Goal: Task Accomplishment & Management: Manage account settings

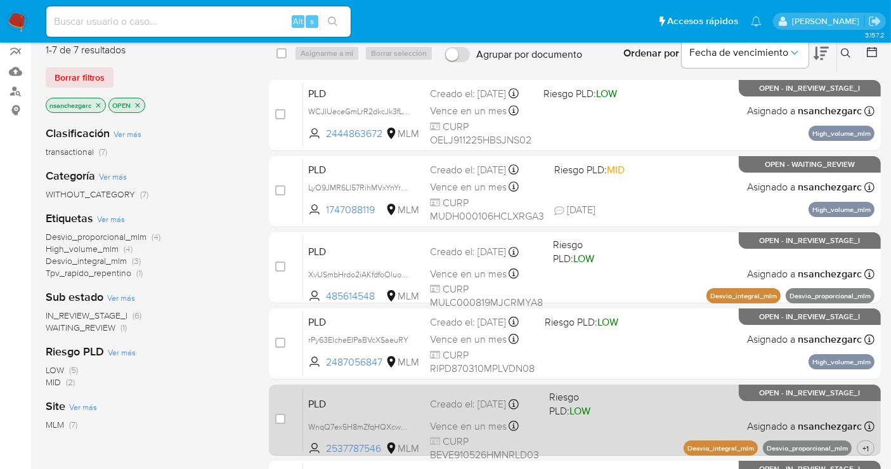
scroll to position [91, 0]
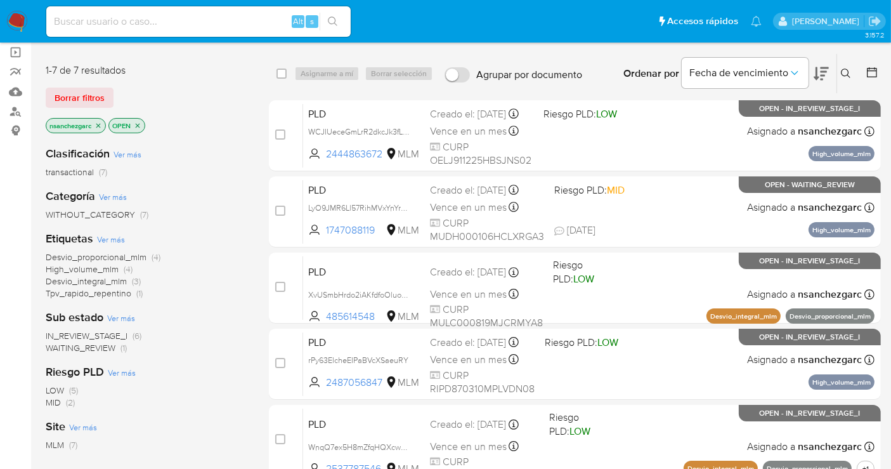
click at [102, 122] on icon "close-filter" at bounding box center [99, 126] width 8 height 8
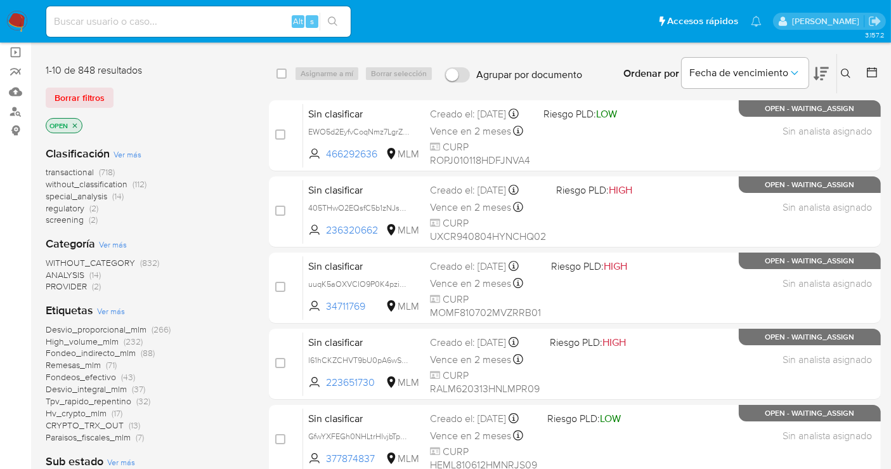
click at [105, 185] on span "without_classification" at bounding box center [87, 184] width 82 height 13
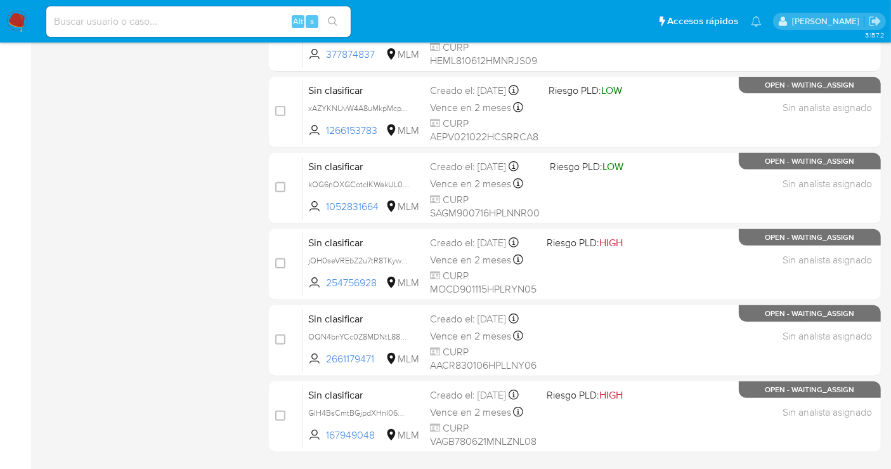
scroll to position [531, 0]
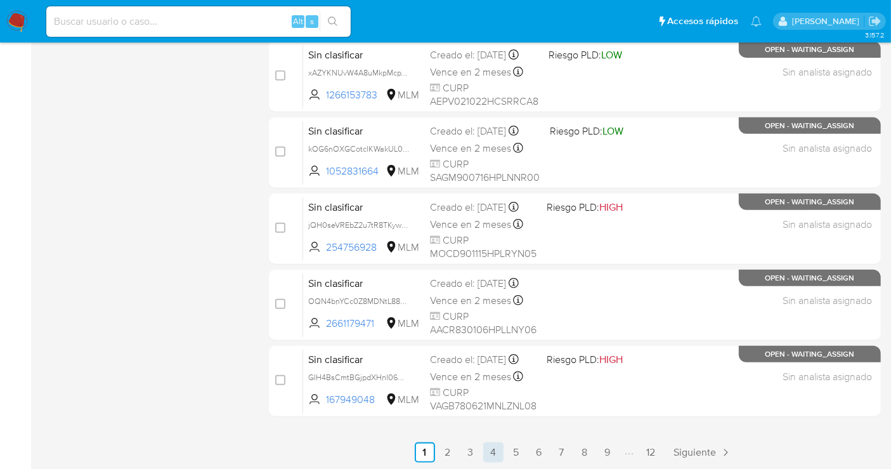
click at [493, 452] on link "4" at bounding box center [493, 452] width 20 height 20
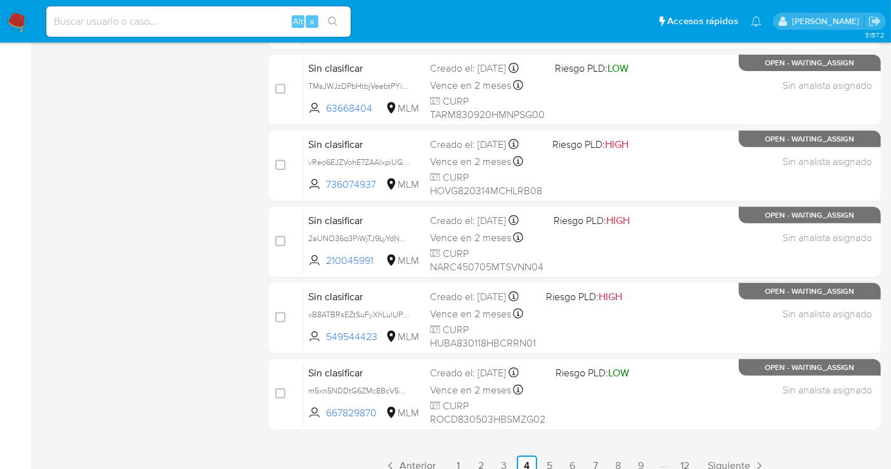
scroll to position [531, 0]
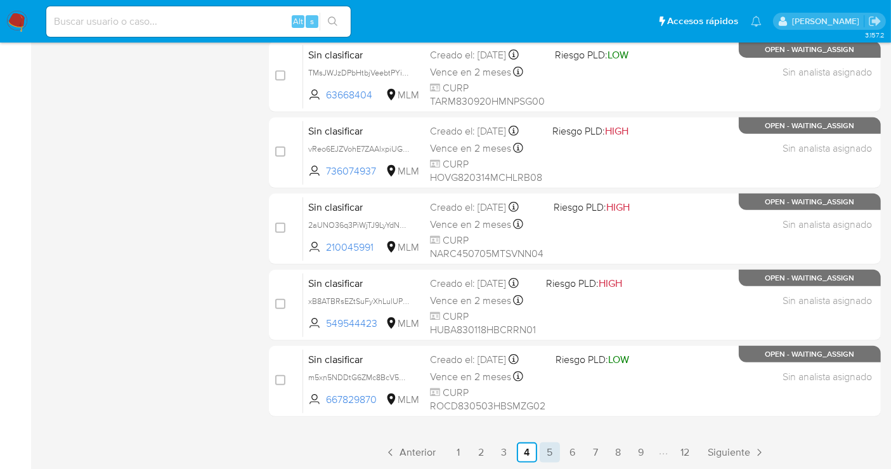
click at [545, 447] on link "5" at bounding box center [550, 452] width 20 height 20
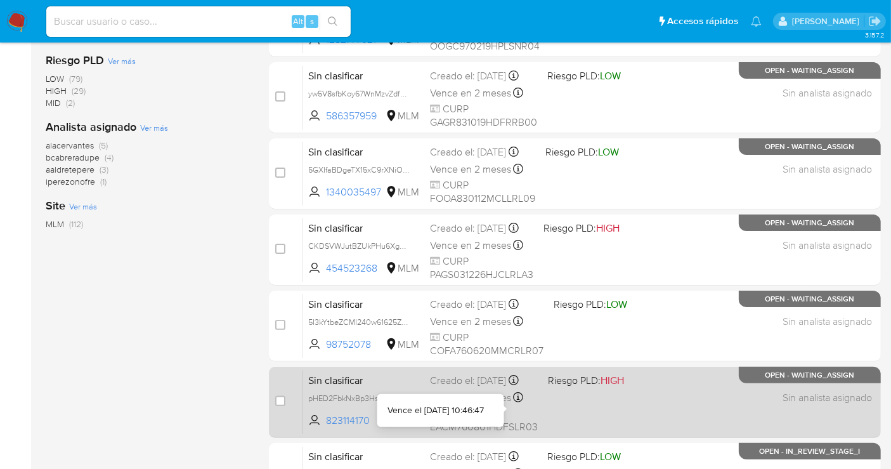
scroll to position [531, 0]
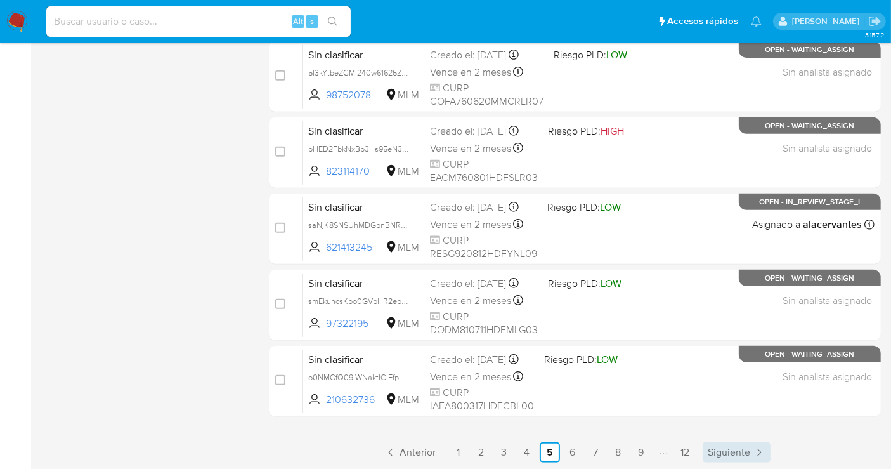
click at [728, 447] on span "Siguiente" at bounding box center [729, 452] width 42 height 10
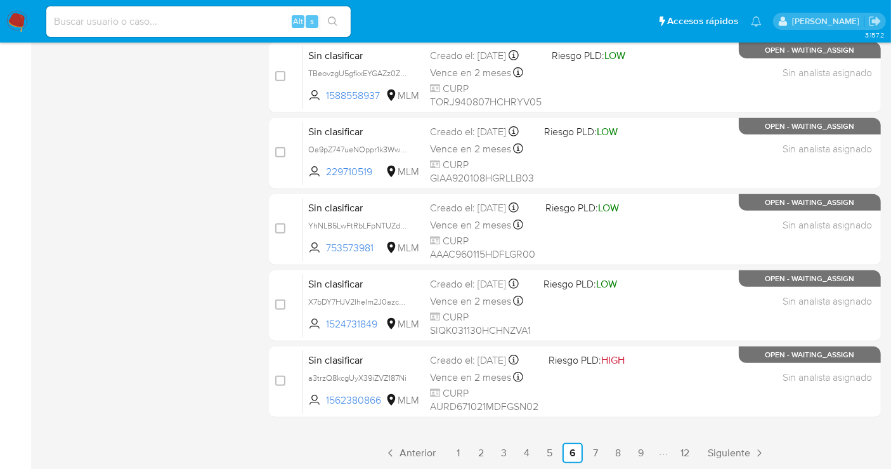
scroll to position [531, 0]
click at [605, 450] on link "7" at bounding box center [595, 452] width 20 height 20
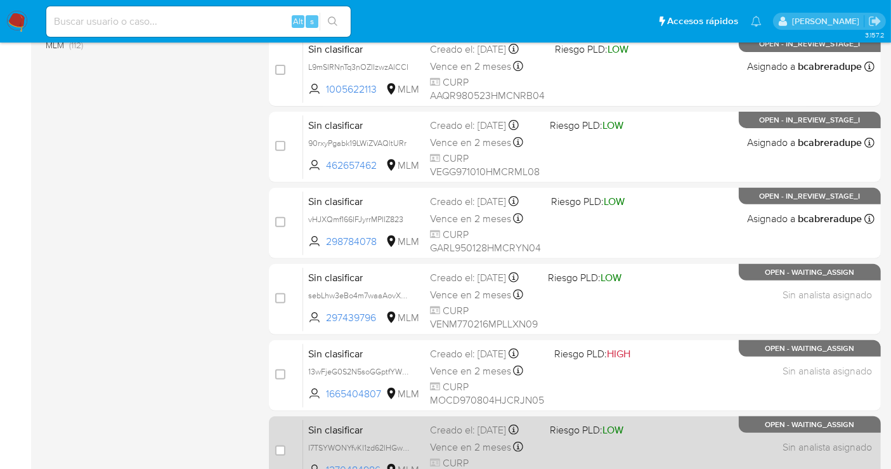
scroll to position [531, 0]
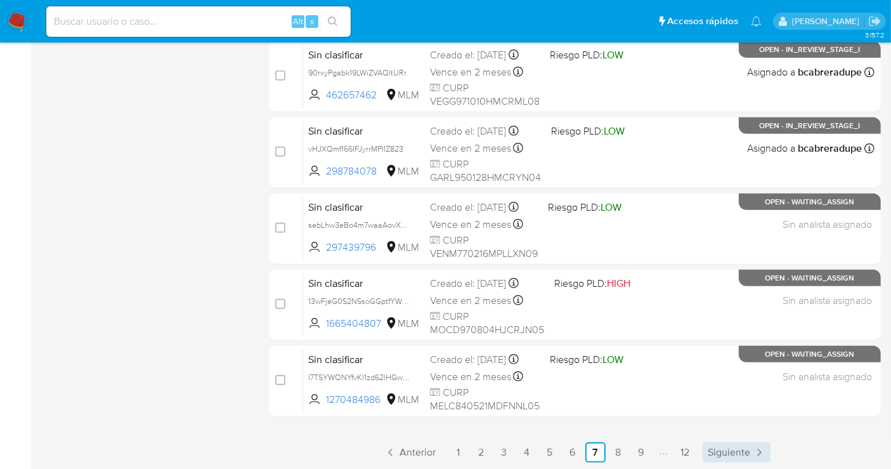
click at [737, 455] on span "Siguiente" at bounding box center [729, 452] width 42 height 10
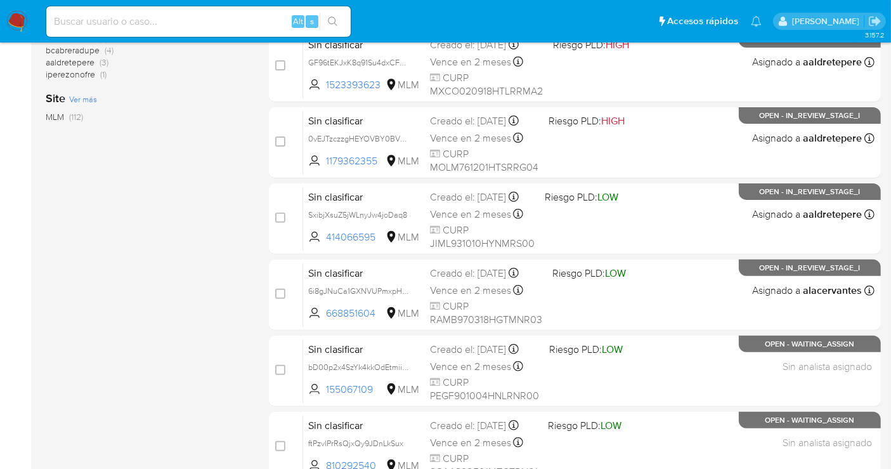
scroll to position [531, 0]
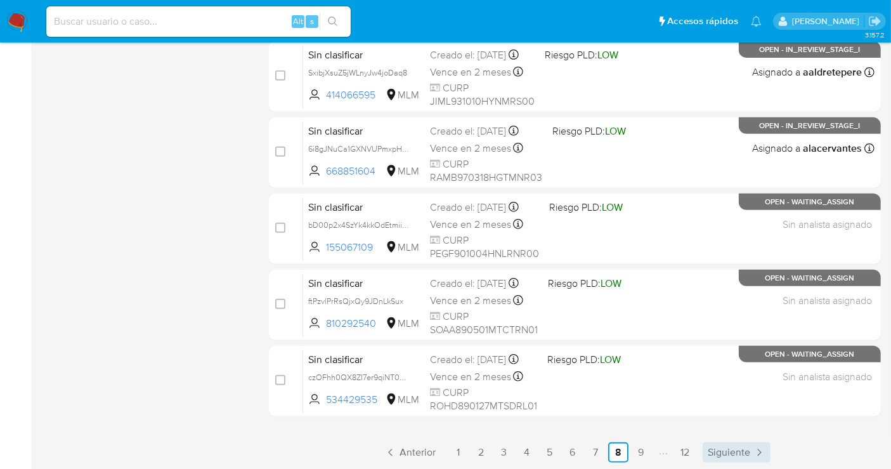
click at [740, 448] on span "Siguiente" at bounding box center [729, 452] width 42 height 10
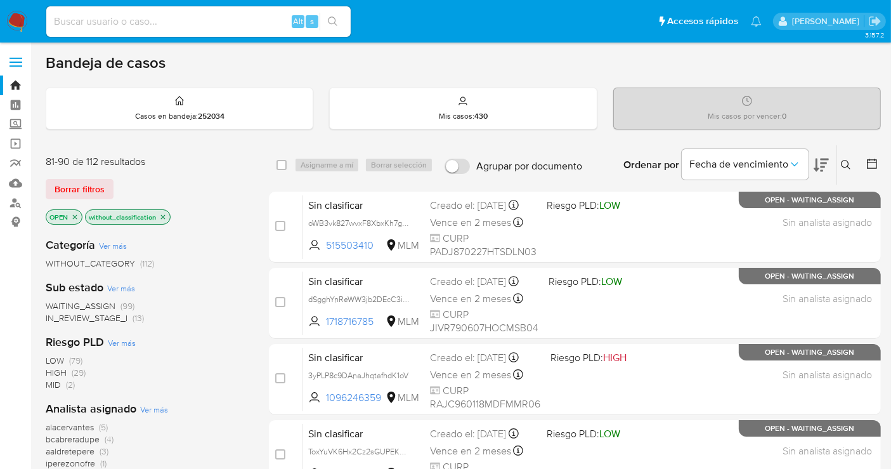
click at [22, 19] on img at bounding box center [17, 22] width 22 height 22
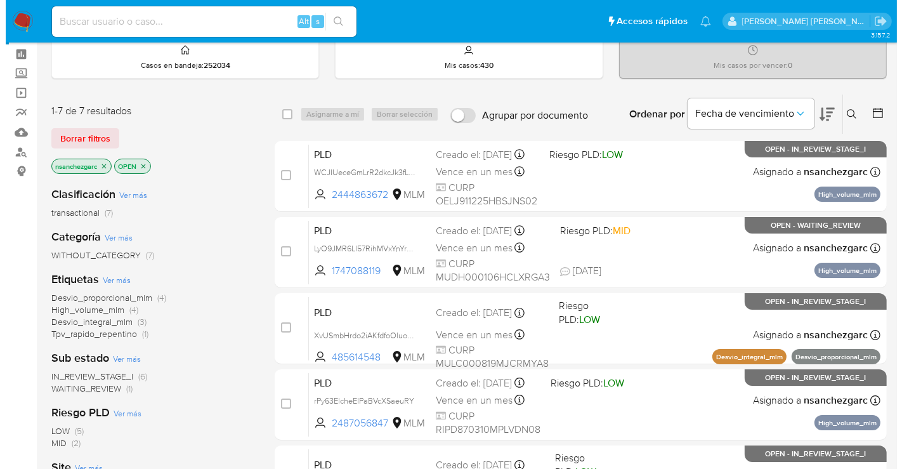
scroll to position [70, 0]
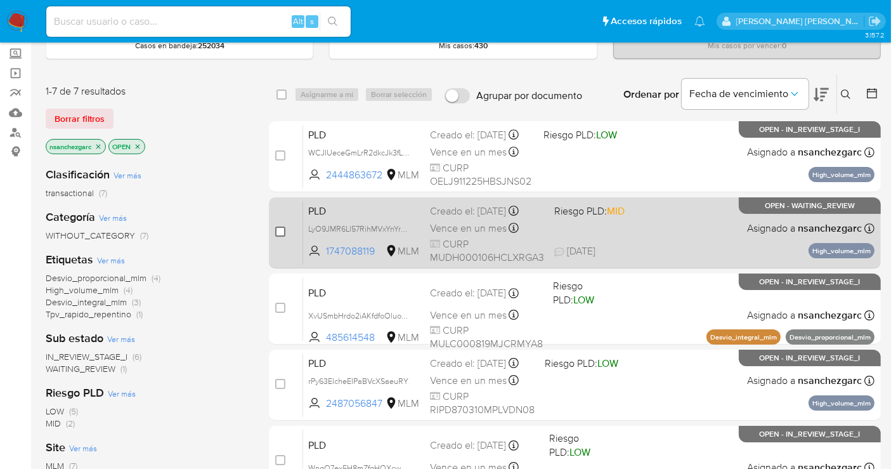
click at [279, 226] on input "checkbox" at bounding box center [280, 231] width 10 height 10
checkbox input "true"
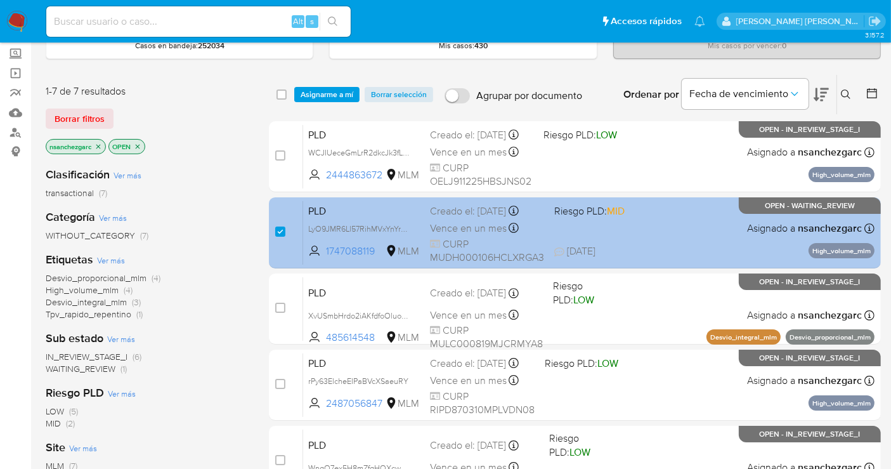
click at [458, 221] on span "Vence en un mes" at bounding box center [468, 228] width 77 height 14
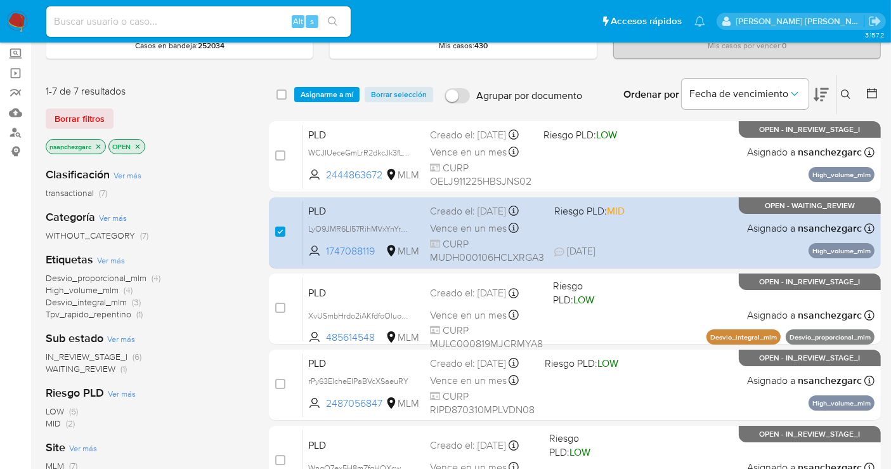
click at [341, 90] on span "Asignarme a mí" at bounding box center [327, 94] width 53 height 13
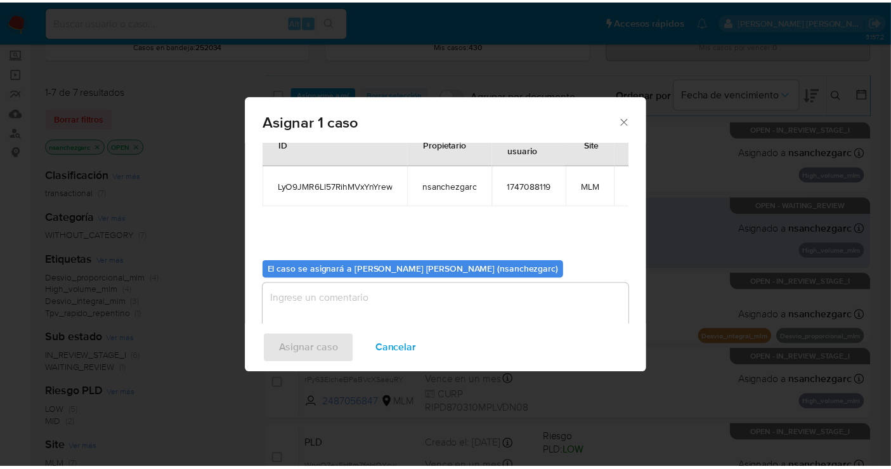
scroll to position [65, 0]
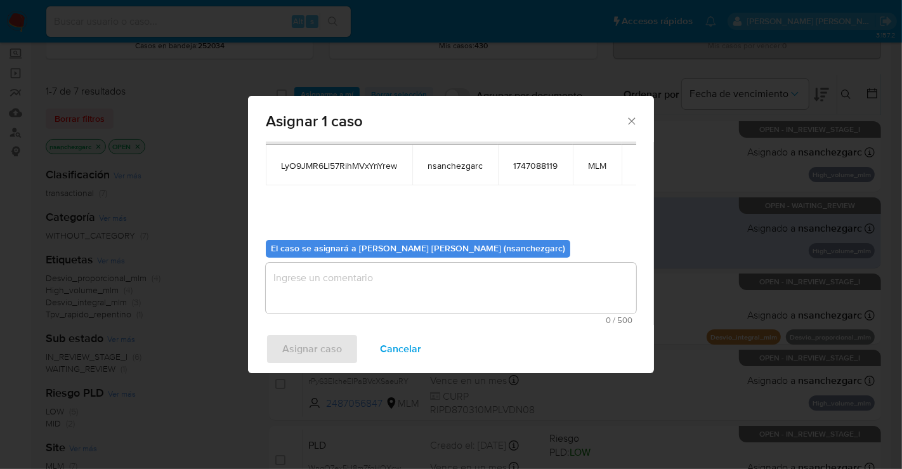
click at [360, 296] on textarea "assign-modal" at bounding box center [451, 288] width 370 height 51
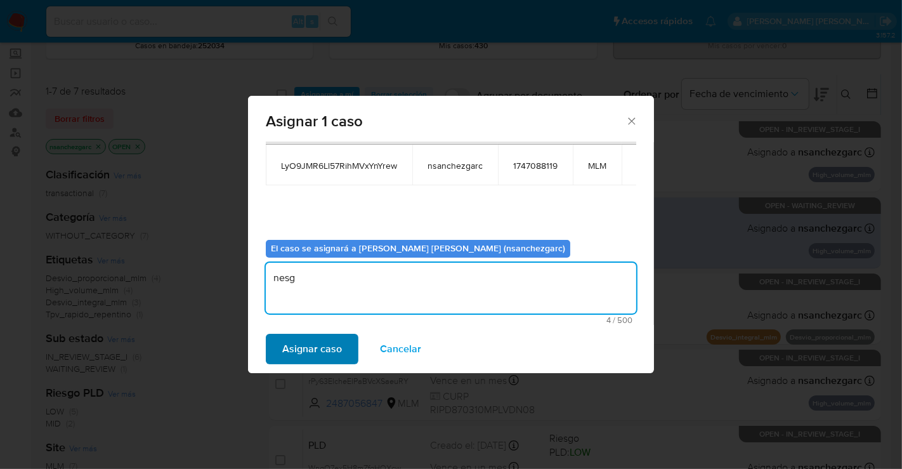
type textarea "nesg"
click at [323, 354] on span "Asignar caso" at bounding box center [312, 349] width 60 height 28
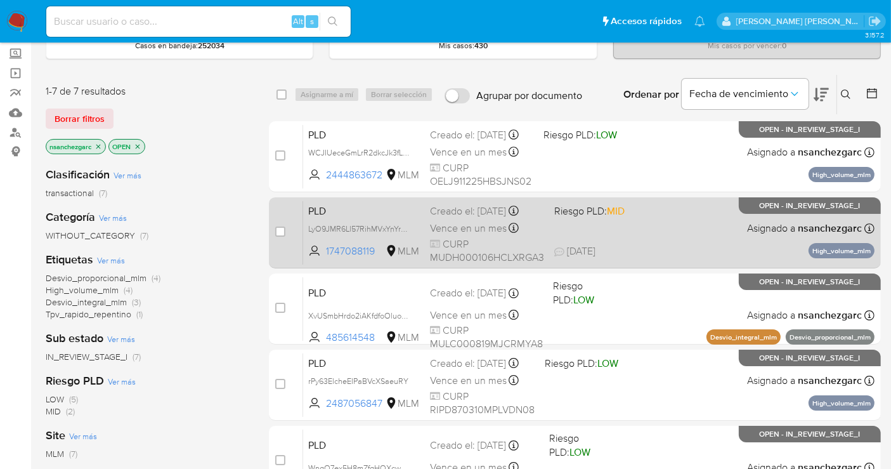
click at [603, 226] on div "PLD LyO9JMR6Ll57RihMVxYnYrew 1747088119 MLM Riesgo PLD: MID Creado el: 12/08/20…" at bounding box center [589, 232] width 572 height 64
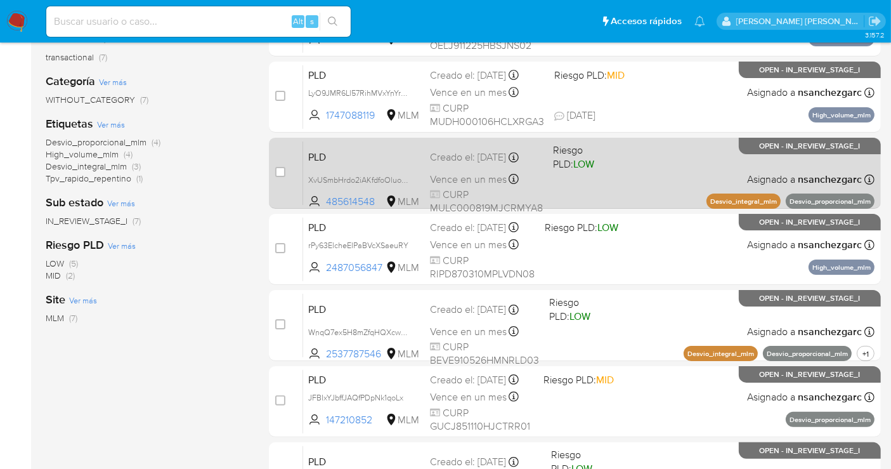
scroll to position [282, 0]
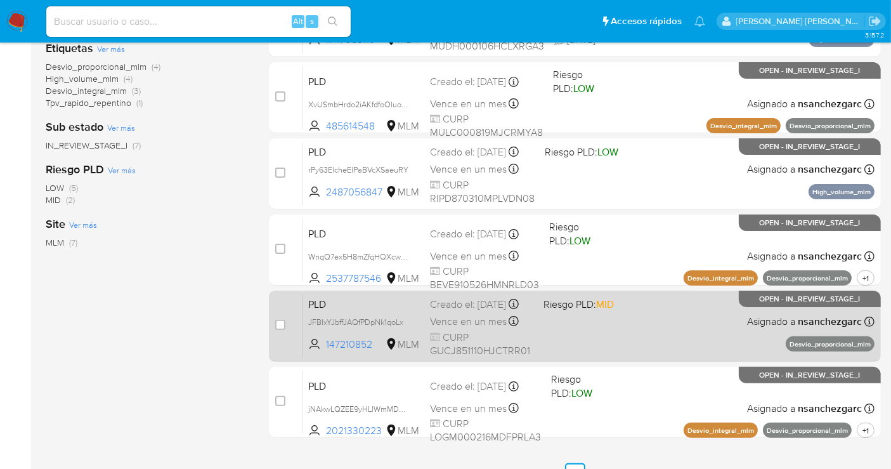
click at [473, 311] on div "Creado el: 12/08/2025 Creado el: 12/08/2025 02:03:20" at bounding box center [481, 304] width 103 height 14
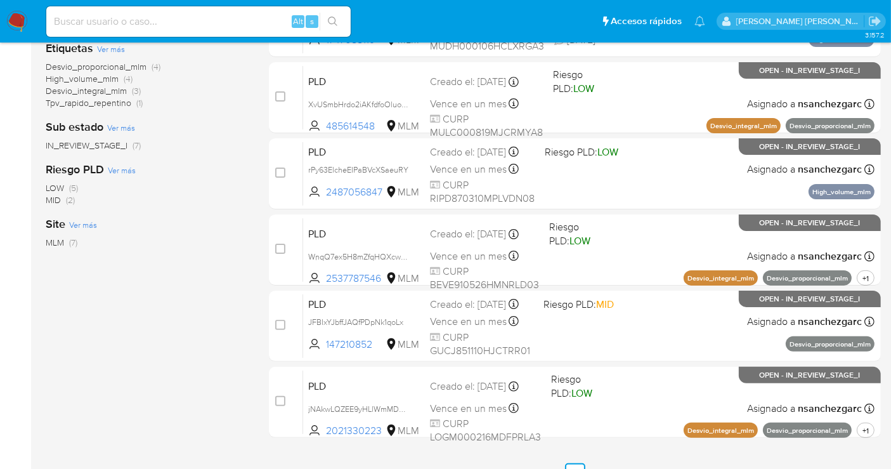
click at [90, 22] on input at bounding box center [198, 21] width 304 height 16
paste input "2100585950"
type input "2100585950"
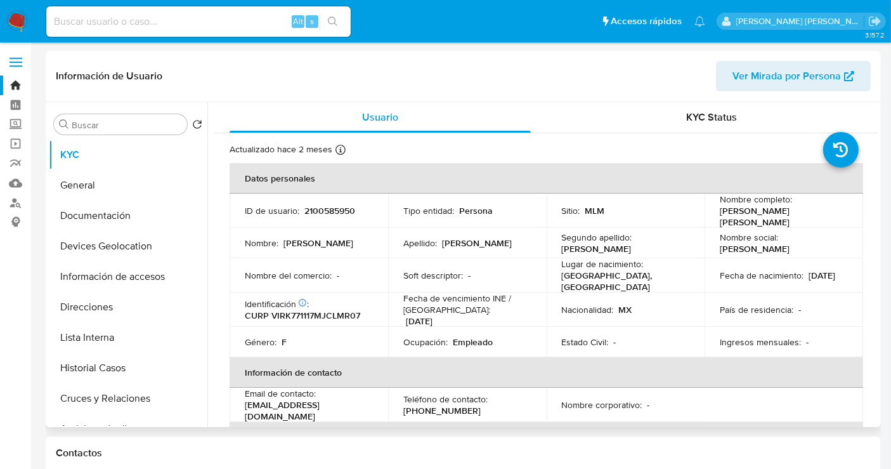
select select "10"
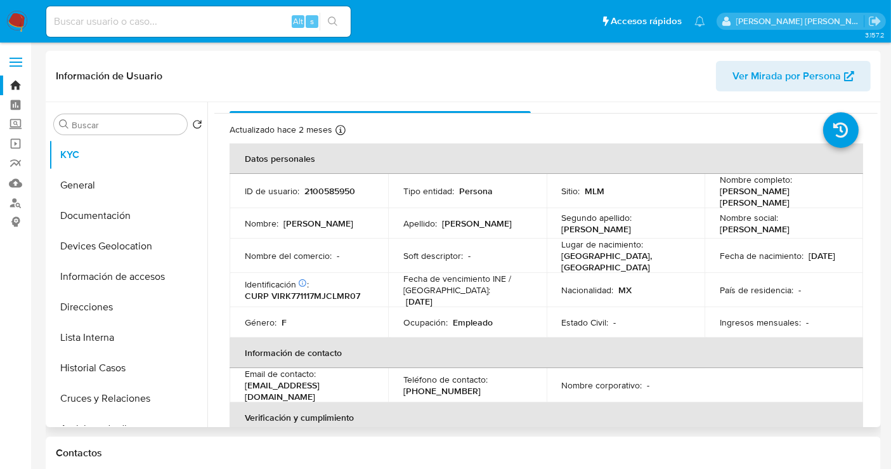
scroll to position [16, 0]
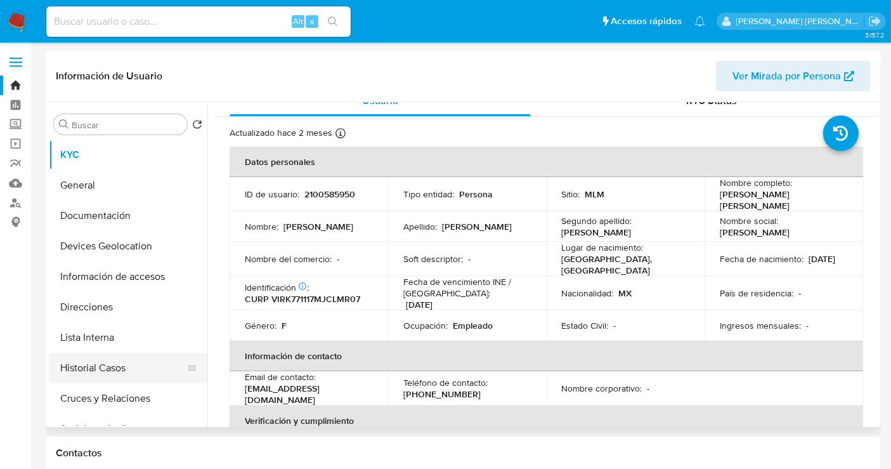
click at [95, 370] on button "Historial Casos" at bounding box center [123, 368] width 148 height 30
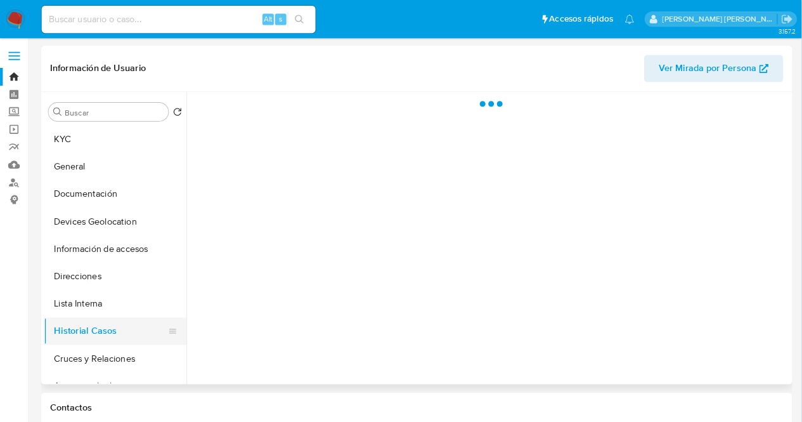
scroll to position [0, 0]
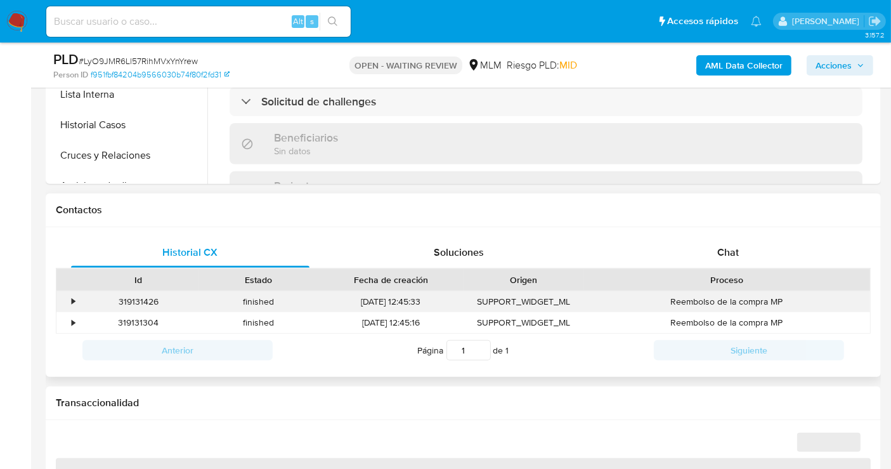
scroll to position [422, 0]
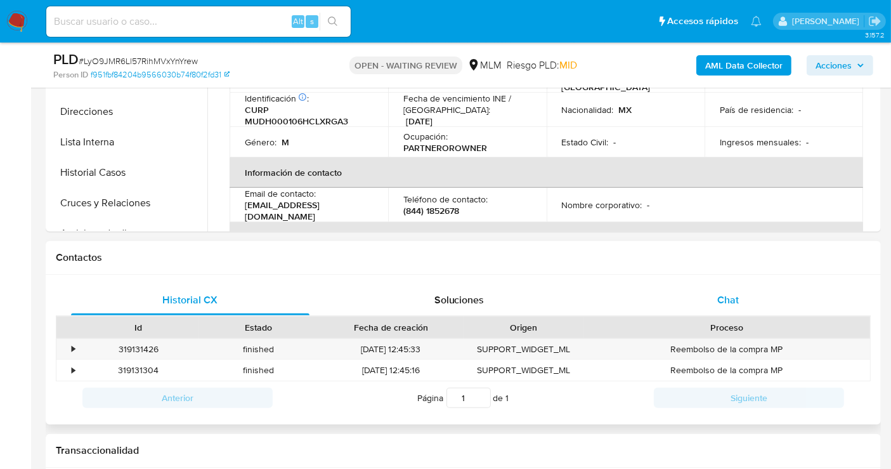
click at [733, 298] on span "Chat" at bounding box center [728, 299] width 22 height 15
select select "10"
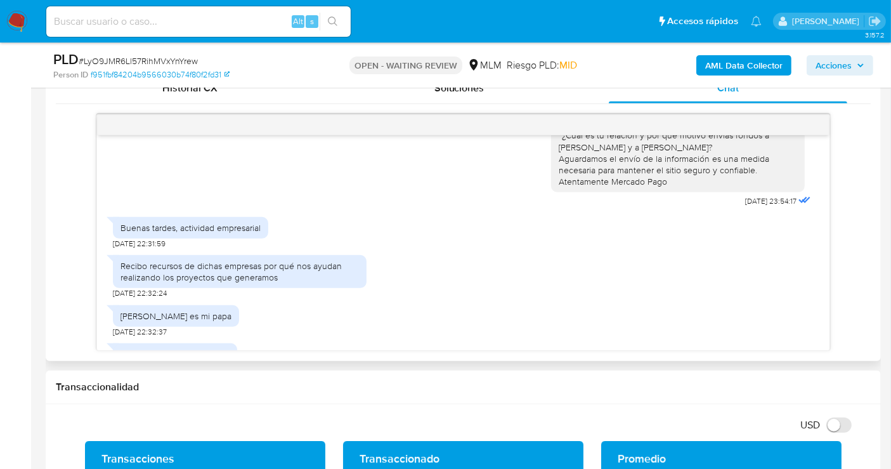
scroll to position [172, 0]
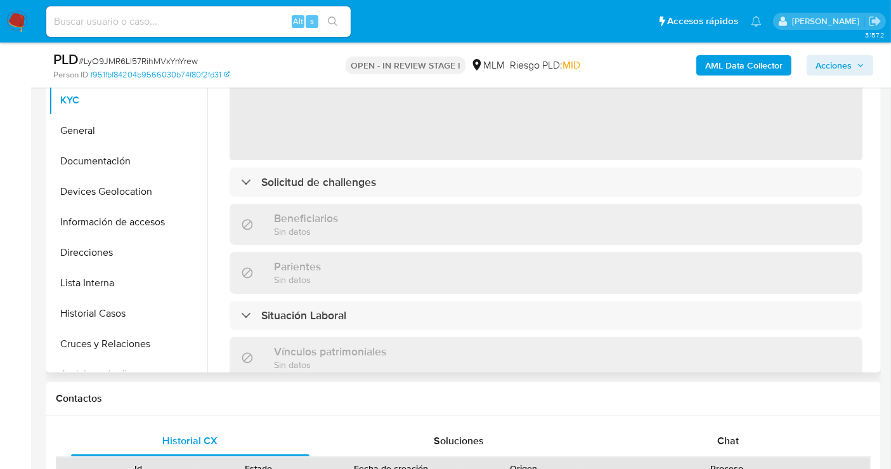
scroll to position [141, 0]
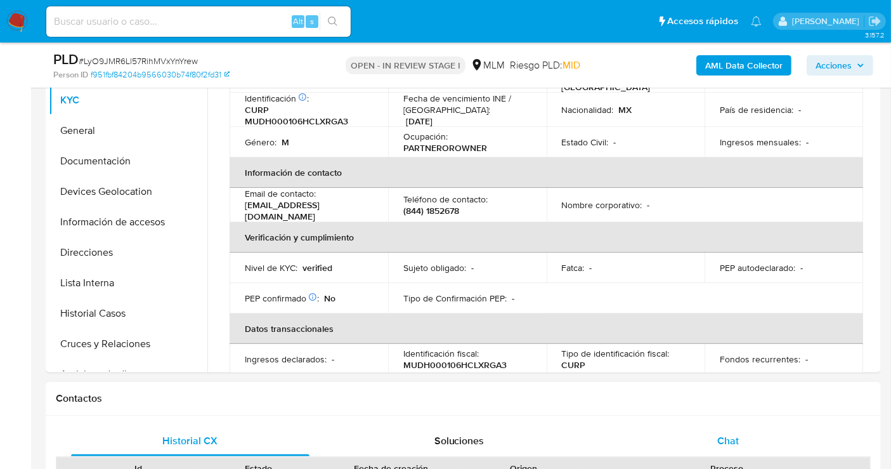
click at [736, 438] on span "Chat" at bounding box center [728, 440] width 22 height 15
select select "10"
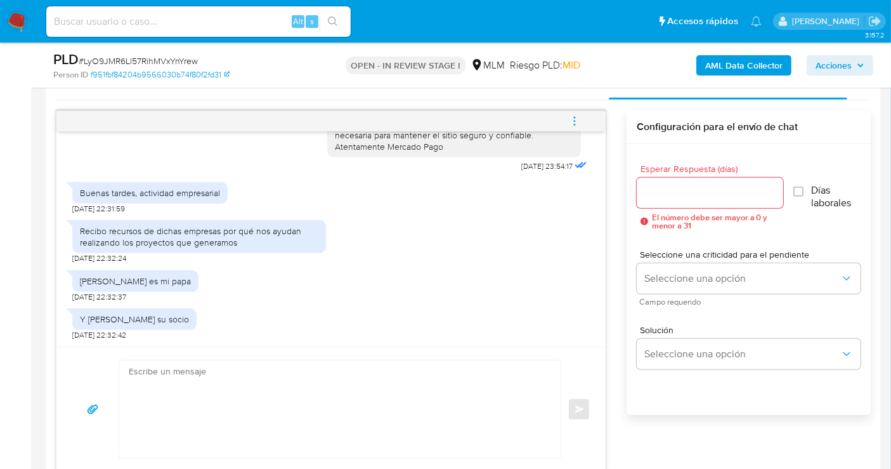
scroll to position [705, 0]
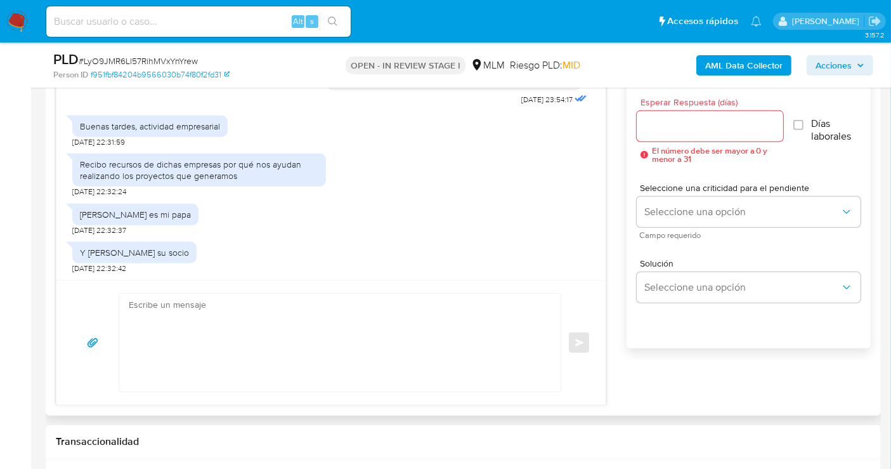
click at [230, 339] on textarea at bounding box center [337, 343] width 416 height 98
paste textarea "Estimado Cliente, agradecemos tu pronta respuesta. Lamentamos cualquier malesta…"
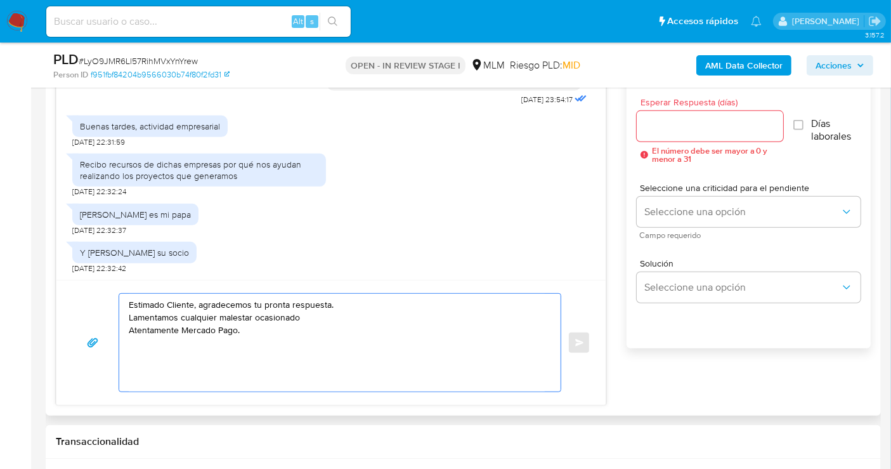
click at [349, 303] on textarea "Estimado Cliente, agradecemos tu pronta respuesta. Lamentamos cualquier malesta…" at bounding box center [337, 343] width 416 height 98
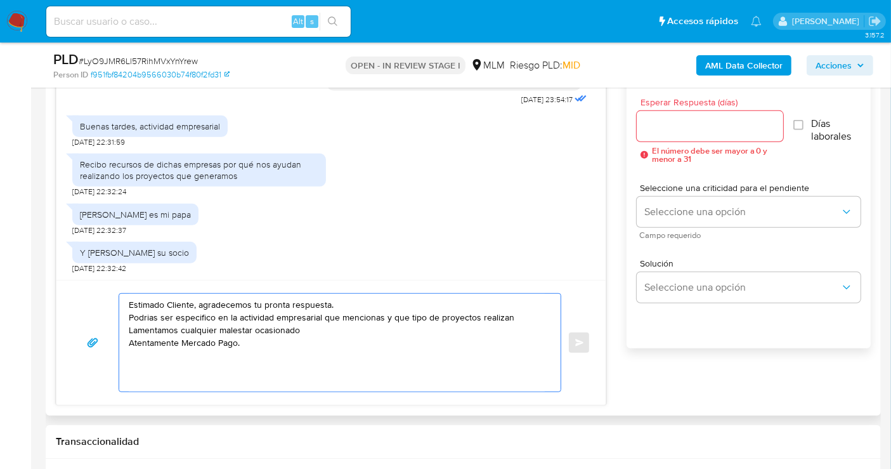
click at [389, 319] on textarea "Estimado Cliente, agradecemos tu pronta respuesta. Podrias ser especifico en la…" at bounding box center [337, 343] width 416 height 98
click at [518, 318] on textarea "Estimado Cliente, agradecemos tu pronta respuesta. Podrias ser especifico en la…" at bounding box center [337, 343] width 416 height 98
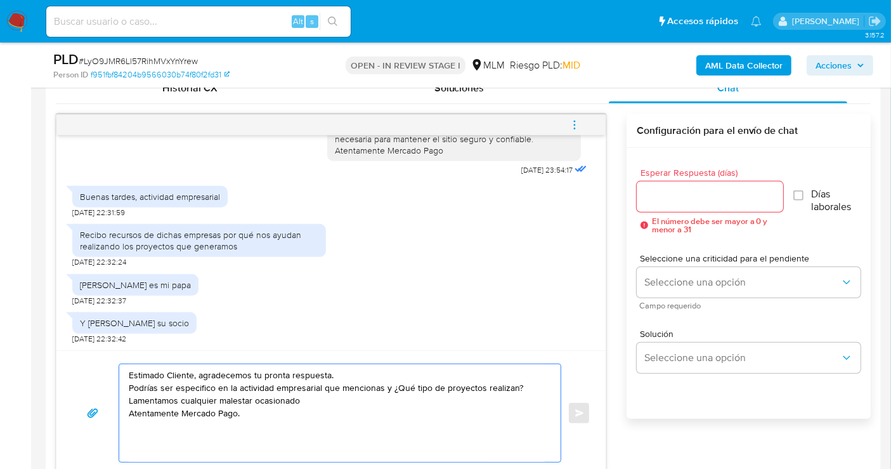
drag, startPoint x: 271, startPoint y: 420, endPoint x: 119, endPoint y: 369, distance: 160.7
click at [119, 369] on div "Estimado Cliente, agradecemos tu pronta respuesta. Podrías ser especifico en la…" at bounding box center [336, 413] width 435 height 98
type textarea "Estimado Cliente, agradecemos tu pronta respuesta. Podrías ser especifico en la…"
click at [669, 199] on input "Esperar Respuesta (días)" at bounding box center [710, 196] width 147 height 16
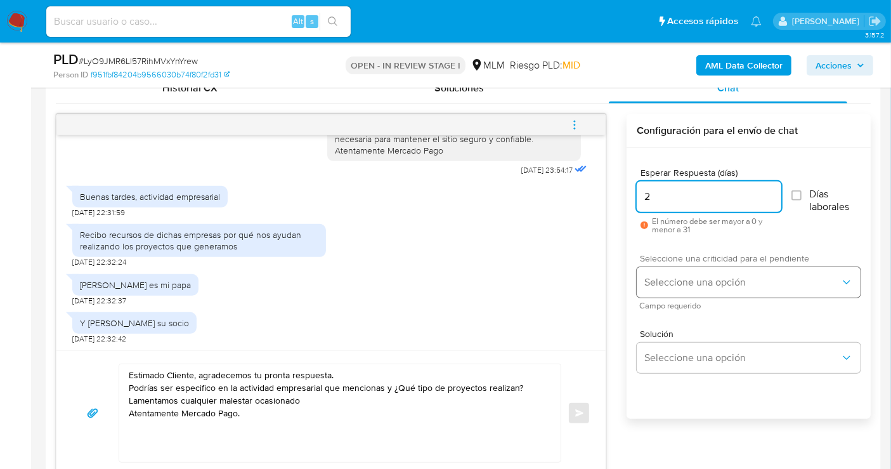
type input "2"
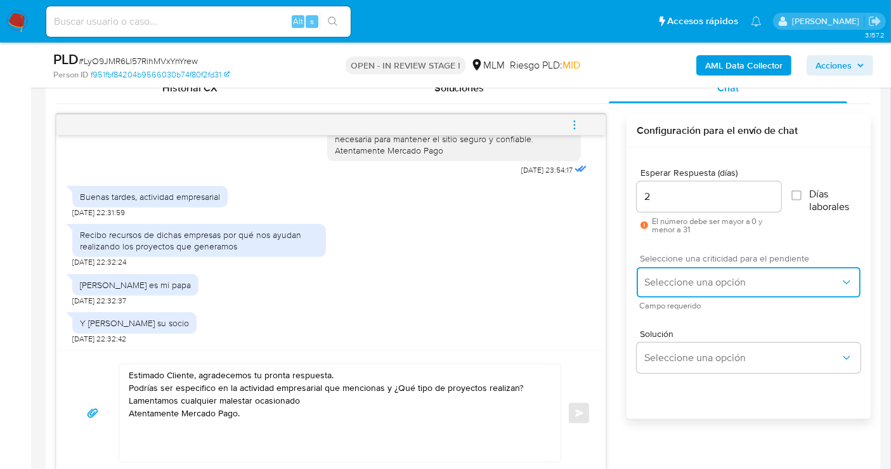
click at [681, 285] on span "Seleccione una opción" at bounding box center [742, 282] width 196 height 13
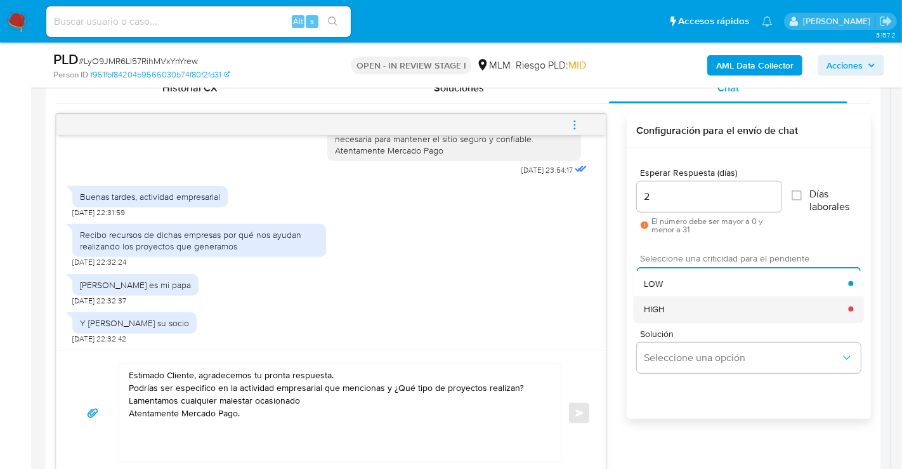
click at [655, 312] on span "HIGH" at bounding box center [654, 308] width 21 height 11
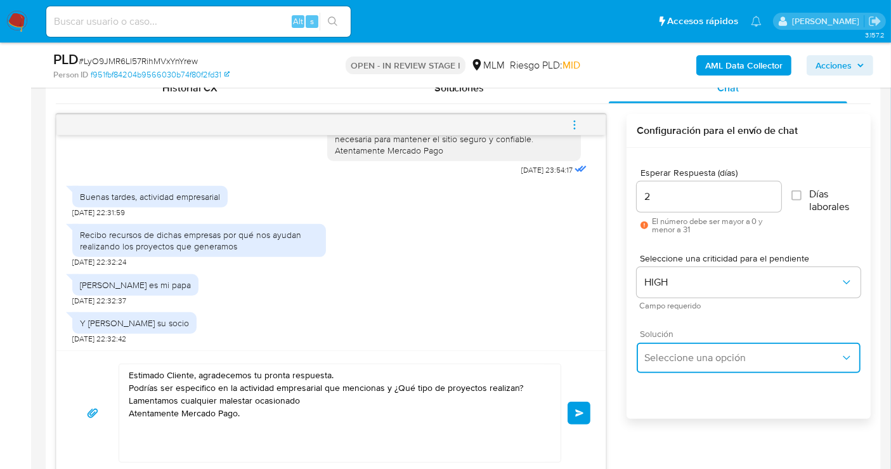
click at [676, 358] on span "Seleccione una opción" at bounding box center [742, 357] width 196 height 13
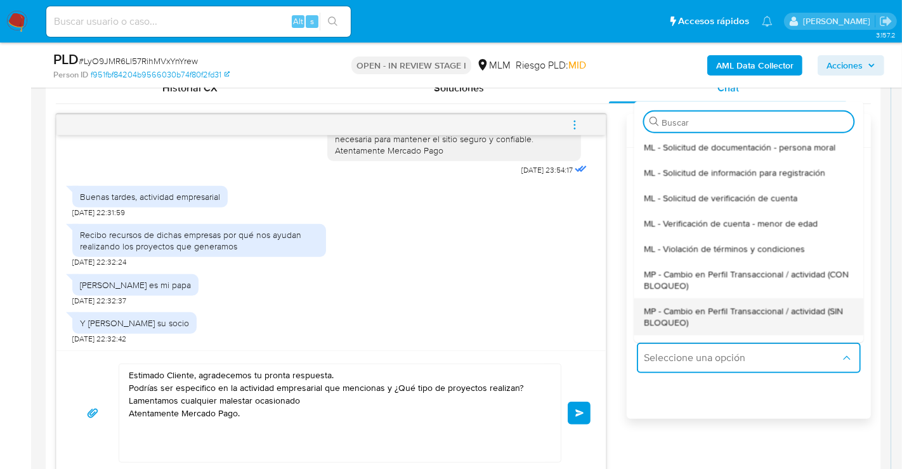
click at [667, 315] on span "MP - Cambio en Perfil Transaccional / actividad (SIN BLOQUEO)" at bounding box center [748, 315] width 209 height 23
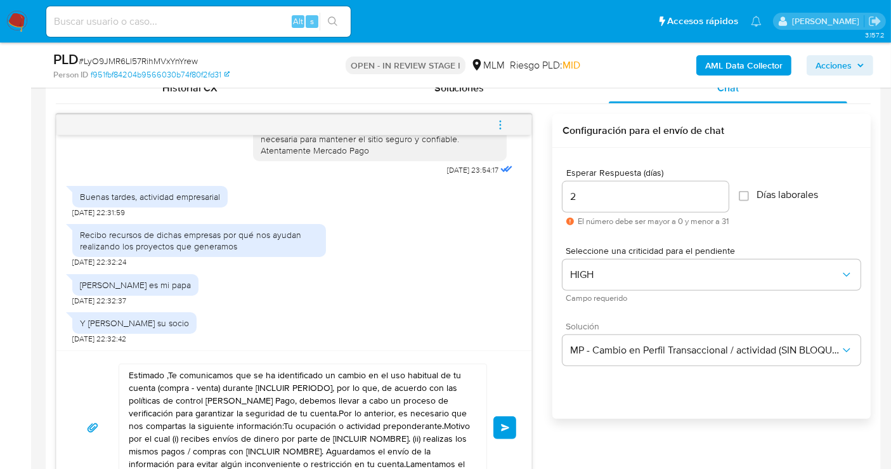
click at [332, 392] on textarea "Estimado ,Te comunicamos que se ha identificado un cambio en el uso habitual de…" at bounding box center [300, 427] width 342 height 127
click at [331, 392] on textarea "Estimado ,Te comunicamos que se ha identificado un cambio en el uso habitual de…" at bounding box center [300, 427] width 342 height 127
paste textarea "Cliente, agradecemos tu pronta respuesta. Podrías ser especifico en la activida…"
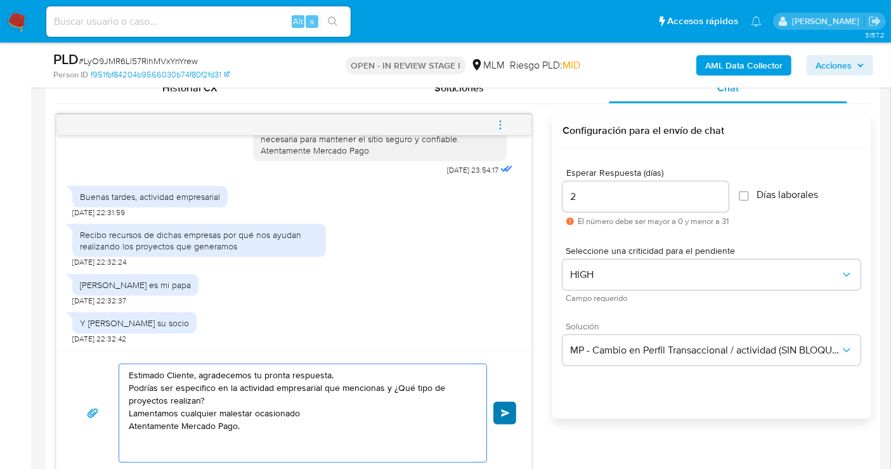
type textarea "Estimado Cliente, agradecemos tu pronta respuesta. Podrías ser especifico en la…"
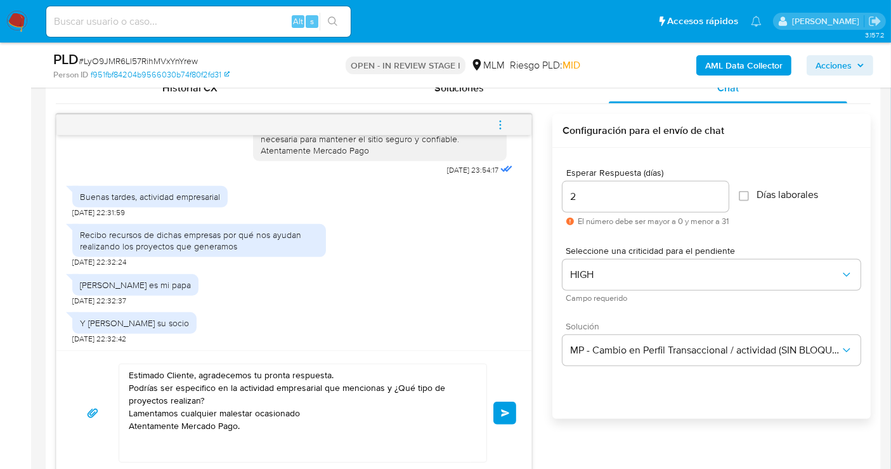
click at [506, 412] on span "Enviar" at bounding box center [505, 413] width 9 height 8
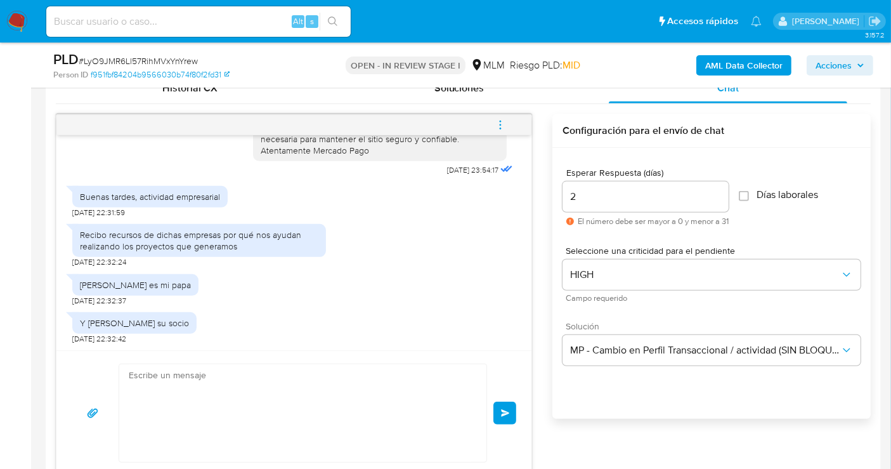
scroll to position [267, 0]
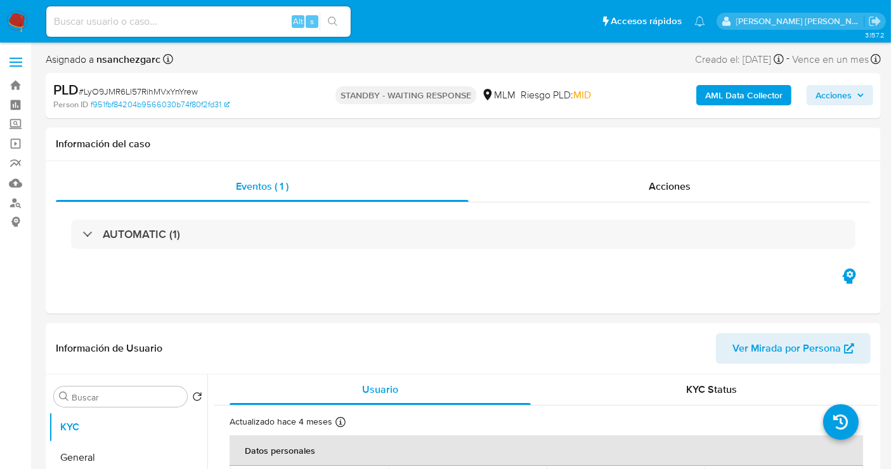
select select "10"
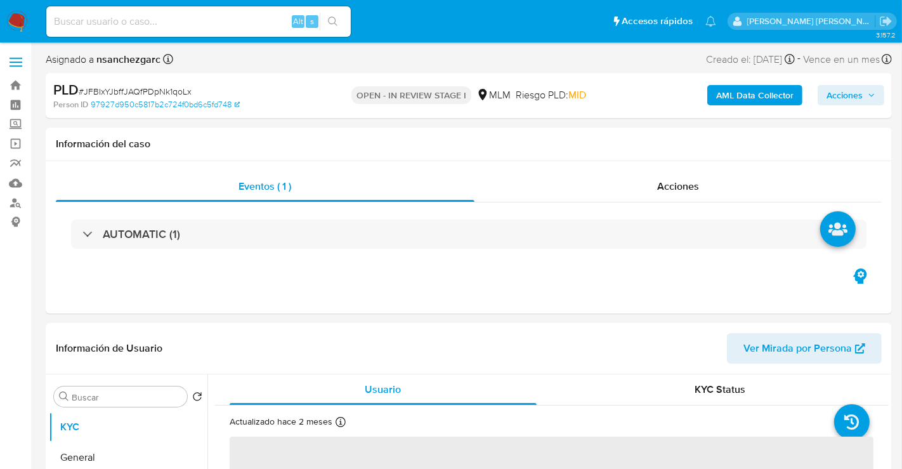
select select "10"
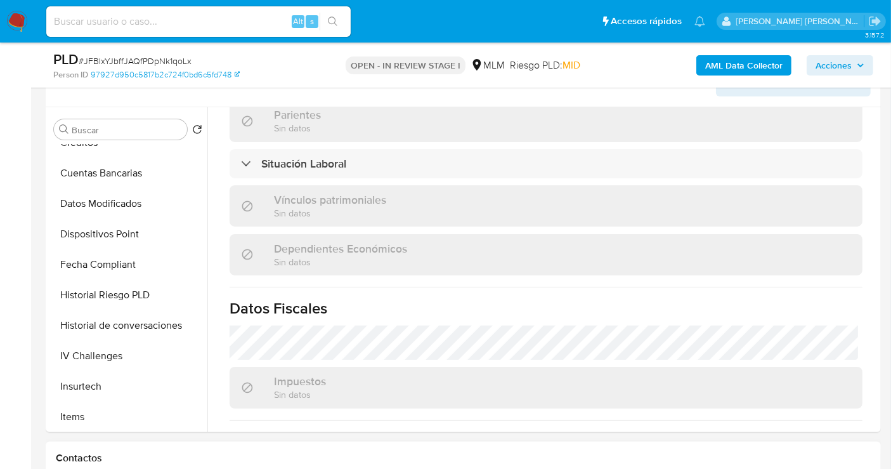
scroll to position [282, 0]
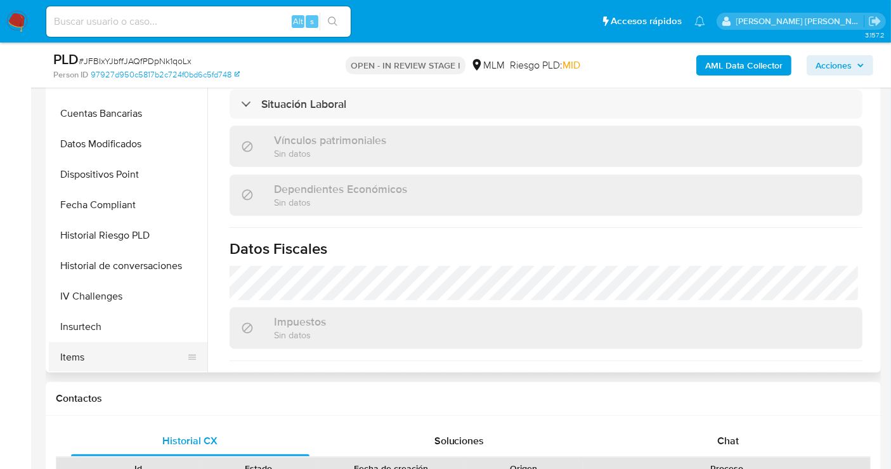
click at [57, 354] on button "Items" at bounding box center [123, 357] width 148 height 30
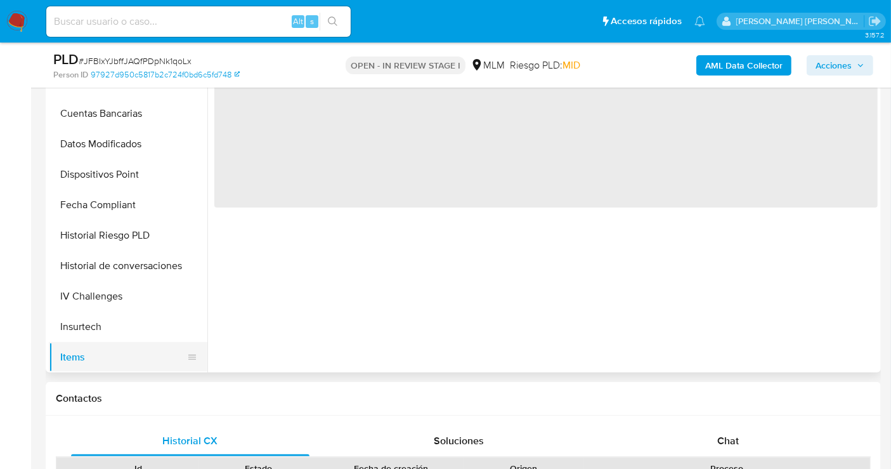
scroll to position [0, 0]
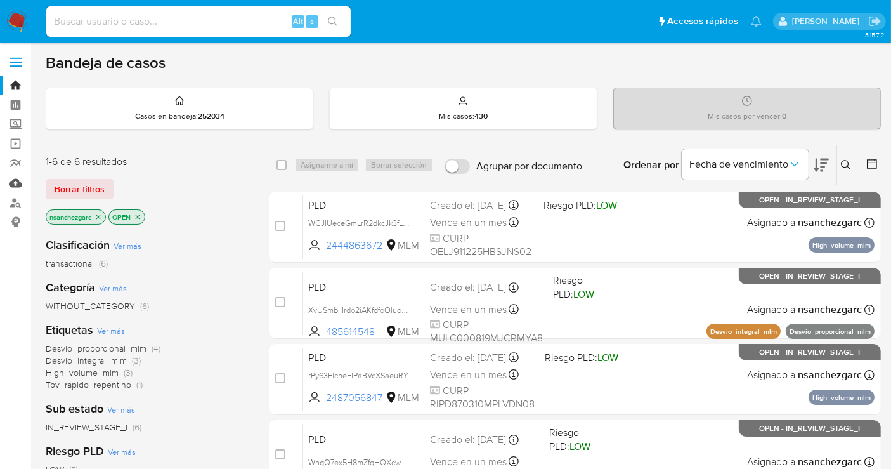
click at [15, 185] on link "Mulan" at bounding box center [75, 183] width 151 height 20
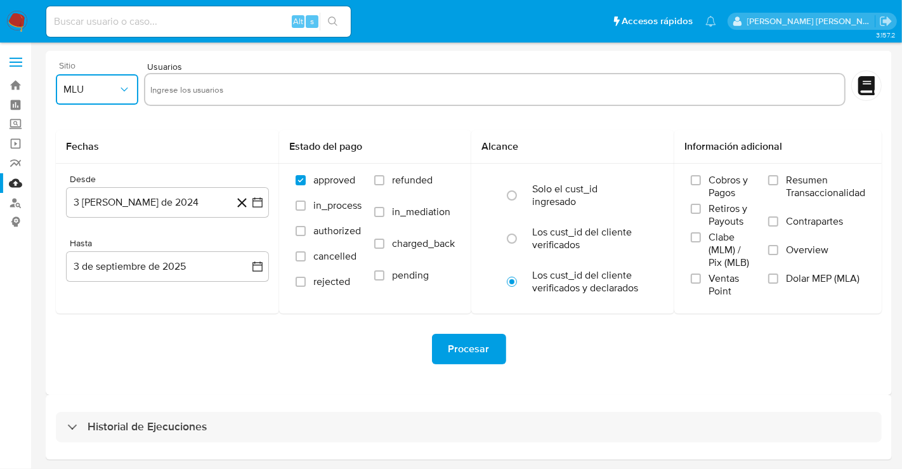
click at [98, 86] on span "MLU" at bounding box center [90, 89] width 55 height 13
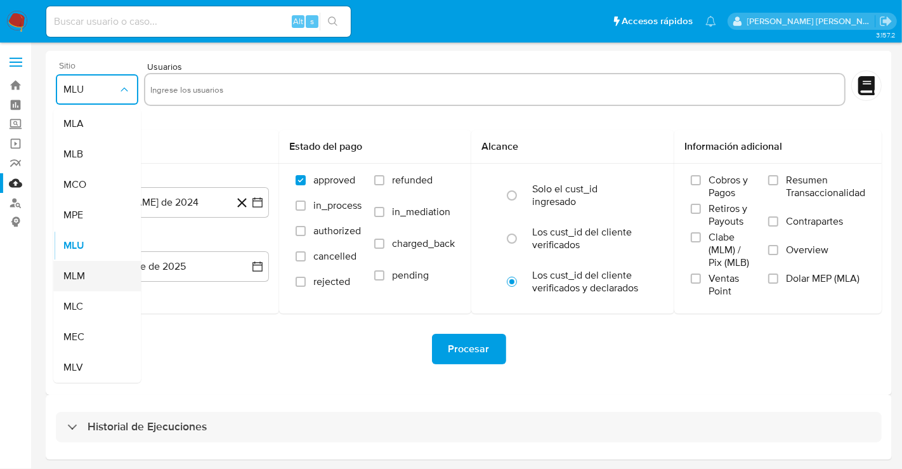
click at [84, 274] on span "MLM" at bounding box center [74, 276] width 22 height 13
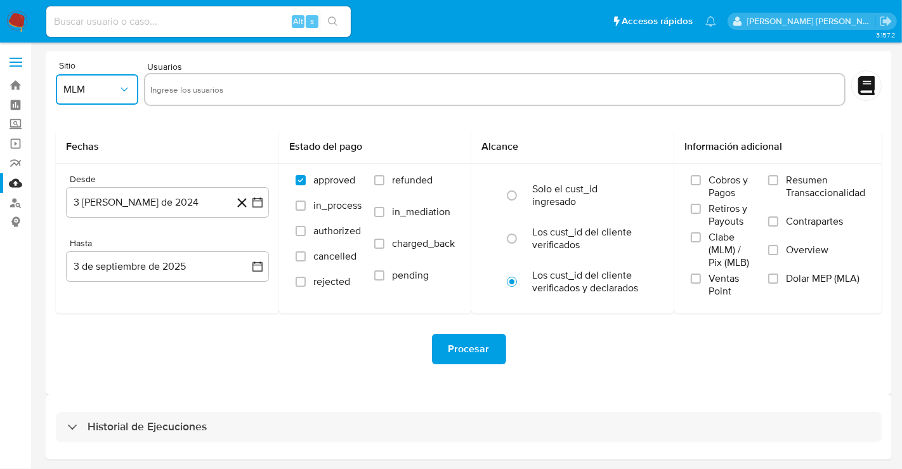
click at [200, 88] on input "text" at bounding box center [494, 89] width 689 height 20
type input "V"
type input "168404821_CARDIC AUTOMOTRIZ_AGO25"
paste input "300153613"
type input "300153613"
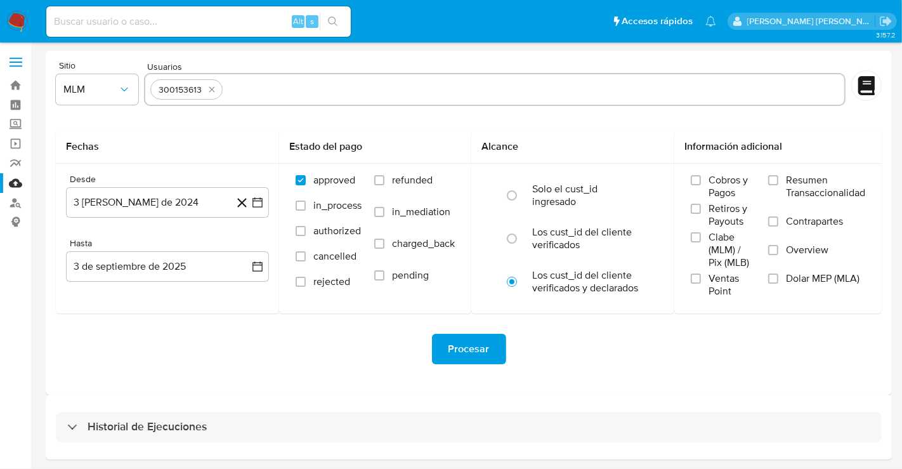
paste input "560449494"
type input "560449494"
paste input "613494625"
type input "613494625"
paste input "639897352"
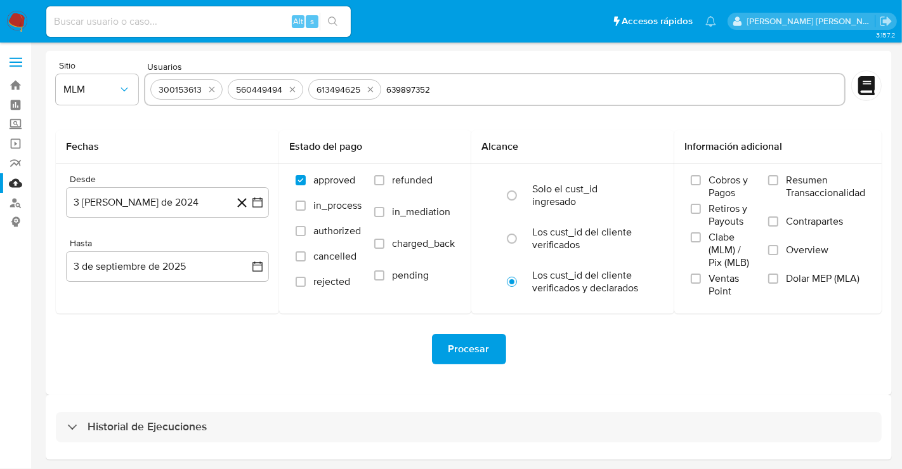
type input "639897352"
paste input "751999314"
type input "751999314"
paste input "1003462209"
type input "1003462209"
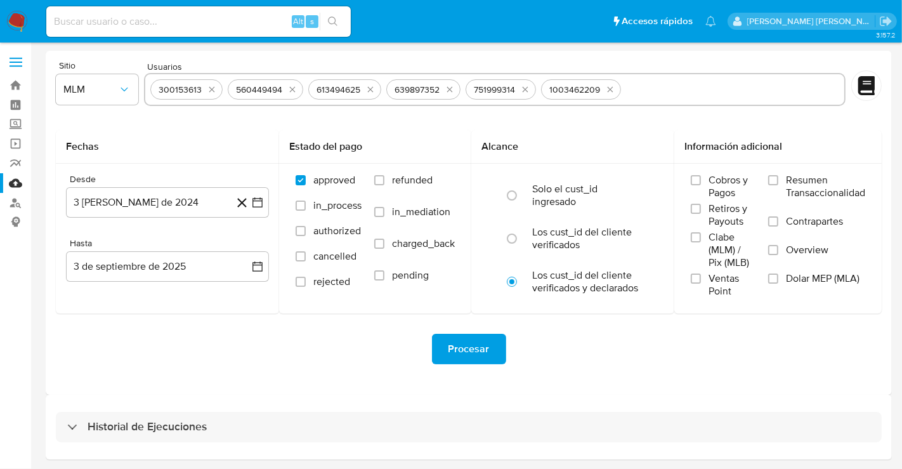
paste input "1301472285"
type input "1301472285"
paste input "1318106120"
type input "1318106120"
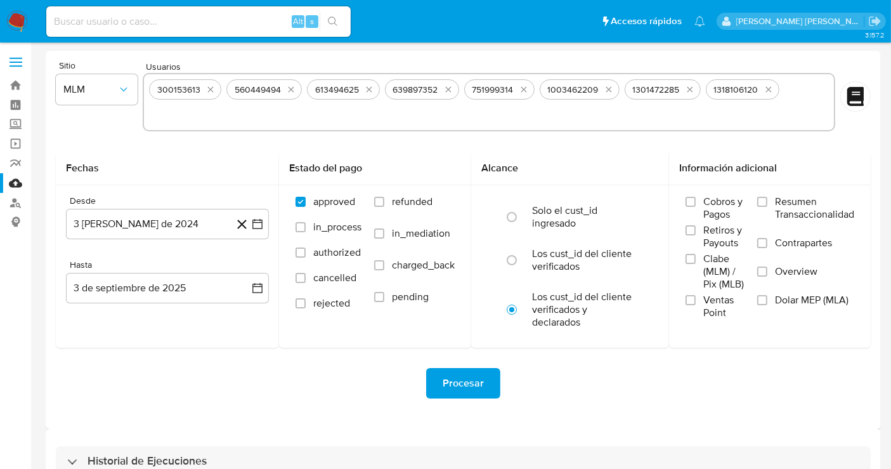
paste input "1356351523"
type input "1356351523"
click at [218, 112] on icon "quitar 1356351523" at bounding box center [214, 115] width 10 height 10
click at [284, 115] on input "text" at bounding box center [489, 115] width 680 height 20
paste input "168404821"
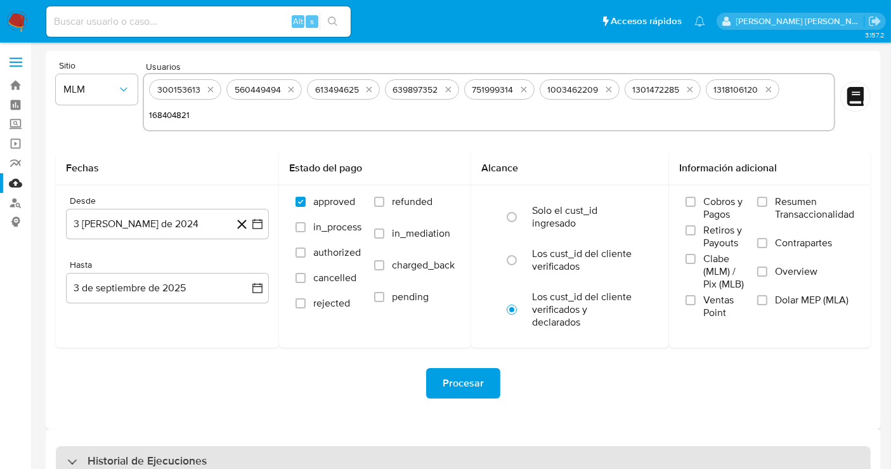
type input "168404821"
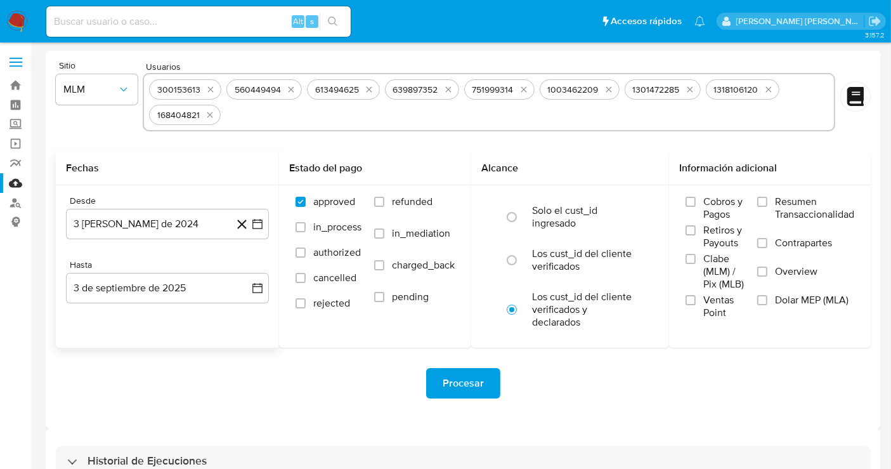
paste input "1356351523"
type input "1356351523"
click at [765, 271] on input "Overview" at bounding box center [762, 271] width 10 height 10
click at [211, 225] on button "3 de agosto de 2024" at bounding box center [167, 224] width 203 height 30
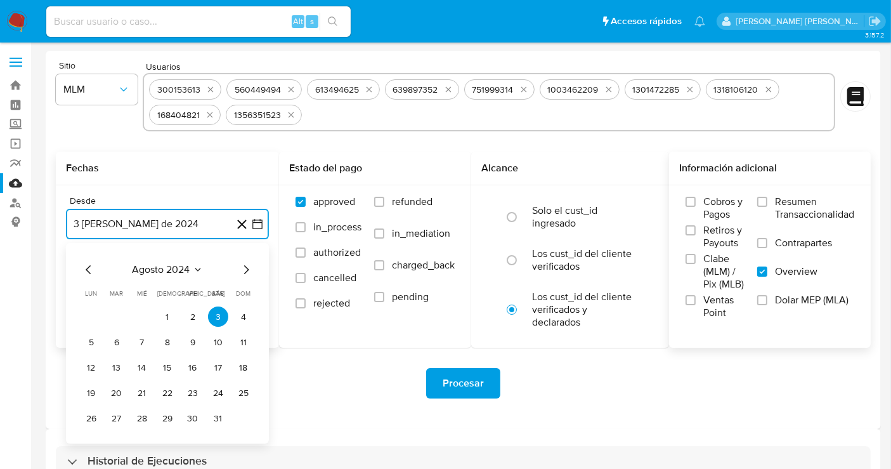
click at [242, 266] on icon "Mes siguiente" at bounding box center [245, 269] width 15 height 15
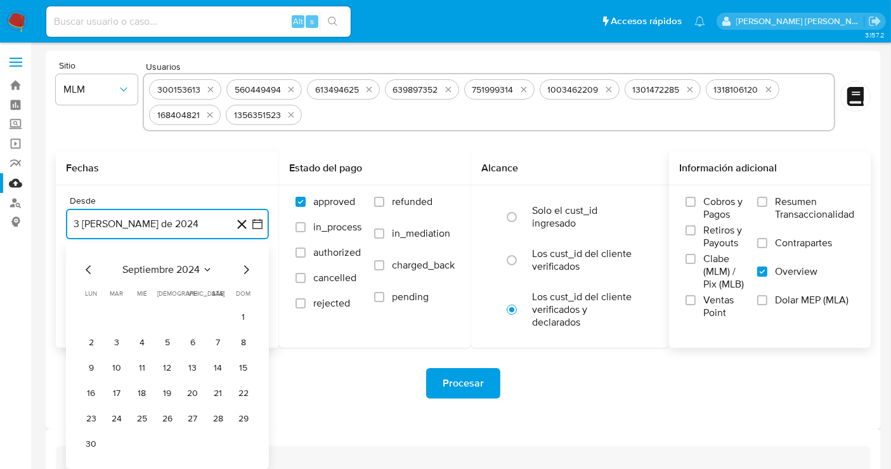
click at [244, 267] on icon "Mes siguiente" at bounding box center [245, 269] width 15 height 15
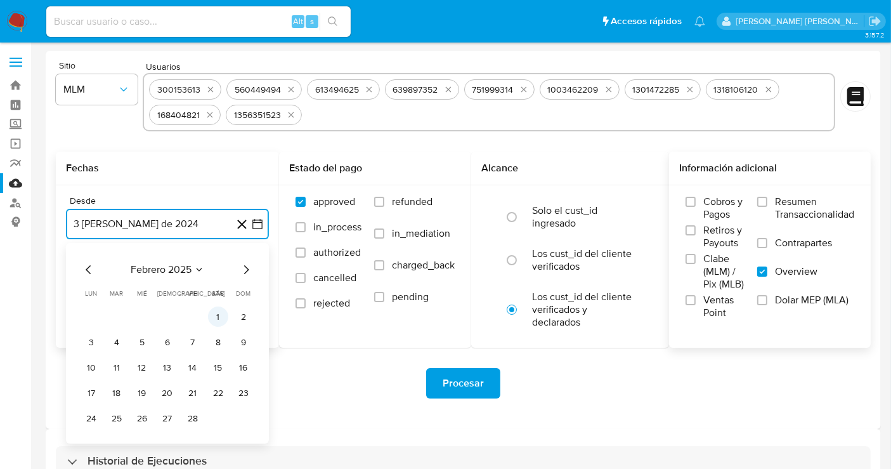
click at [223, 311] on button "1" at bounding box center [218, 316] width 20 height 20
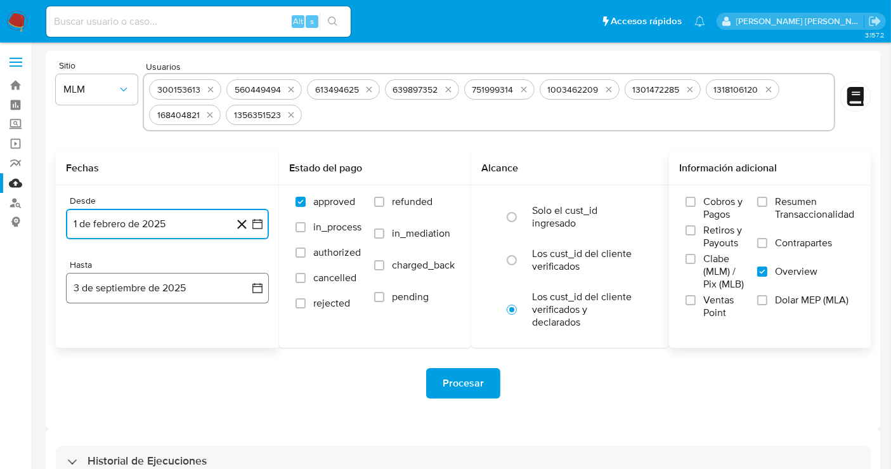
click at [221, 290] on button "3 de septiembre de 2025" at bounding box center [167, 288] width 203 height 30
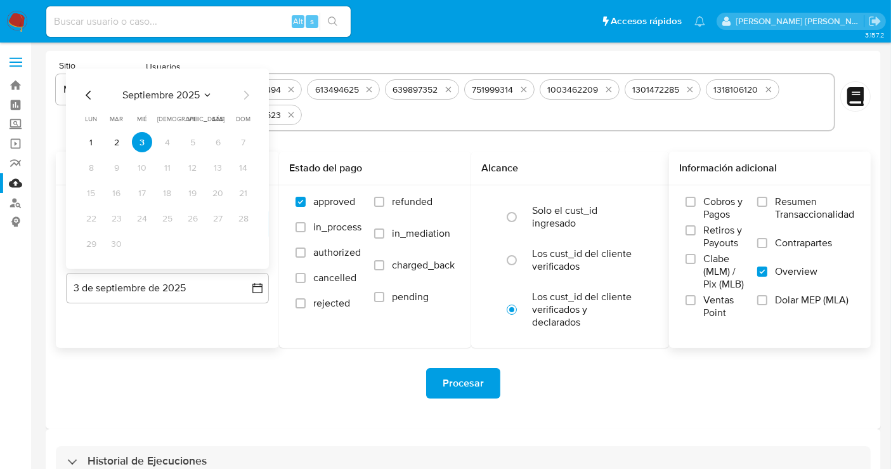
click at [88, 91] on icon "Mes anterior" at bounding box center [88, 95] width 15 height 15
click at [168, 244] on button "31" at bounding box center [167, 243] width 20 height 20
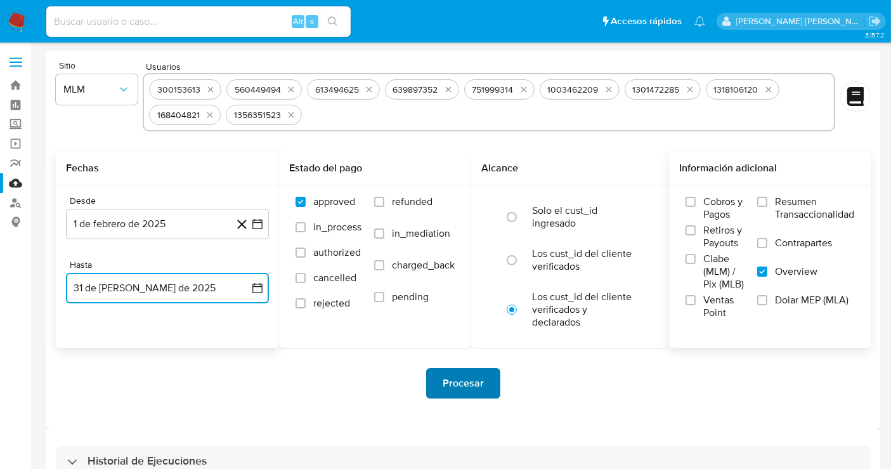
click at [462, 382] on span "Procesar" at bounding box center [463, 383] width 41 height 28
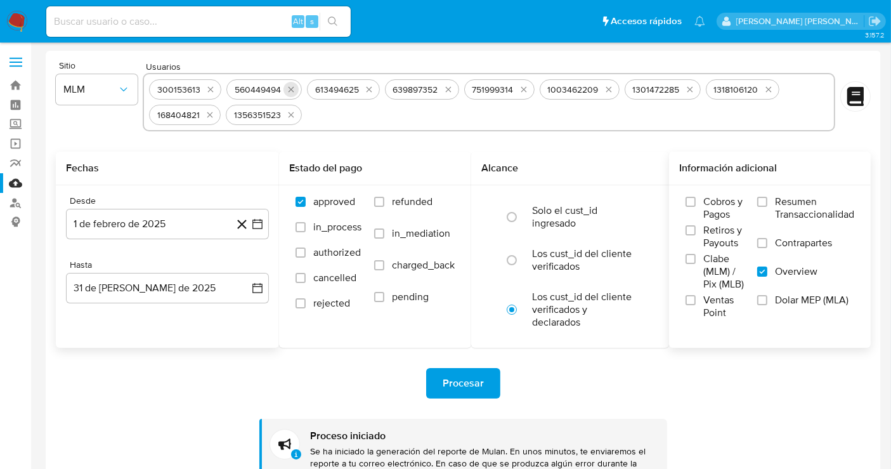
click at [291, 91] on icon "quitar 560449494" at bounding box center [291, 90] width 6 height 6
click at [291, 91] on icon "quitar 613494625" at bounding box center [289, 89] width 10 height 10
click at [365, 91] on icon "quitar 639897352" at bounding box center [368, 90] width 6 height 6
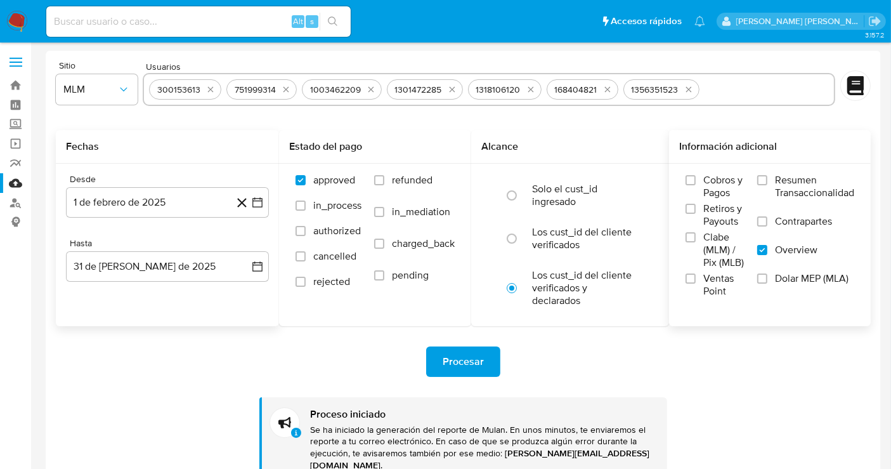
click at [291, 91] on button "quitar 751999314" at bounding box center [285, 89] width 15 height 15
click at [368, 91] on icon "quitar 1003462209" at bounding box center [371, 90] width 6 height 6
click at [291, 91] on icon "quitar 1301472285" at bounding box center [292, 89] width 10 height 10
click at [291, 91] on icon "quitar 1318106120" at bounding box center [289, 89] width 10 height 10
click at [358, 91] on button "quitar 168404821" at bounding box center [365, 89] width 15 height 15
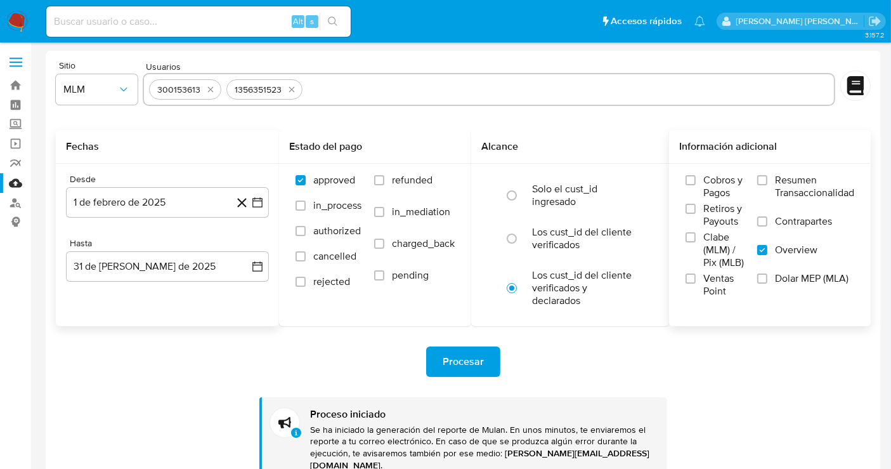
click at [291, 91] on icon "quitar 1356351523" at bounding box center [292, 89] width 10 height 10
click at [291, 91] on input "text" at bounding box center [527, 89] width 603 height 20
click at [207, 86] on icon "quitar 300153613" at bounding box center [211, 89] width 10 height 10
click at [223, 95] on input "text" at bounding box center [489, 89] width 680 height 20
paste input "1583228227"
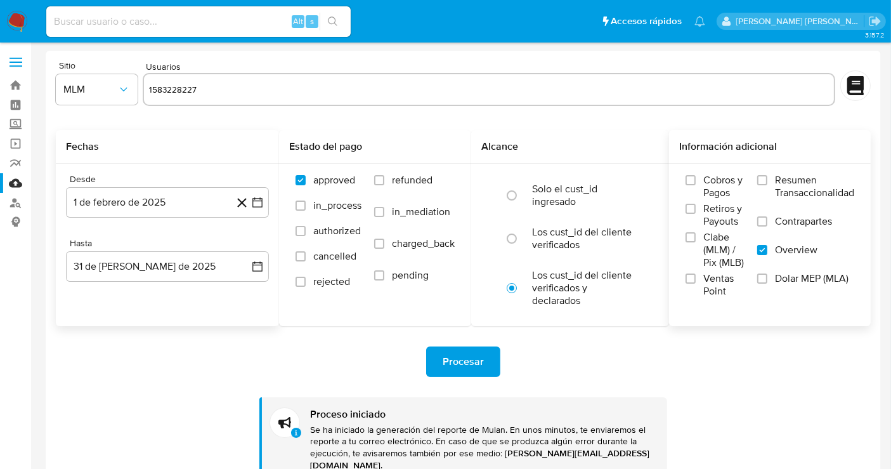
type input "1583228227"
paste input "1892543789"
type input "1892543789"
paste input "1990374776"
type input "1990374776"
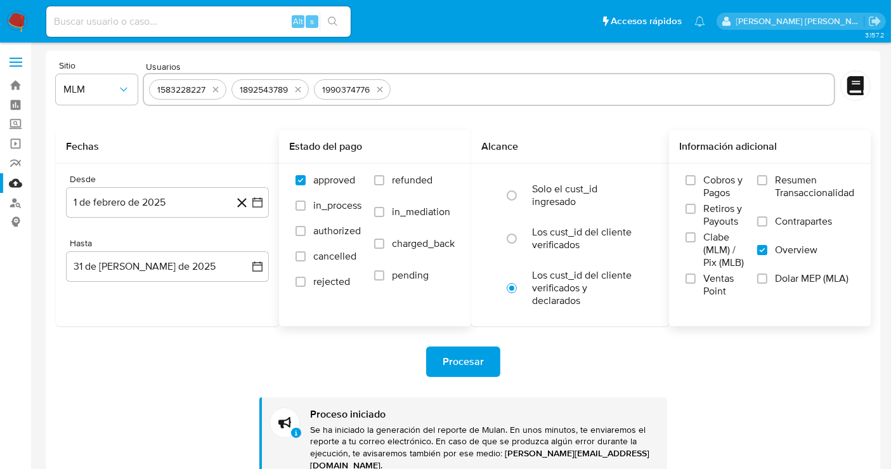
paste input "2304093946"
type input "2304093946"
paste input "2336707580"
type input "2336707580"
paste input "2426339425"
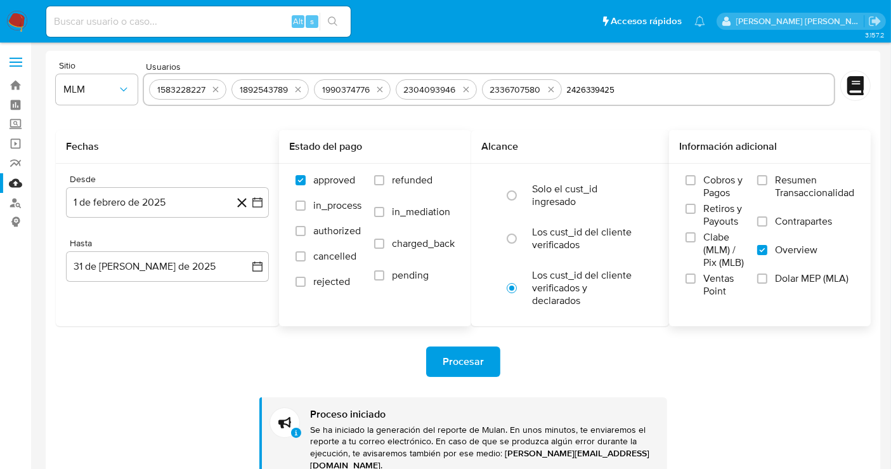
type input "2426339425"
paste input "2512558494"
type input "2512558494"
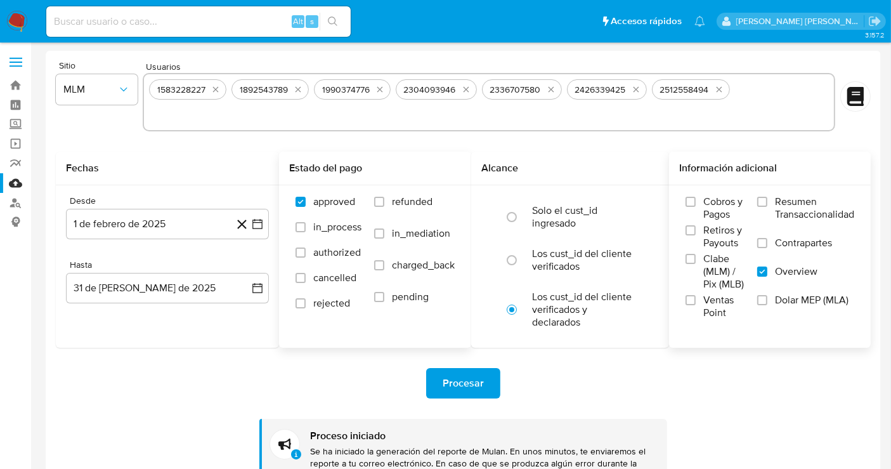
paste input "1174215882"
type input "1174215882"
paste input "2564012004"
type input "2564012004"
paste input "567659852"
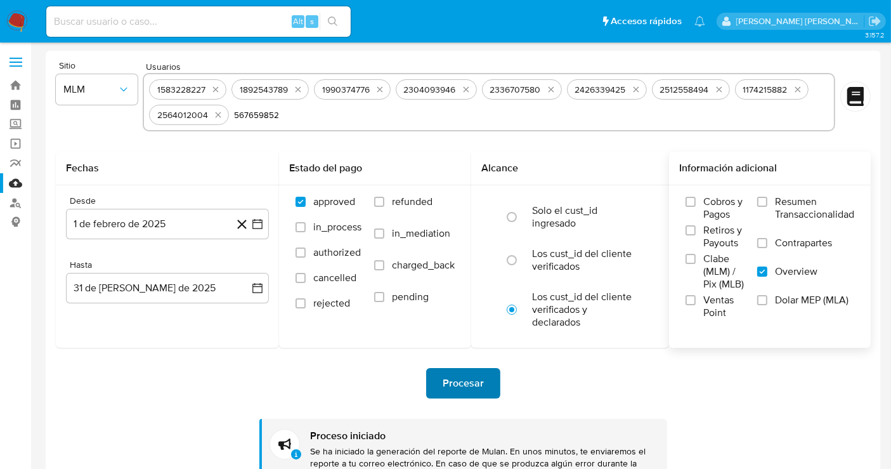
type input "567659852"
click at [459, 387] on span "Procesar" at bounding box center [463, 383] width 41 height 28
click at [300, 85] on icon "quitar 1892543789" at bounding box center [298, 89] width 10 height 10
click at [300, 85] on icon "quitar 1990374776" at bounding box center [297, 89] width 10 height 10
click at [379, 85] on icon "quitar 2304093946" at bounding box center [384, 89] width 10 height 10
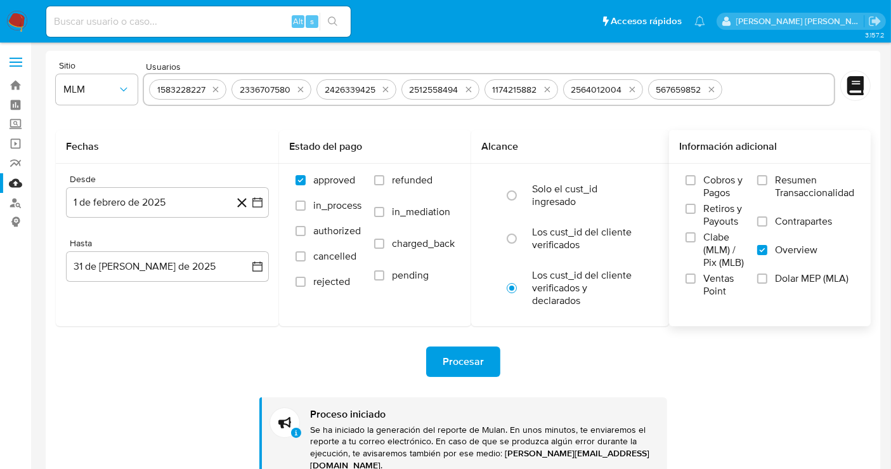
click at [300, 85] on icon "quitar 2336707580" at bounding box center [301, 89] width 10 height 10
click at [300, 85] on icon "quitar 2426339425" at bounding box center [301, 89] width 10 height 10
click at [379, 85] on icon "quitar 2512558494" at bounding box center [384, 89] width 10 height 10
click at [300, 85] on button "quitar 1174215882" at bounding box center [294, 89] width 15 height 15
click at [300, 85] on icon "quitar 2564012004" at bounding box center [301, 89] width 10 height 10
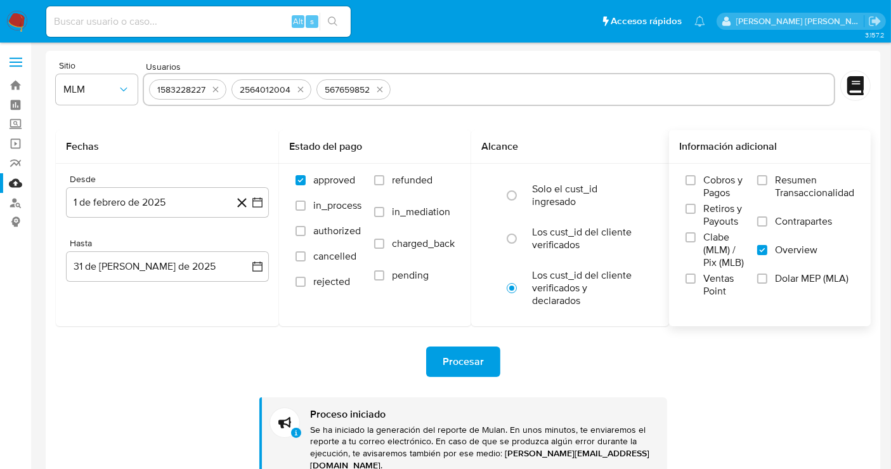
click at [375, 85] on icon "quitar 567659852" at bounding box center [380, 89] width 10 height 10
click at [217, 86] on icon "quitar 1583228227" at bounding box center [216, 89] width 10 height 10
click at [192, 95] on input "text" at bounding box center [489, 89] width 680 height 20
paste input "168404821"
type input "168404821"
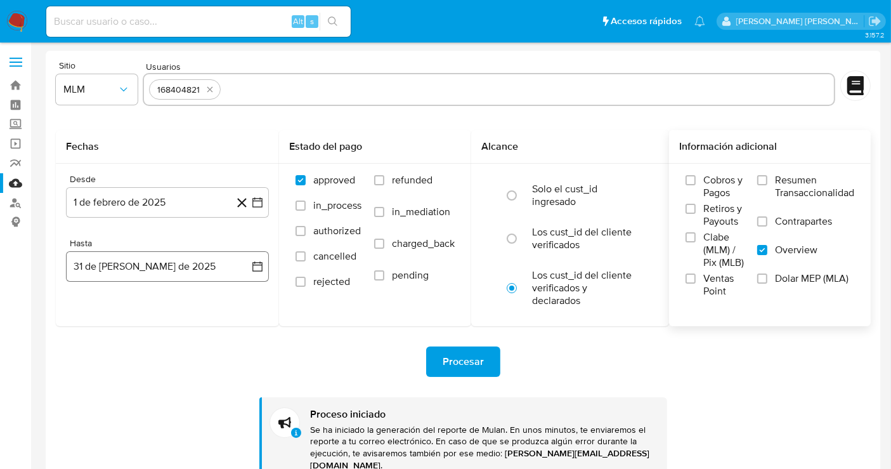
click at [185, 267] on button "31 de julio de 2025" at bounding box center [167, 266] width 203 height 30
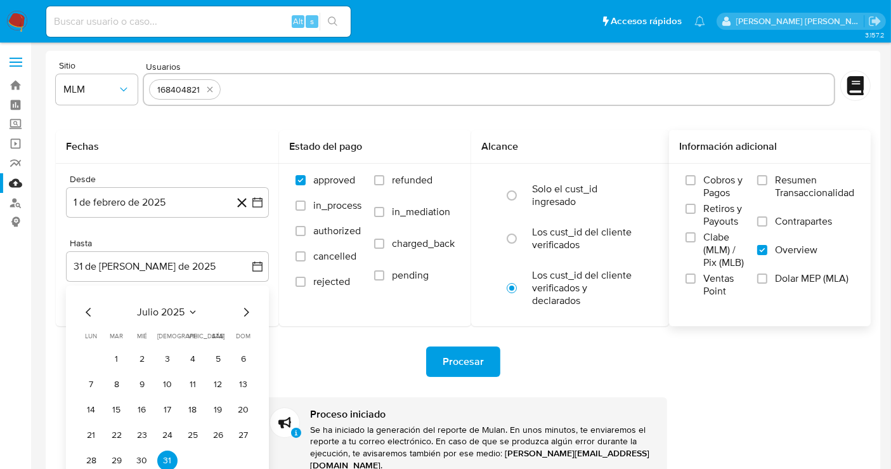
click at [90, 313] on icon "Mes anterior" at bounding box center [88, 311] width 15 height 15
click at [85, 314] on icon "Mes anterior" at bounding box center [88, 311] width 15 height 15
click at [141, 461] on button "30" at bounding box center [142, 460] width 20 height 20
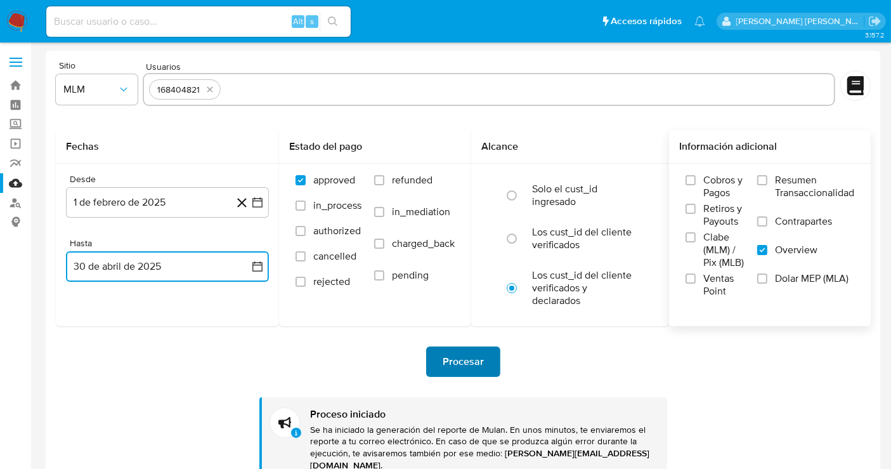
click at [466, 360] on span "Procesar" at bounding box center [463, 362] width 41 height 28
click at [162, 197] on button "1 de febrero de 2025" at bounding box center [167, 202] width 203 height 30
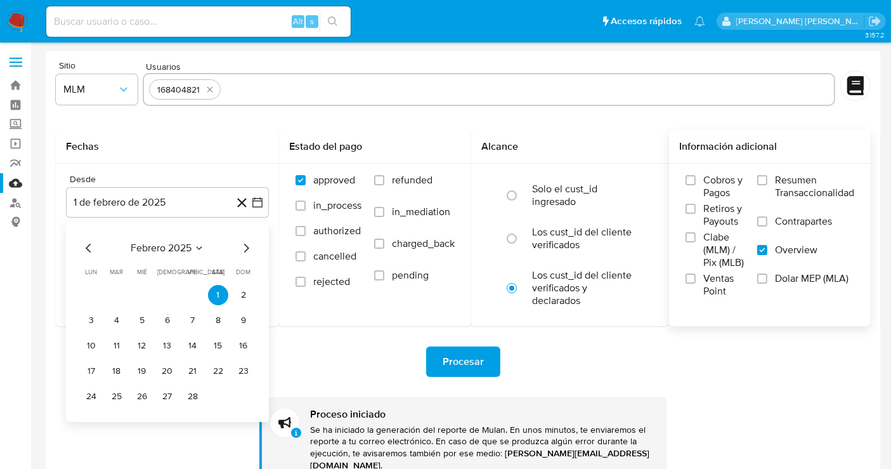
click at [245, 247] on icon "Mes siguiente" at bounding box center [245, 247] width 15 height 15
click at [166, 296] on button "1" at bounding box center [167, 295] width 20 height 20
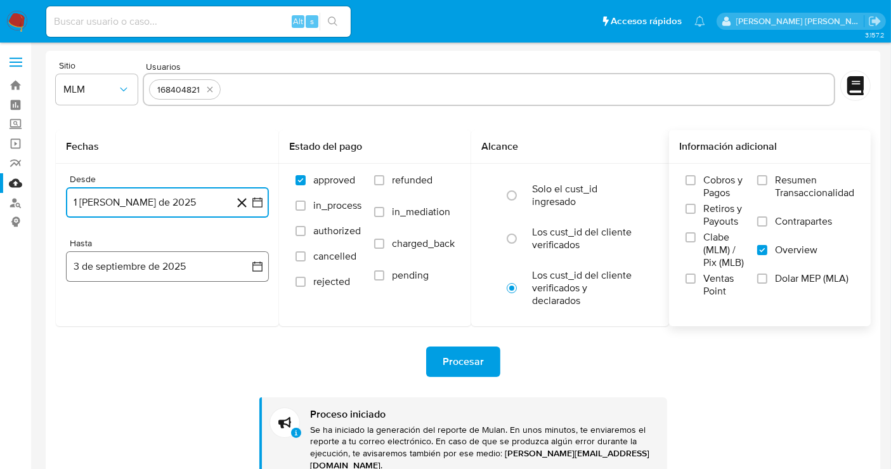
click at [164, 268] on button "3 de septiembre de 2025" at bounding box center [167, 266] width 203 height 30
click at [86, 314] on icon "Mes anterior" at bounding box center [88, 311] width 15 height 15
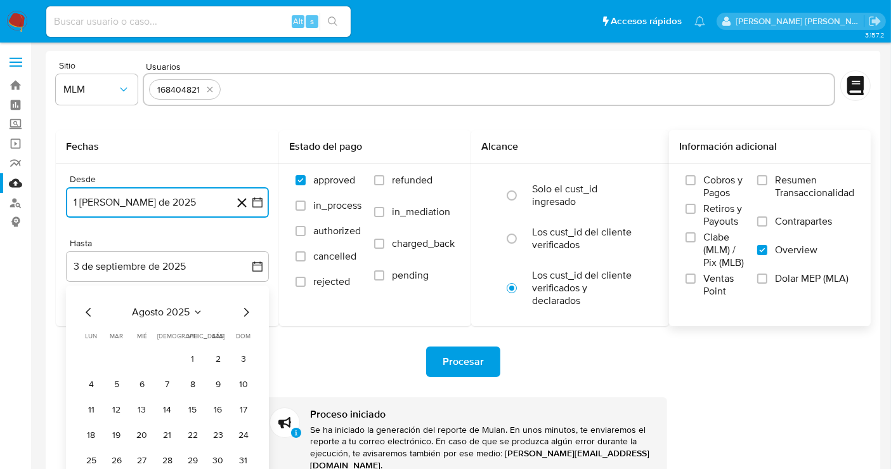
click at [86, 313] on icon "Mes anterior" at bounding box center [88, 311] width 15 height 15
click at [172, 457] on button "31" at bounding box center [167, 460] width 20 height 20
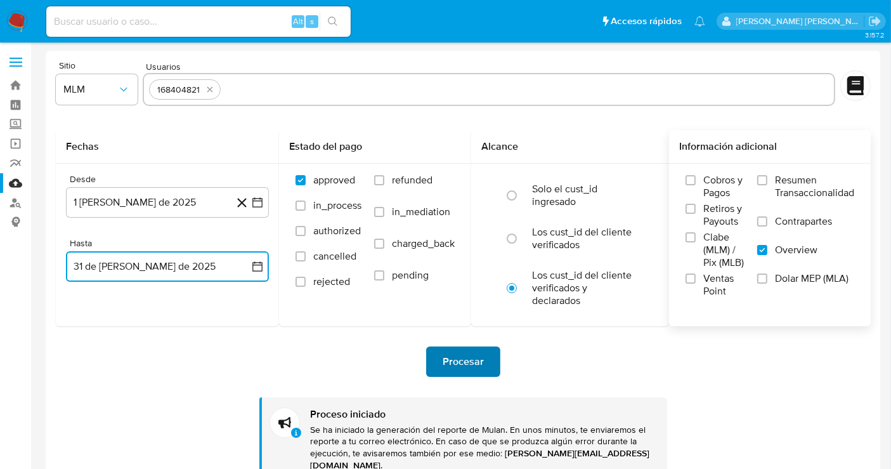
click at [480, 358] on span "Procesar" at bounding box center [463, 362] width 41 height 28
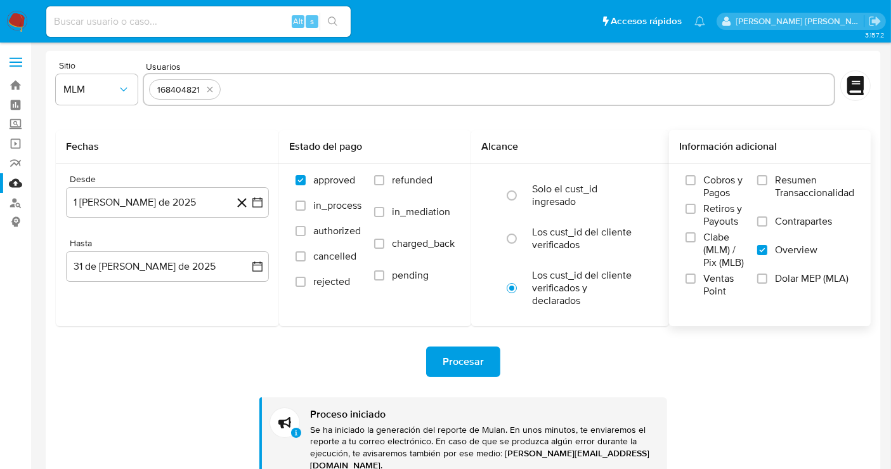
click at [19, 17] on img at bounding box center [17, 22] width 22 height 22
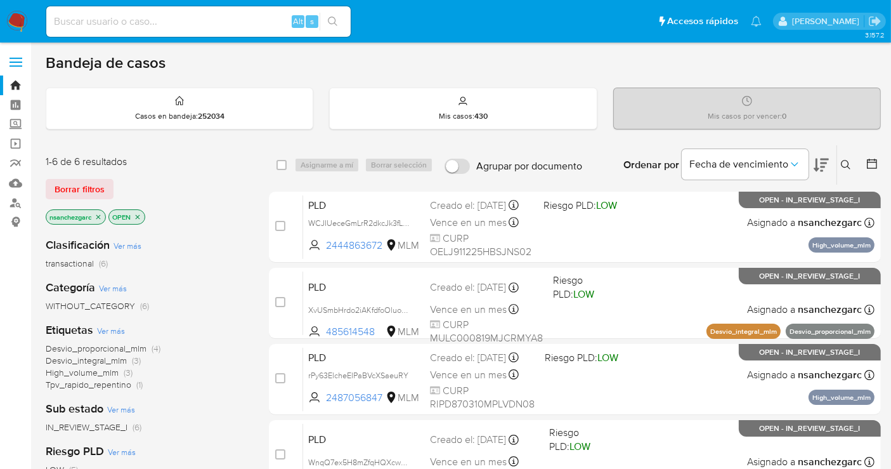
click at [848, 165] on icon at bounding box center [846, 165] width 10 height 10
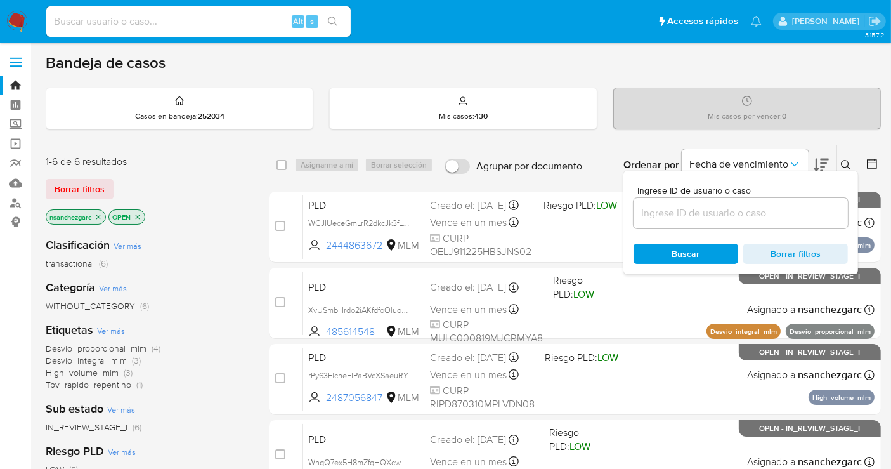
click at [683, 203] on div at bounding box center [741, 213] width 214 height 30
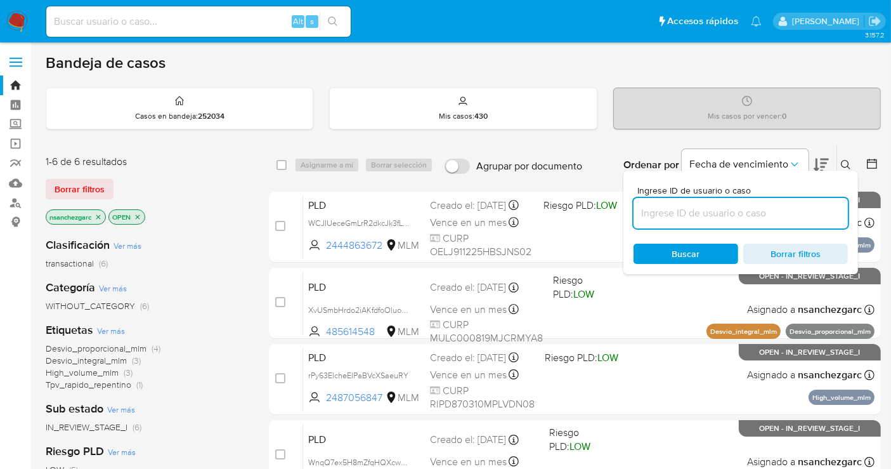
click at [667, 216] on input at bounding box center [741, 213] width 214 height 16
paste input "168404821"
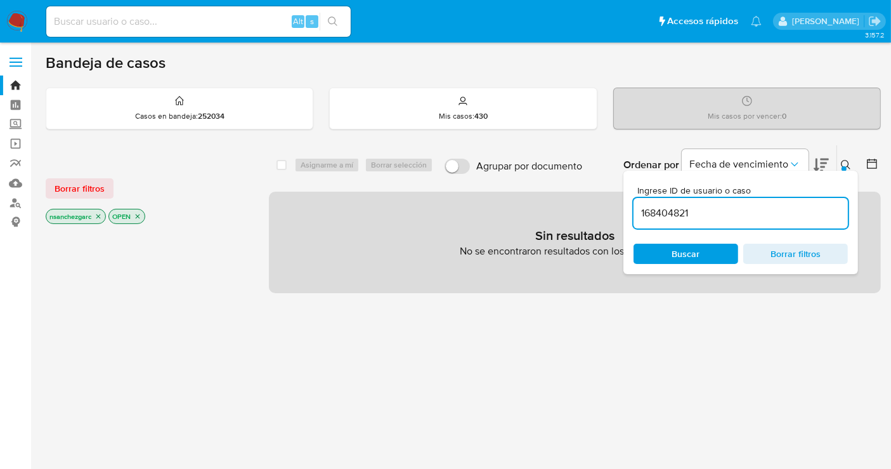
click at [706, 206] on input "168404821" at bounding box center [741, 213] width 214 height 16
type input "168404821"
click at [101, 212] on icon "close-filter" at bounding box center [99, 216] width 8 height 8
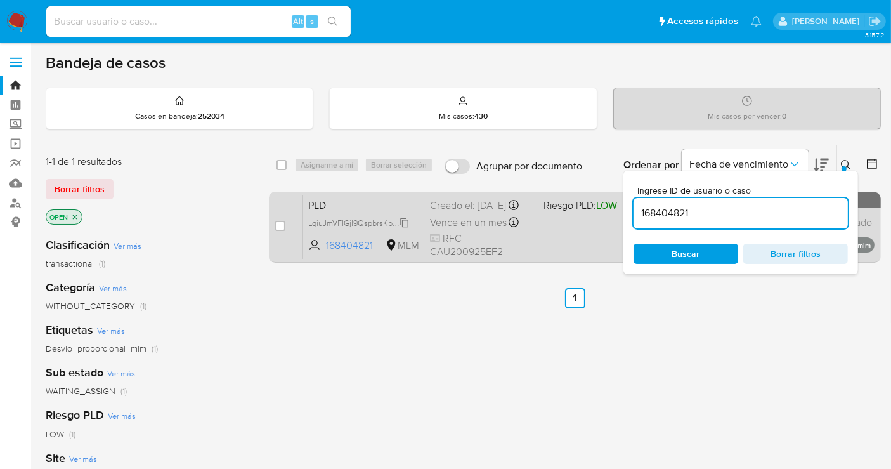
click at [400, 229] on span "LqiuJmVFIGjI9QspbrsKp9s6" at bounding box center [356, 222] width 97 height 14
click at [277, 222] on input "checkbox" at bounding box center [280, 226] width 10 height 10
checkbox input "true"
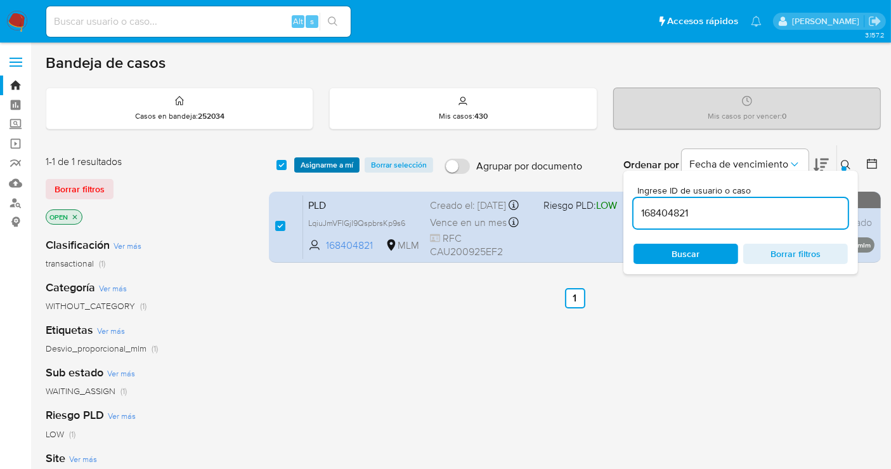
click at [327, 168] on span "Asignarme a mí" at bounding box center [327, 165] width 53 height 13
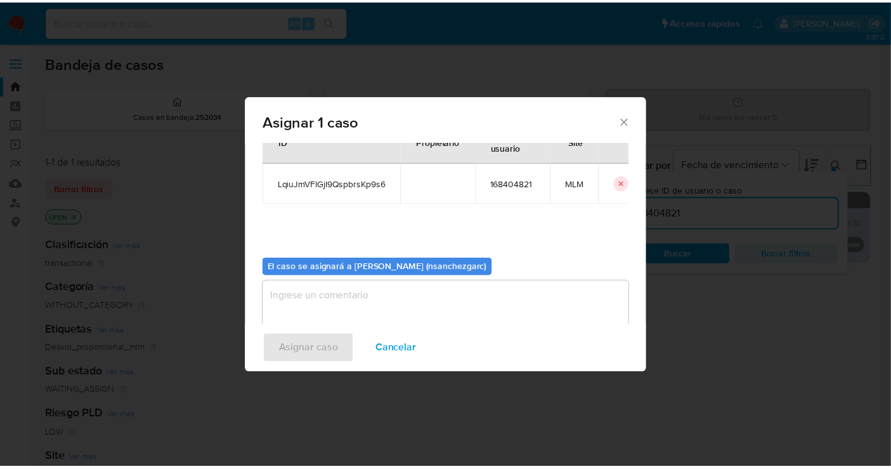
scroll to position [65, 0]
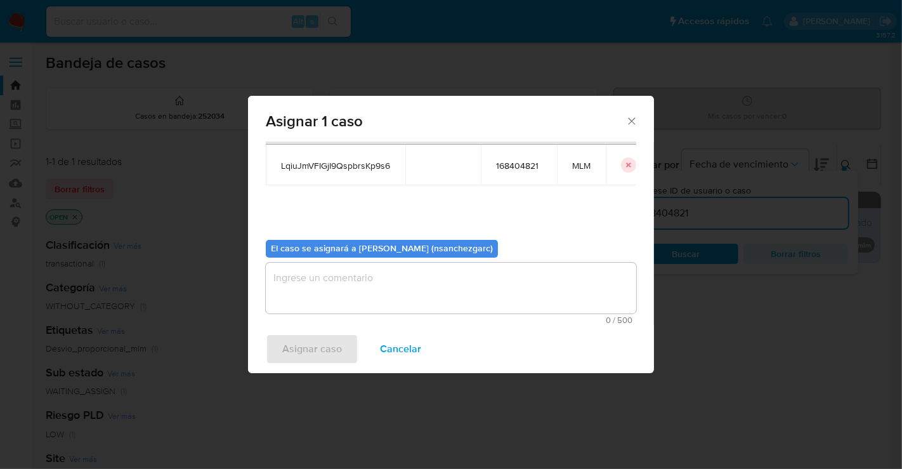
click at [304, 276] on textarea "assign-modal" at bounding box center [451, 288] width 370 height 51
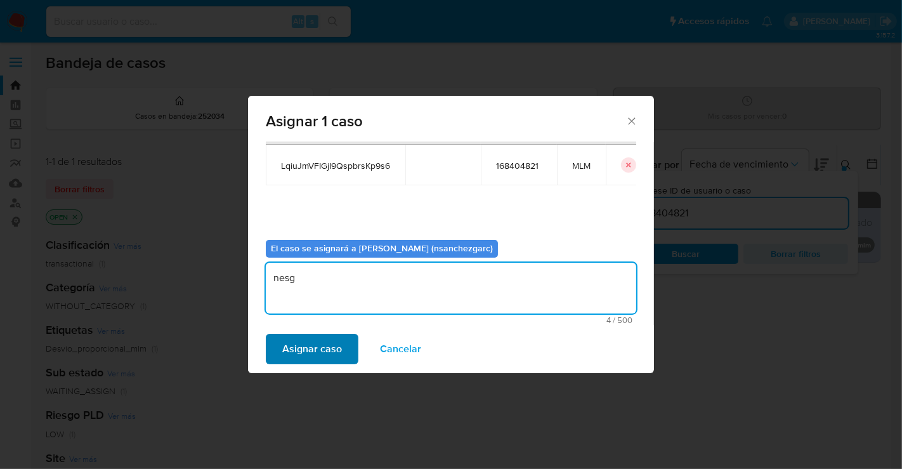
type textarea "nesg"
click at [322, 347] on span "Asignar caso" at bounding box center [312, 349] width 60 height 28
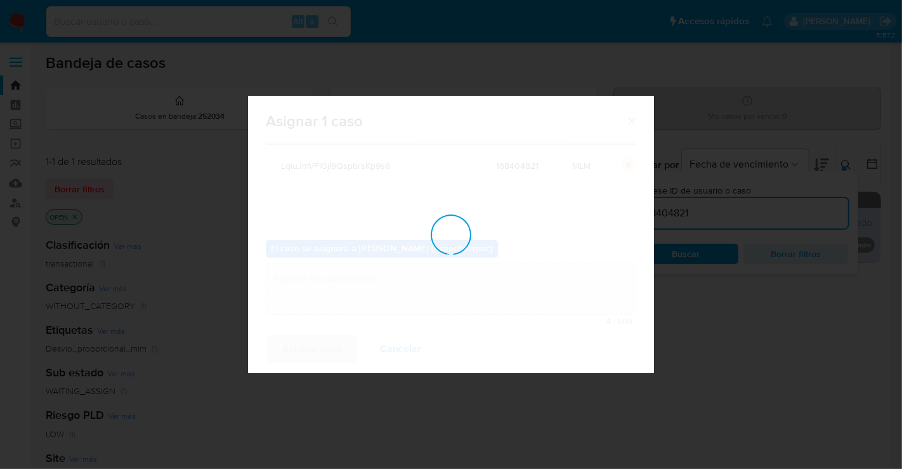
checkbox input "false"
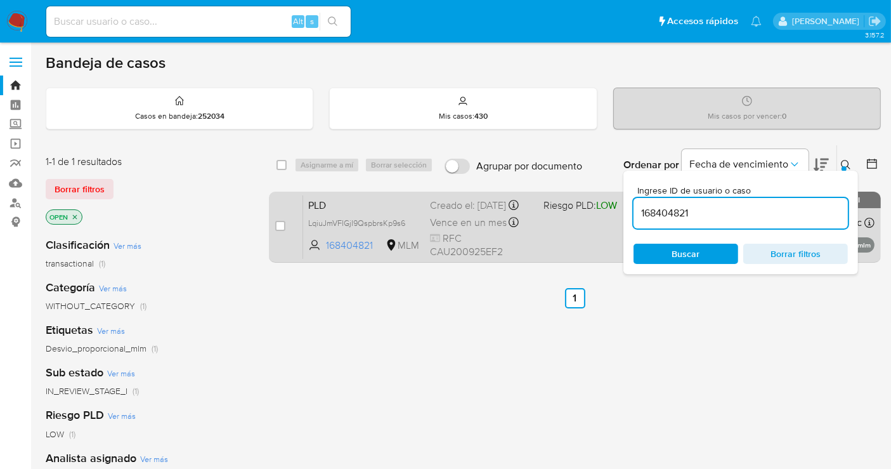
click at [450, 212] on div "Creado el: 12/08/2025 Creado el: 12/08/2025 02:07:14" at bounding box center [481, 206] width 103 height 14
click at [408, 226] on icon at bounding box center [405, 223] width 10 height 10
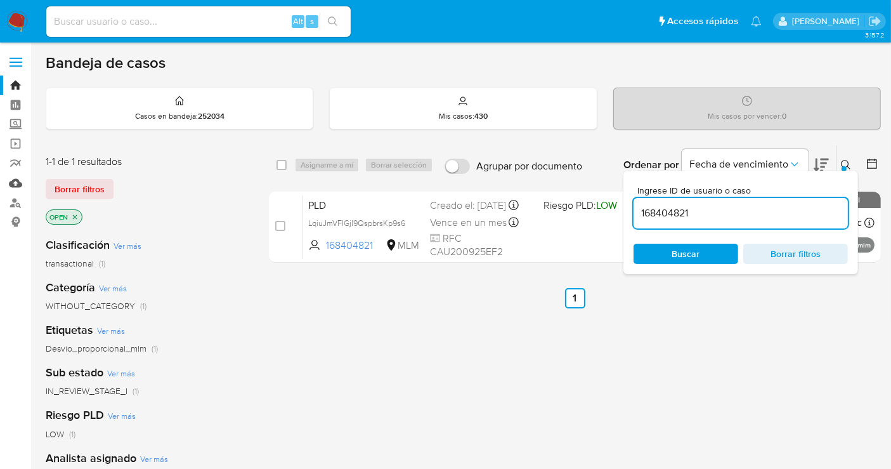
click at [16, 174] on link "Mulan" at bounding box center [75, 183] width 151 height 20
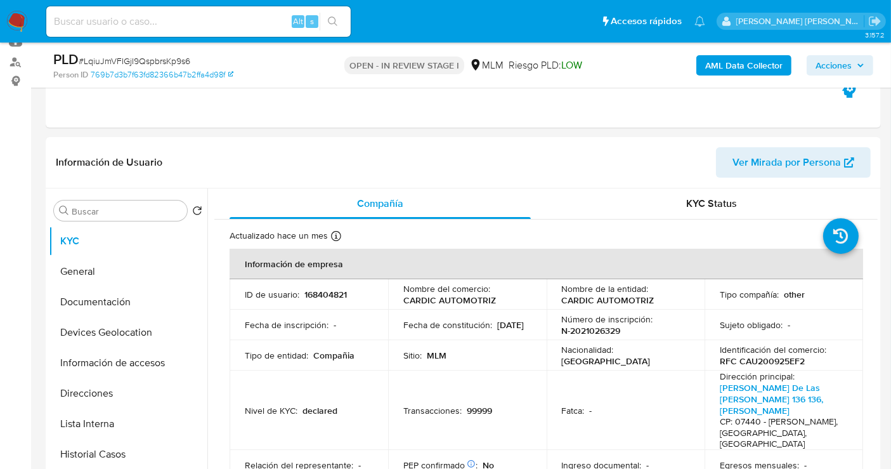
scroll to position [211, 0]
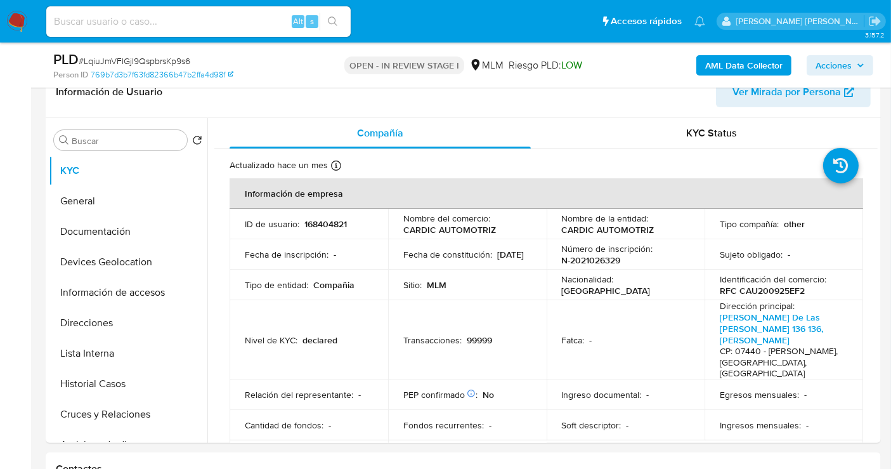
select select "10"
click at [103, 204] on button "General" at bounding box center [123, 201] width 148 height 30
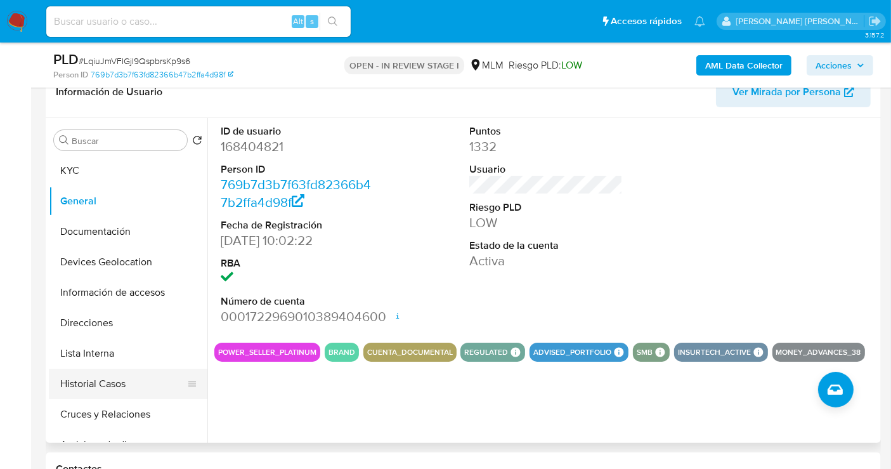
click at [82, 377] on button "Historial Casos" at bounding box center [123, 384] width 148 height 30
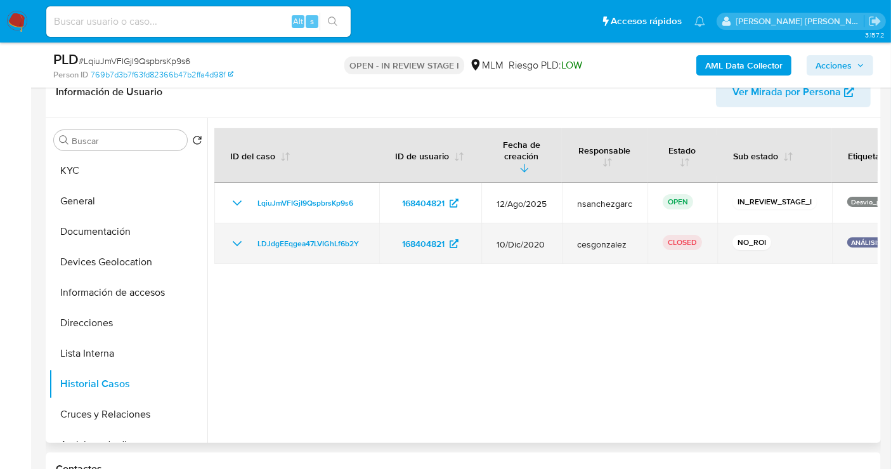
click at [237, 236] on icon "Mostrar/Ocultar" at bounding box center [237, 243] width 15 height 15
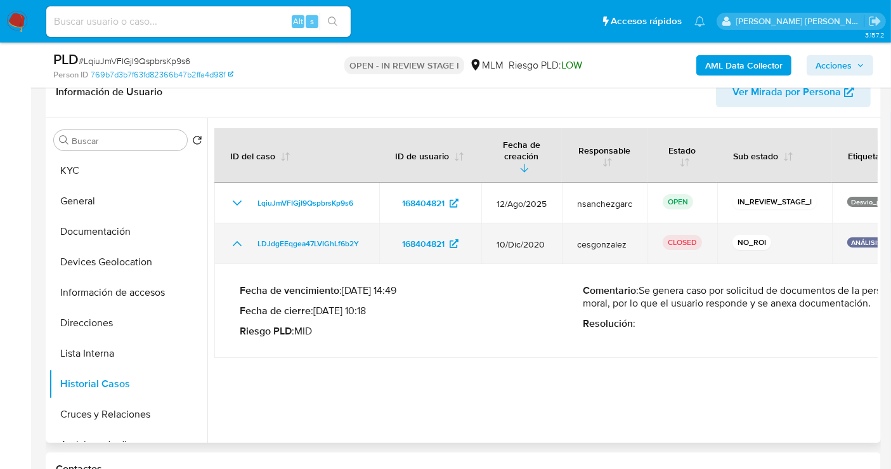
click at [237, 236] on icon "Mostrar/Ocultar" at bounding box center [237, 243] width 15 height 15
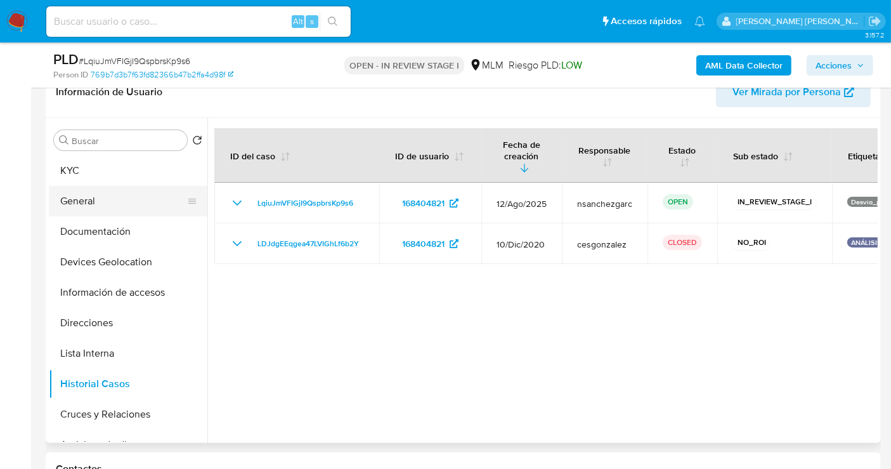
click at [96, 204] on button "General" at bounding box center [123, 201] width 148 height 30
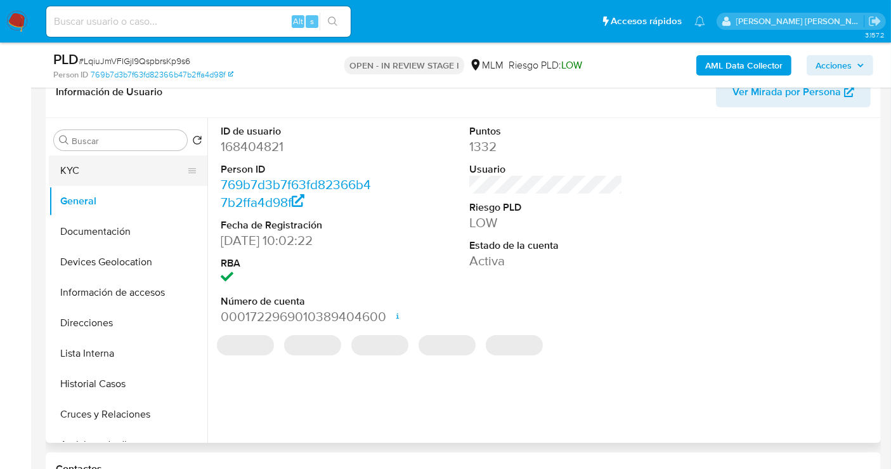
click at [81, 171] on button "KYC" at bounding box center [123, 170] width 148 height 30
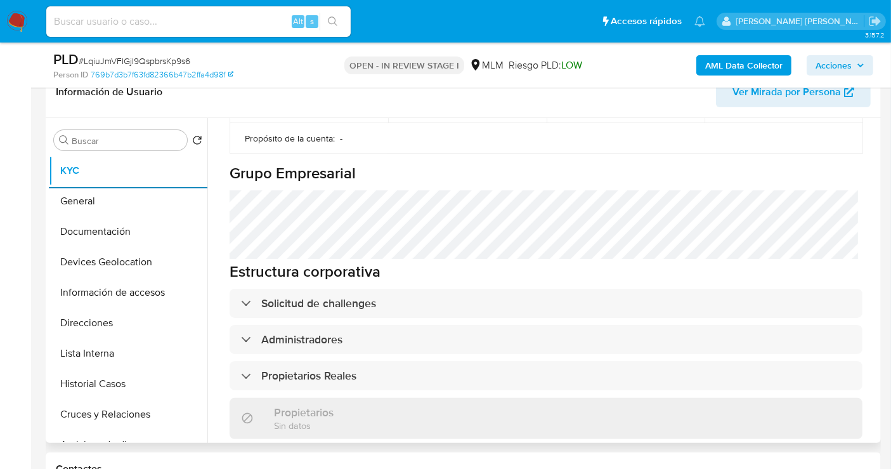
scroll to position [589, 0]
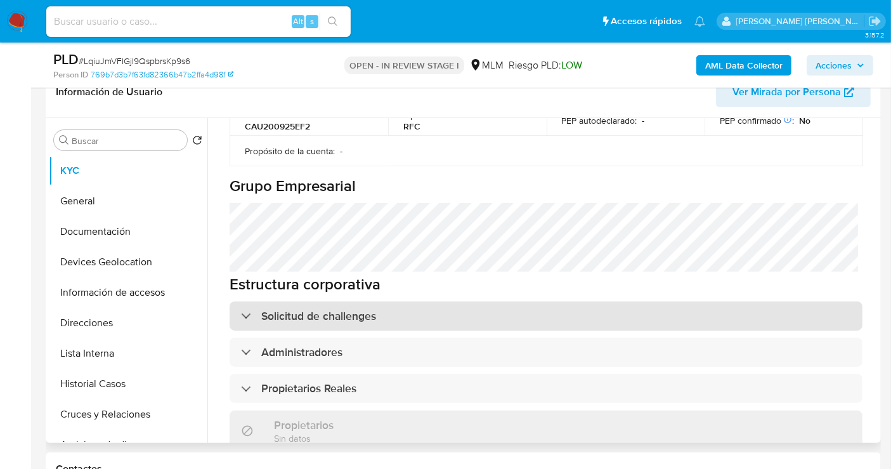
click at [327, 309] on h3 "Solicitud de challenges" at bounding box center [318, 316] width 115 height 14
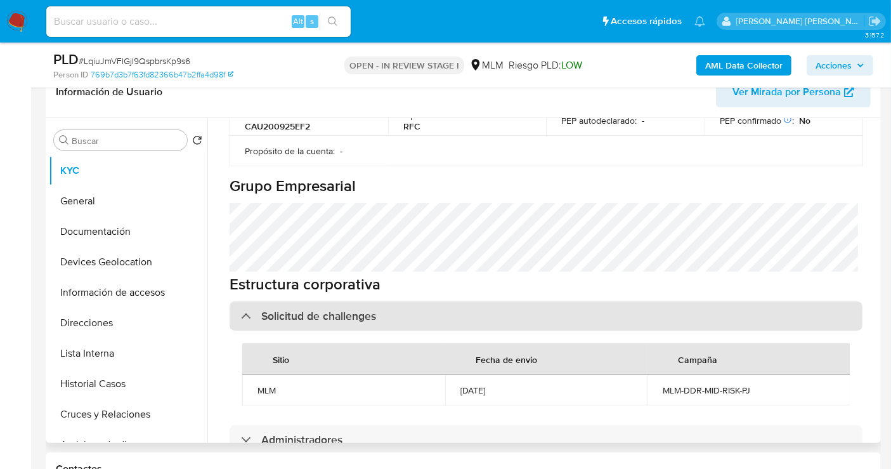
click at [327, 309] on h3 "Solicitud de challenges" at bounding box center [318, 316] width 115 height 14
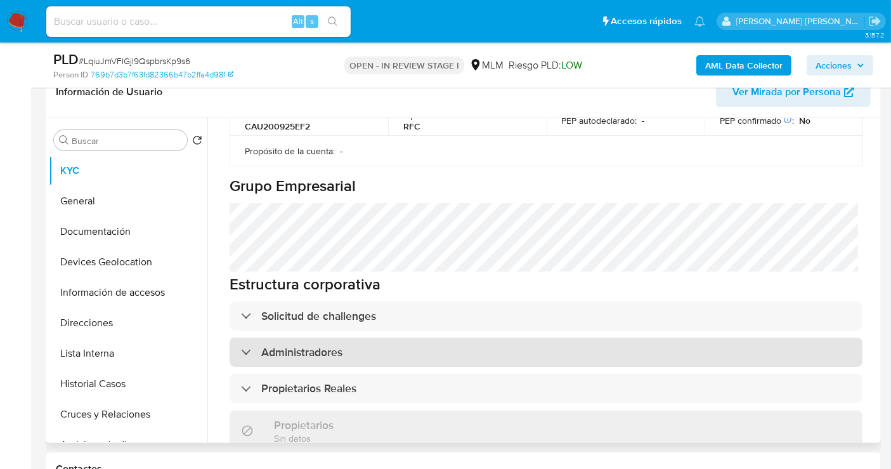
click at [341, 337] on div "Administradores" at bounding box center [546, 351] width 633 height 29
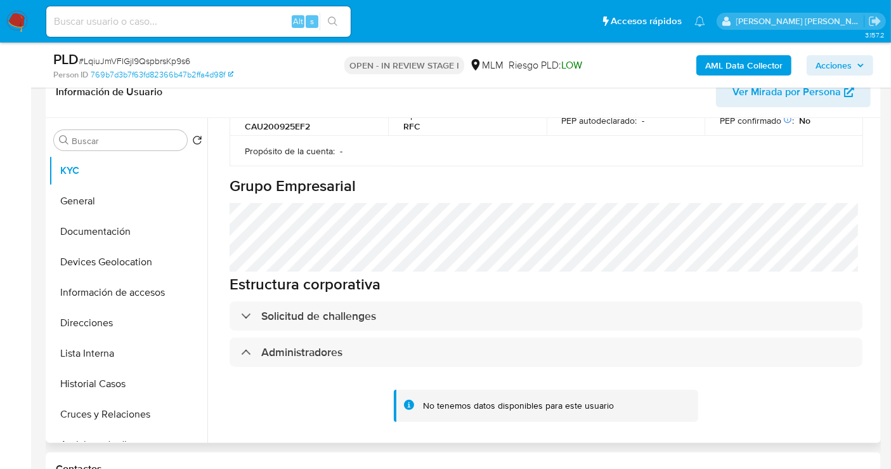
scroll to position [659, 0]
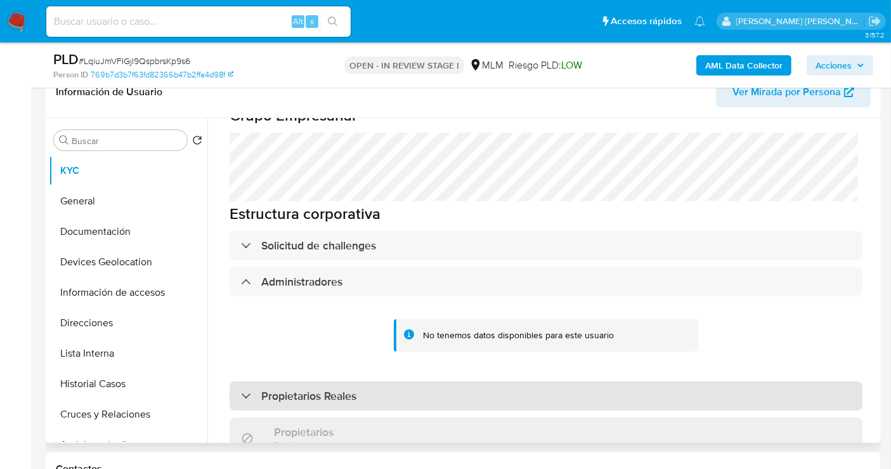
click at [344, 389] on h3 "Propietarios Reales" at bounding box center [308, 396] width 95 height 14
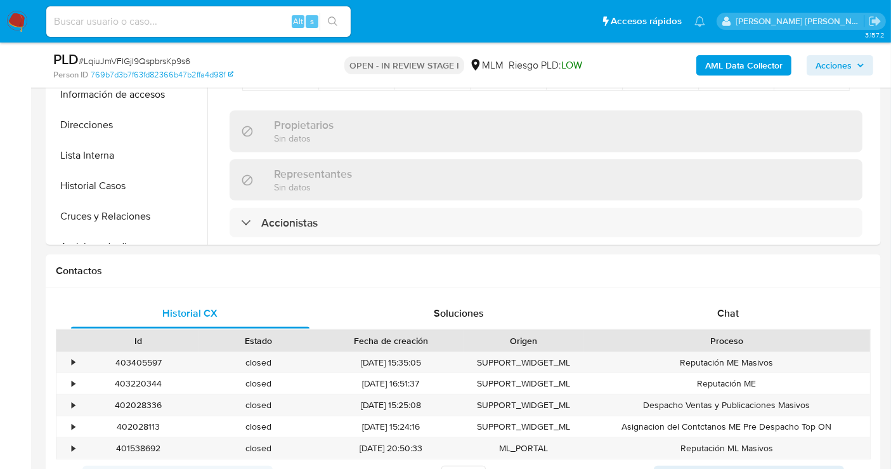
scroll to position [422, 0]
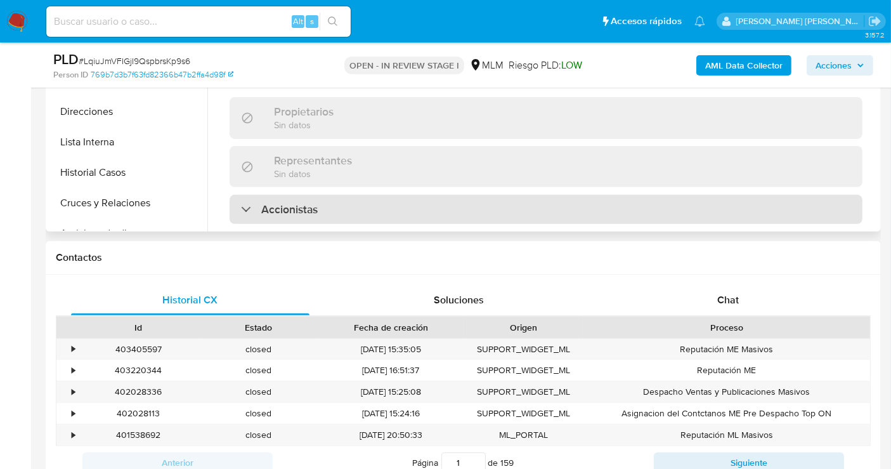
click at [311, 202] on h3 "Accionistas" at bounding box center [289, 209] width 56 height 14
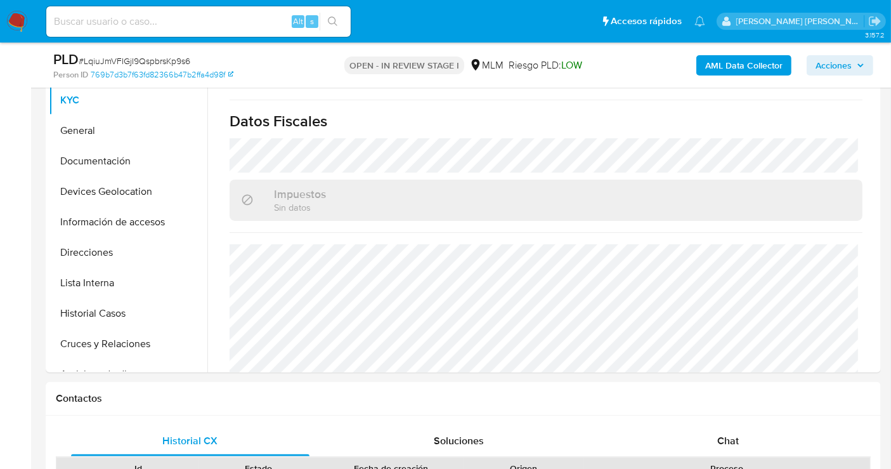
scroll to position [1395, 0]
click at [74, 168] on button "Documentación" at bounding box center [123, 161] width 148 height 30
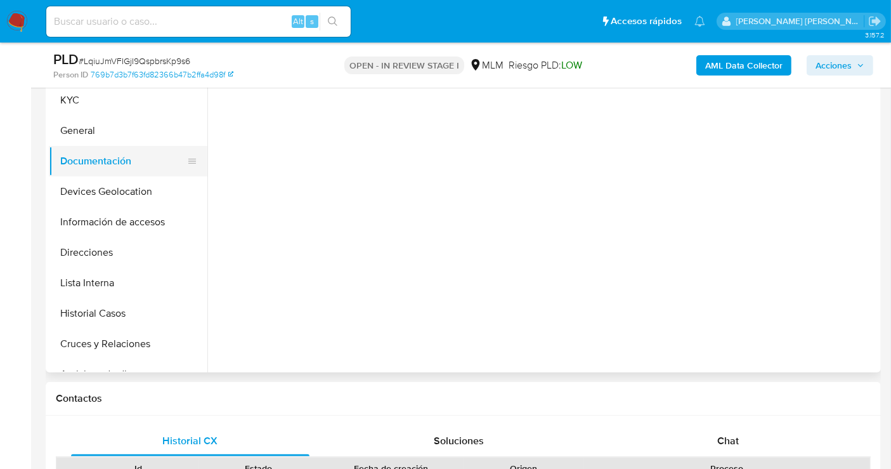
scroll to position [0, 0]
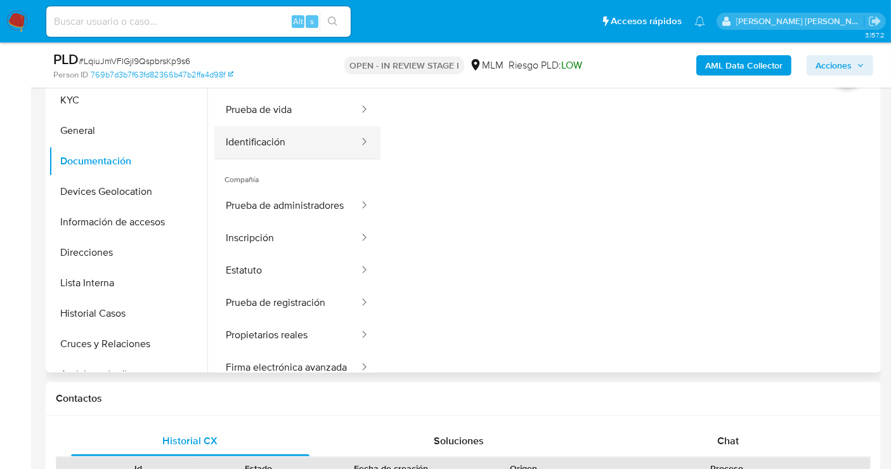
click at [275, 152] on button "Identificación" at bounding box center [287, 142] width 146 height 32
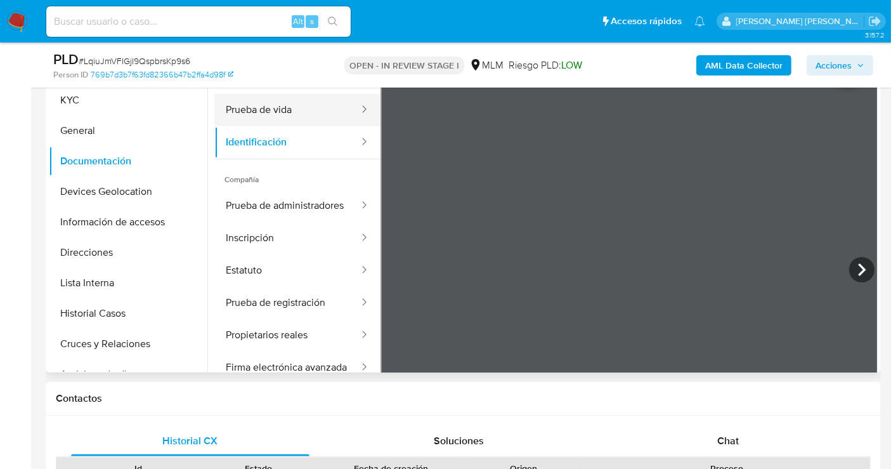
click at [268, 113] on button "Prueba de vida" at bounding box center [287, 110] width 146 height 32
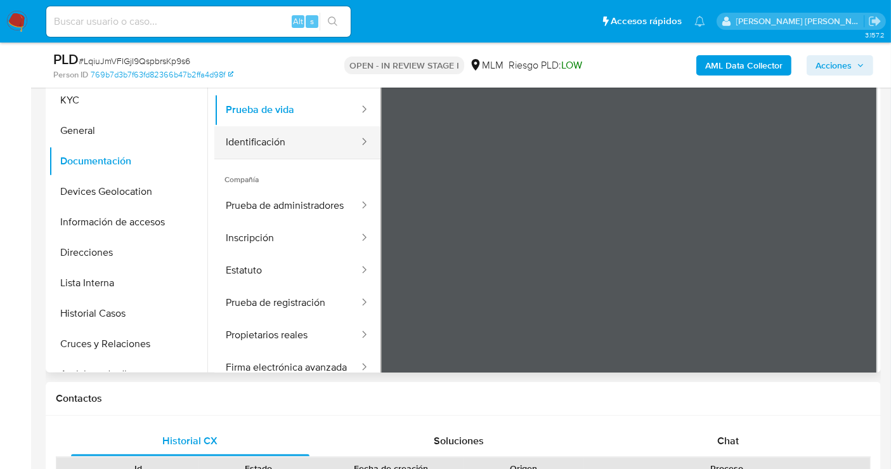
click at [254, 143] on button "Identificación" at bounding box center [287, 142] width 146 height 32
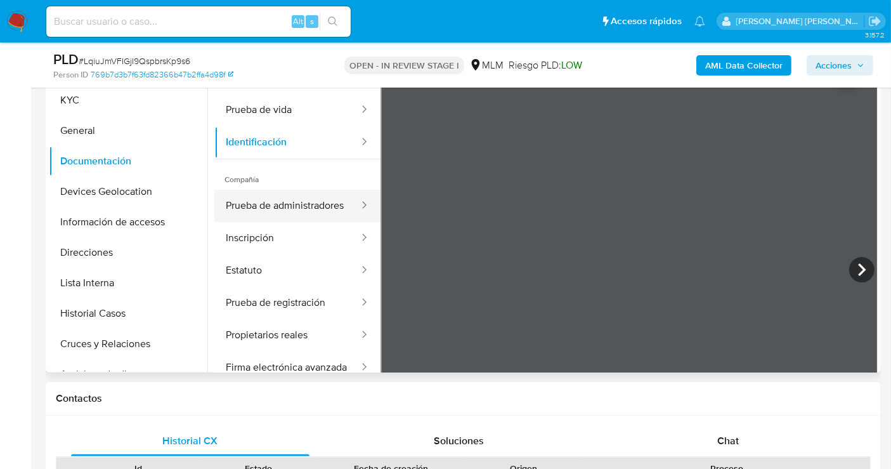
click at [292, 218] on button "Prueba de administradores" at bounding box center [287, 206] width 146 height 32
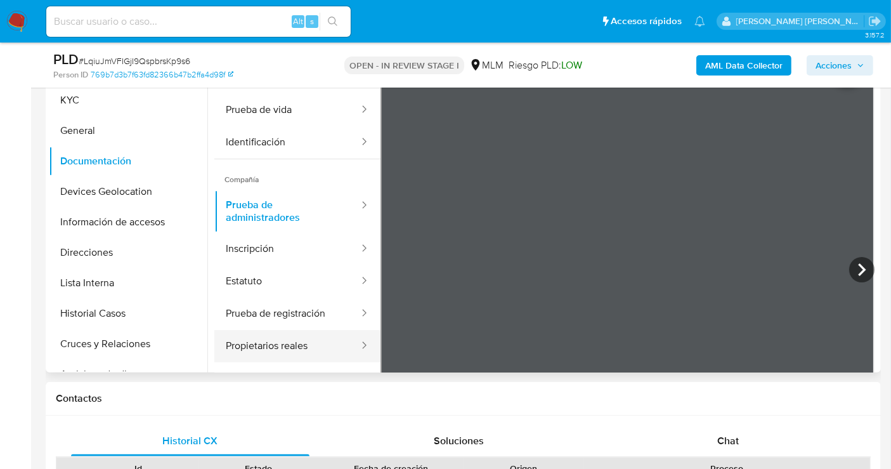
click at [277, 353] on button "Propietarios reales" at bounding box center [287, 346] width 146 height 32
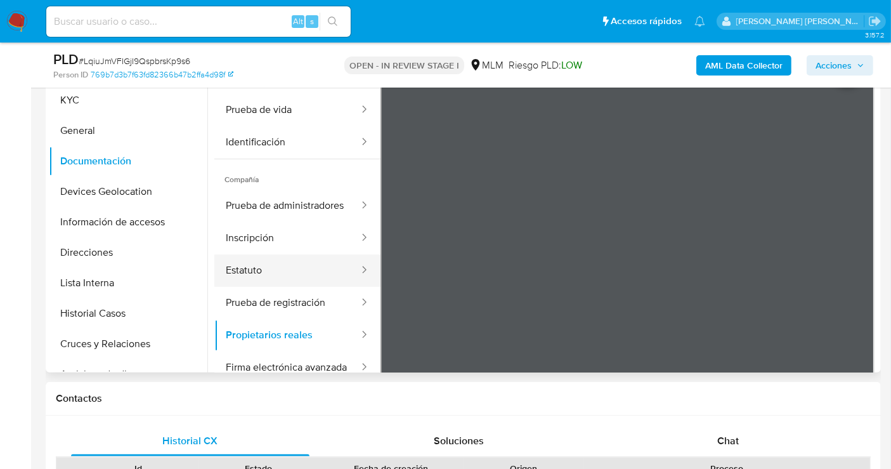
click at [258, 287] on button "Estatuto" at bounding box center [287, 270] width 146 height 32
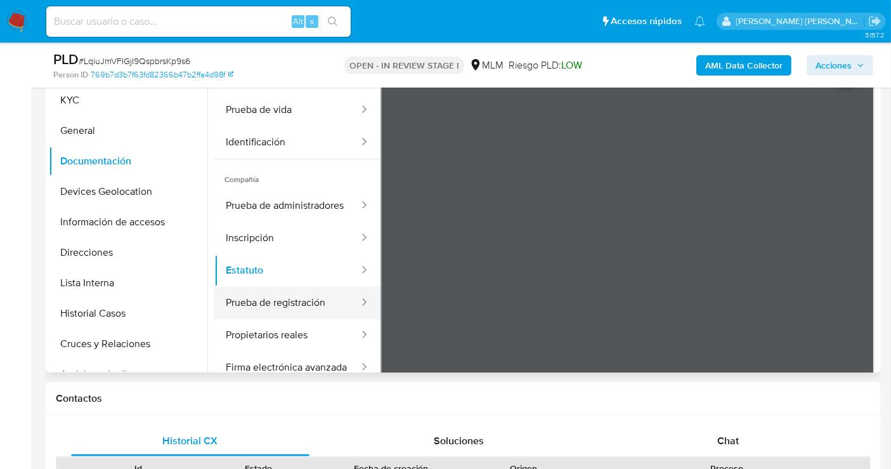
click at [266, 317] on button "Prueba de registración" at bounding box center [287, 303] width 146 height 32
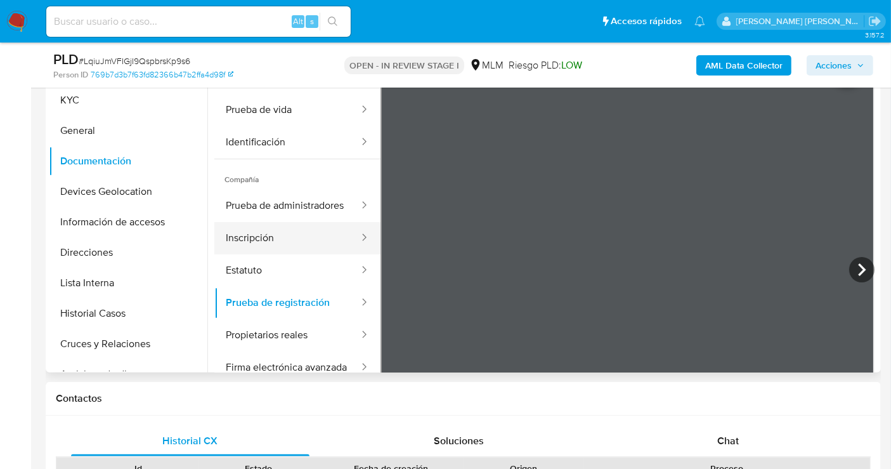
click at [253, 245] on button "Inscripción" at bounding box center [287, 238] width 146 height 32
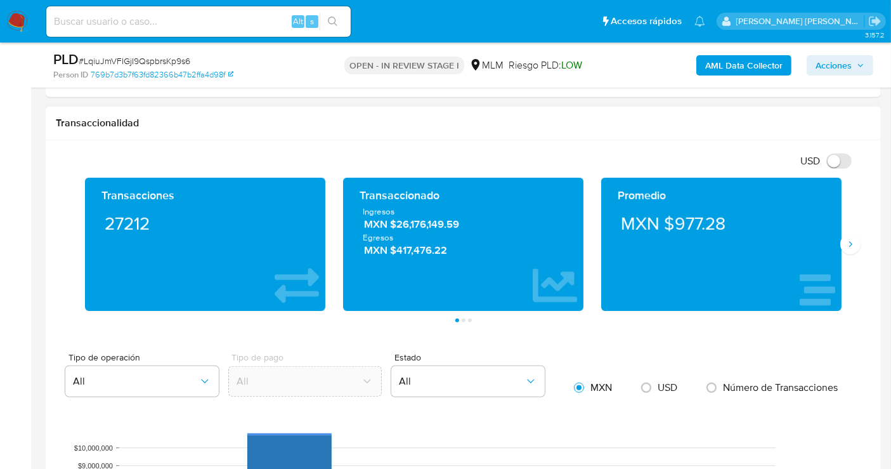
scroll to position [846, 0]
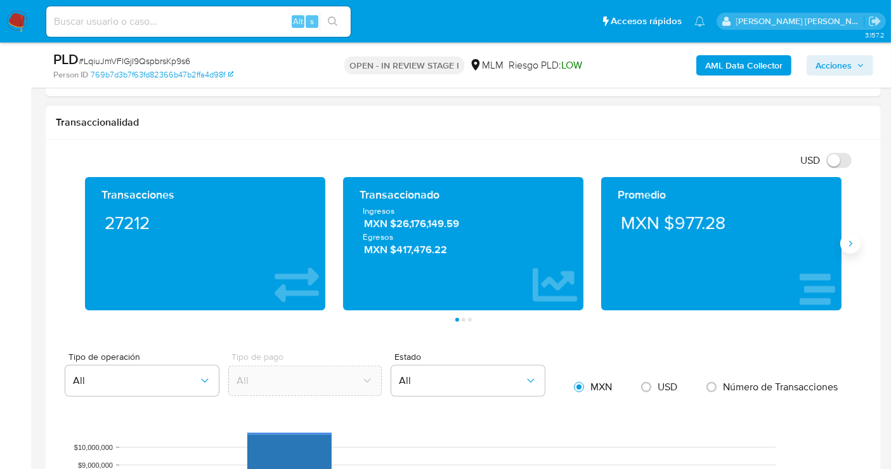
click at [853, 245] on icon "Siguiente" at bounding box center [851, 243] width 10 height 10
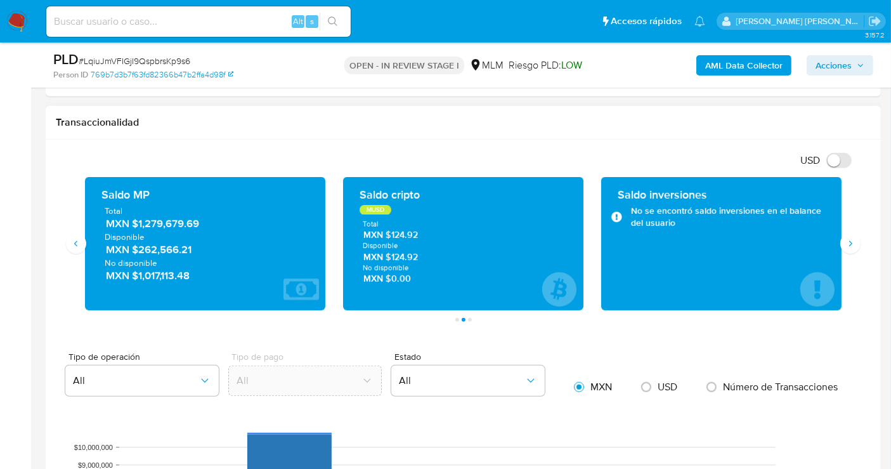
click at [163, 221] on span "MXN $1,279,679.69" at bounding box center [206, 223] width 200 height 15
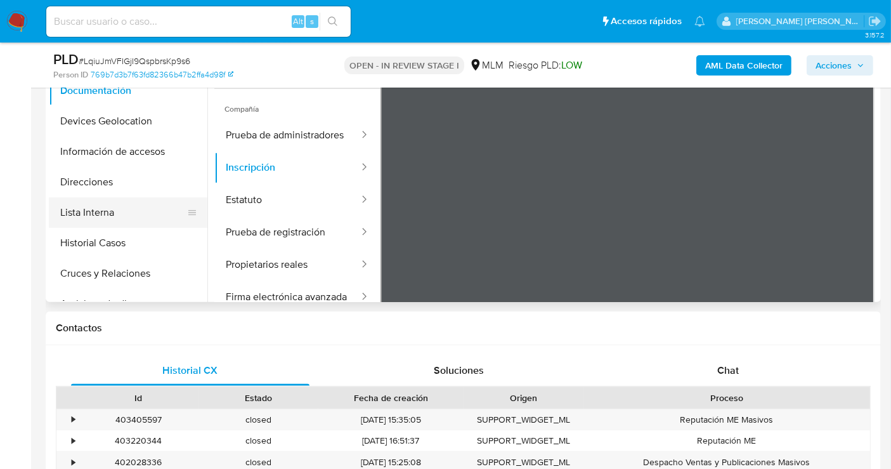
scroll to position [282, 0]
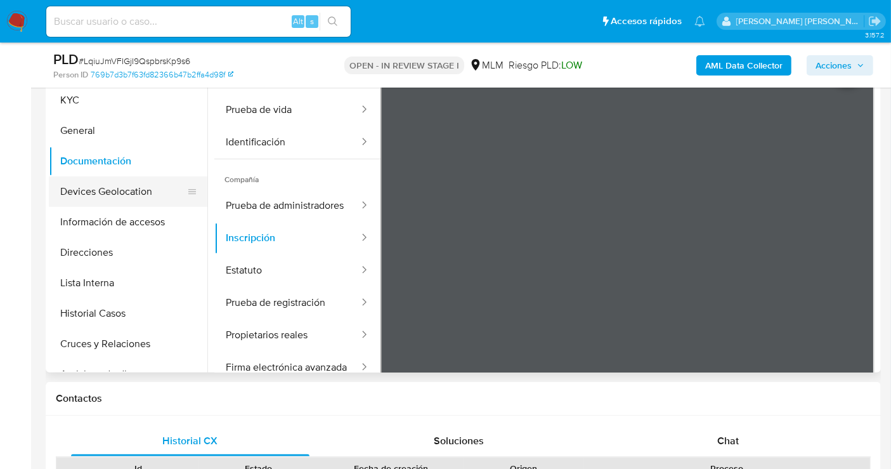
click at [114, 185] on button "Devices Geolocation" at bounding box center [123, 191] width 148 height 30
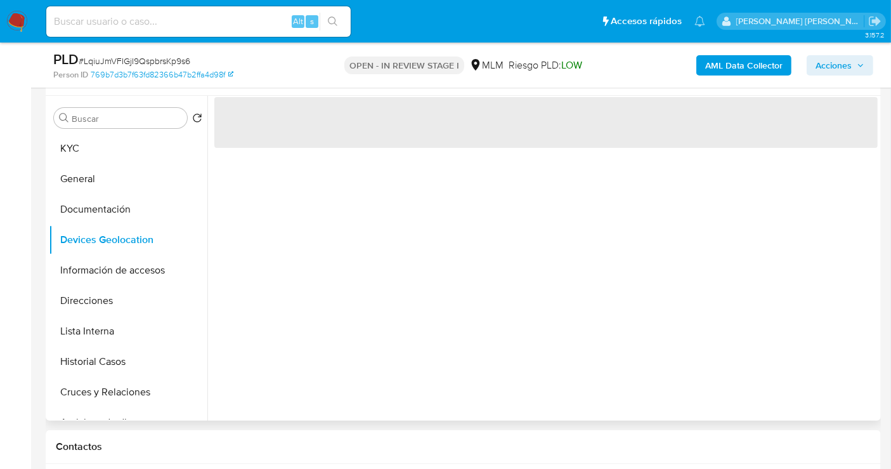
scroll to position [211, 0]
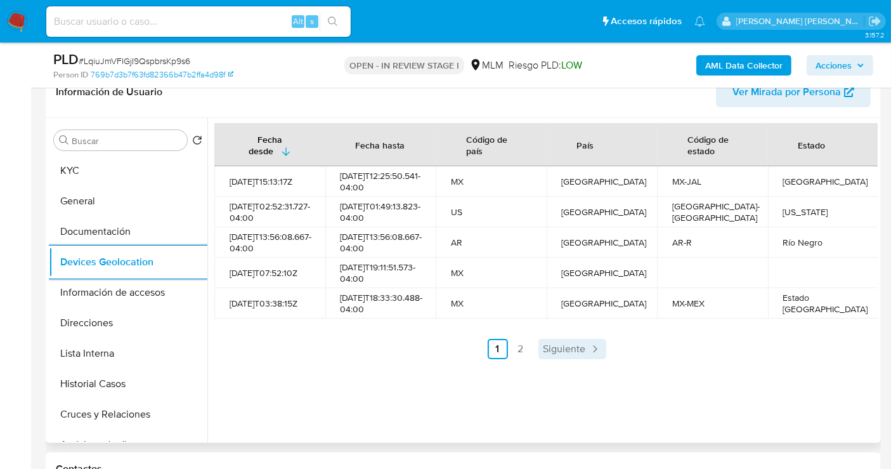
click at [565, 354] on span "Siguiente" at bounding box center [565, 349] width 42 height 10
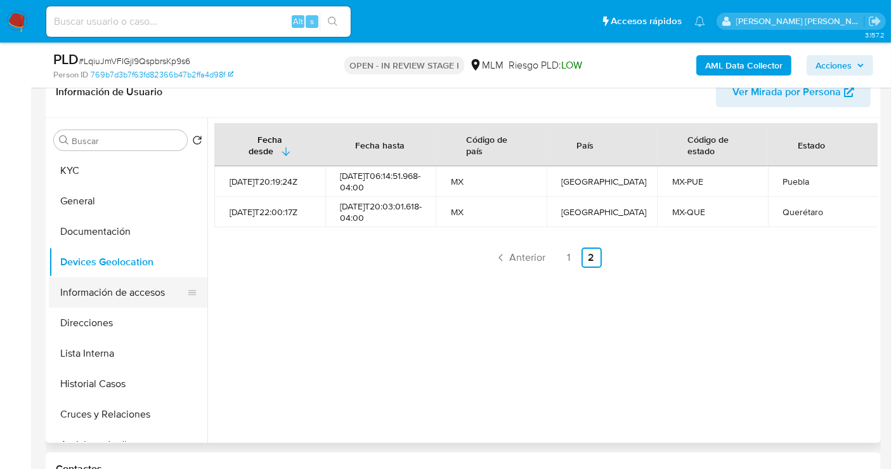
click at [121, 289] on button "Información de accesos" at bounding box center [123, 292] width 148 height 30
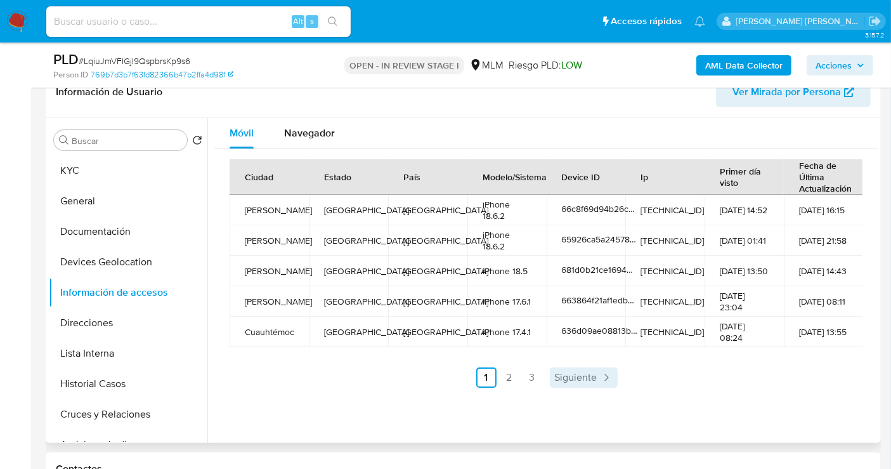
click at [573, 382] on span "Siguiente" at bounding box center [576, 377] width 42 height 10
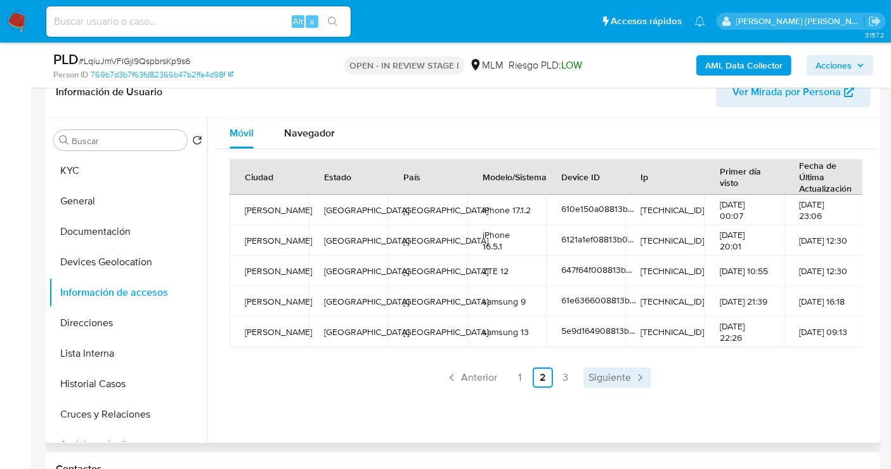
click at [615, 382] on span "Siguiente" at bounding box center [610, 377] width 42 height 10
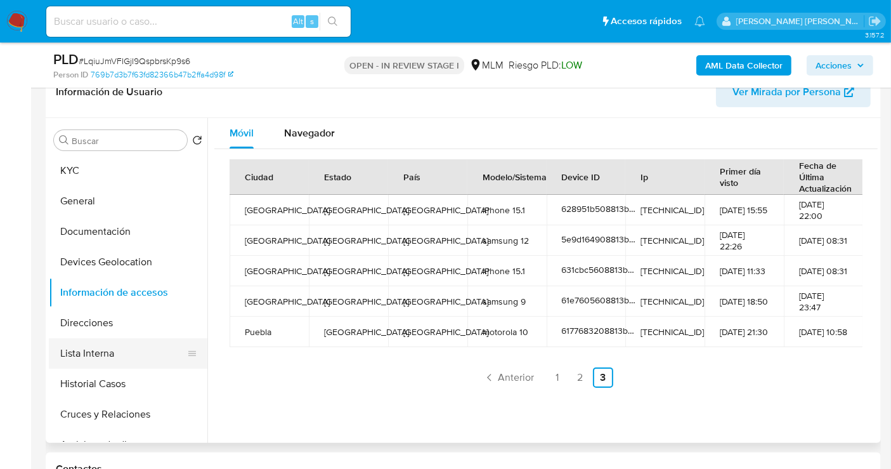
click at [92, 350] on button "Lista Interna" at bounding box center [123, 353] width 148 height 30
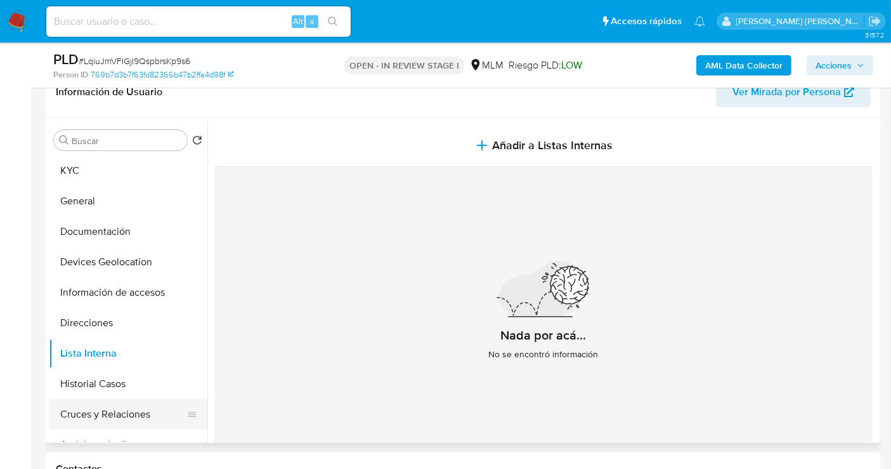
click at [113, 414] on button "Cruces y Relaciones" at bounding box center [123, 414] width 148 height 30
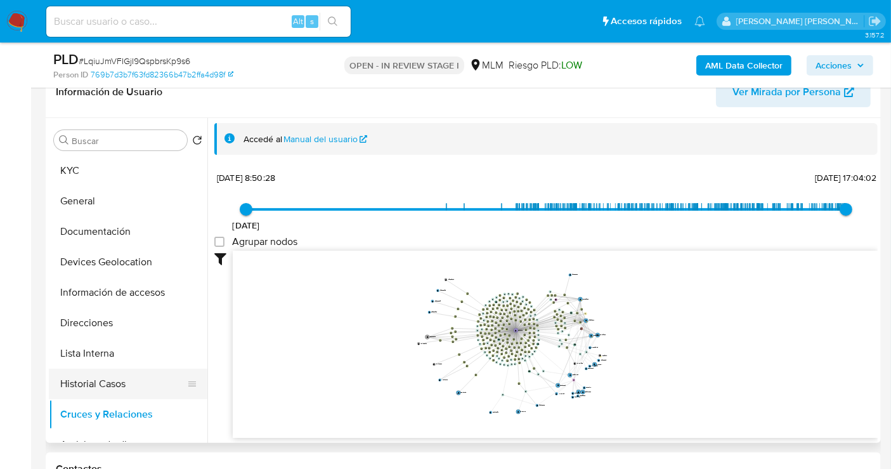
click at [114, 380] on button "Historial Casos" at bounding box center [123, 384] width 148 height 30
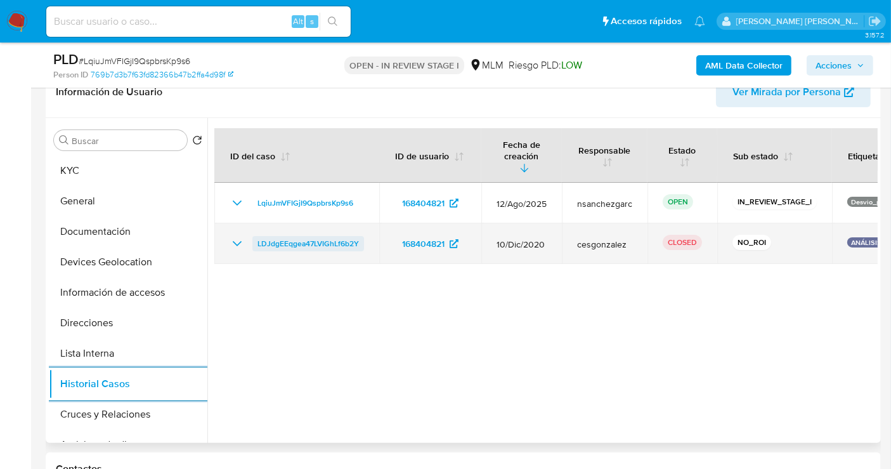
click at [296, 236] on span "LDJdgEEqgea47LVIGhLf6b2Y" at bounding box center [308, 243] width 101 height 15
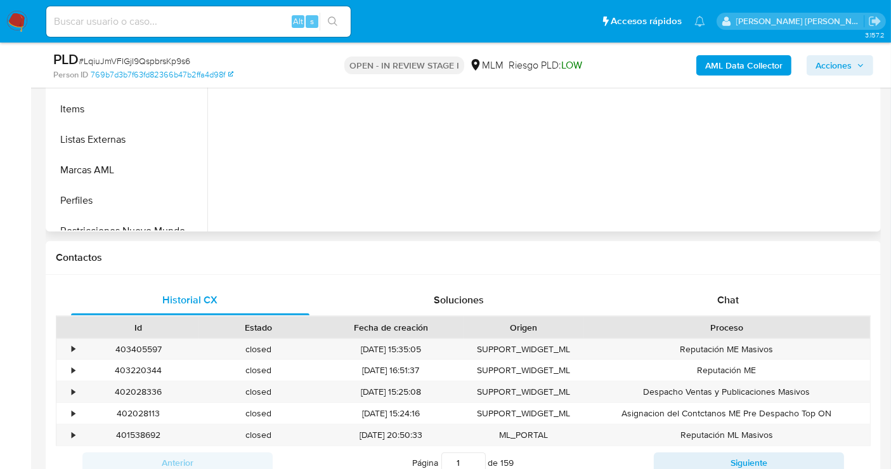
scroll to position [465, 0]
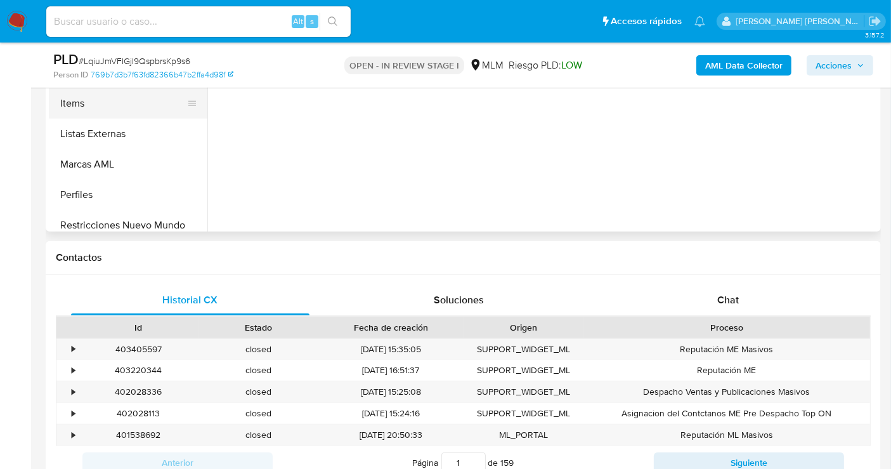
click at [81, 102] on button "Items" at bounding box center [123, 103] width 148 height 30
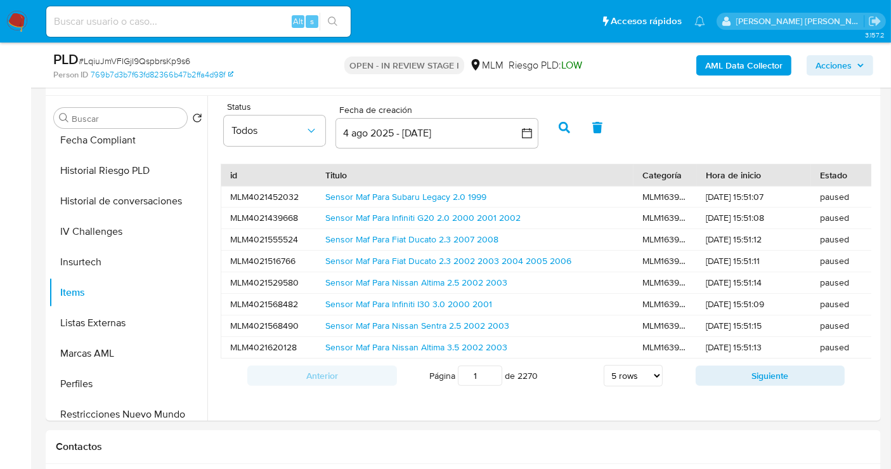
scroll to position [211, 0]
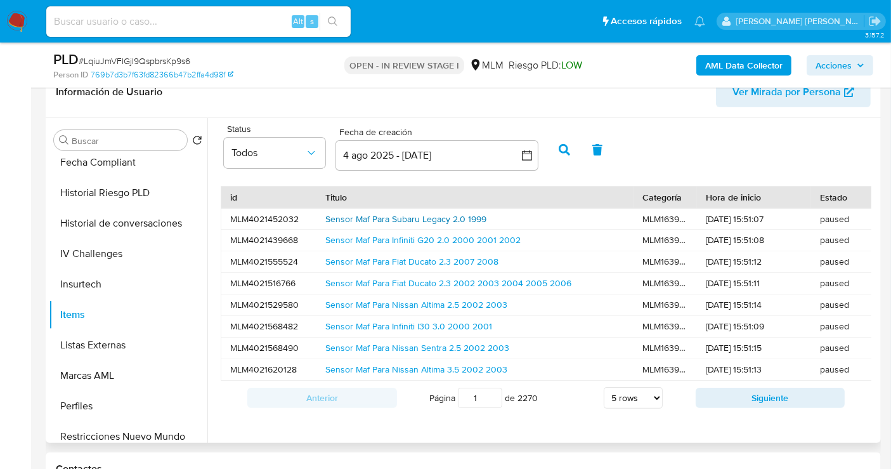
click at [365, 220] on link "Sensor Maf Para Subaru Legacy 2.0 1999" at bounding box center [405, 218] width 161 height 13
click at [464, 299] on link "Sensor Maf Para Nissan Altima 2.5 2002 2003" at bounding box center [416, 304] width 182 height 13
click at [762, 403] on button "Siguiente" at bounding box center [771, 398] width 150 height 20
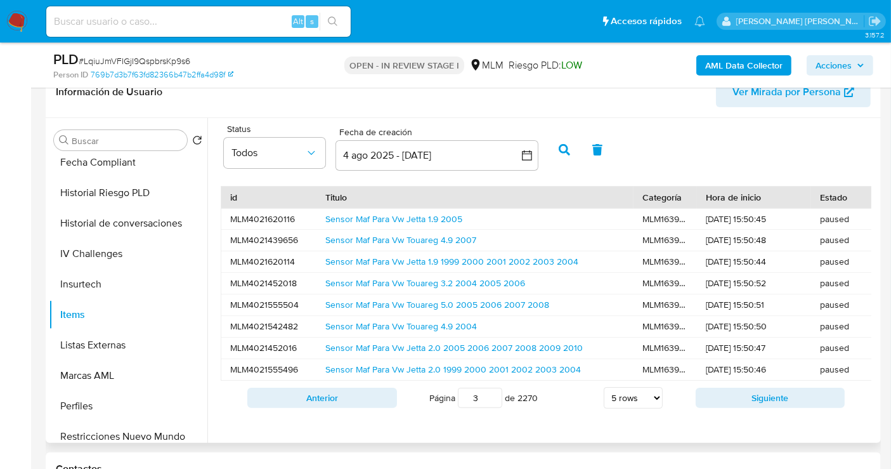
click at [762, 403] on button "Siguiente" at bounding box center [771, 398] width 150 height 20
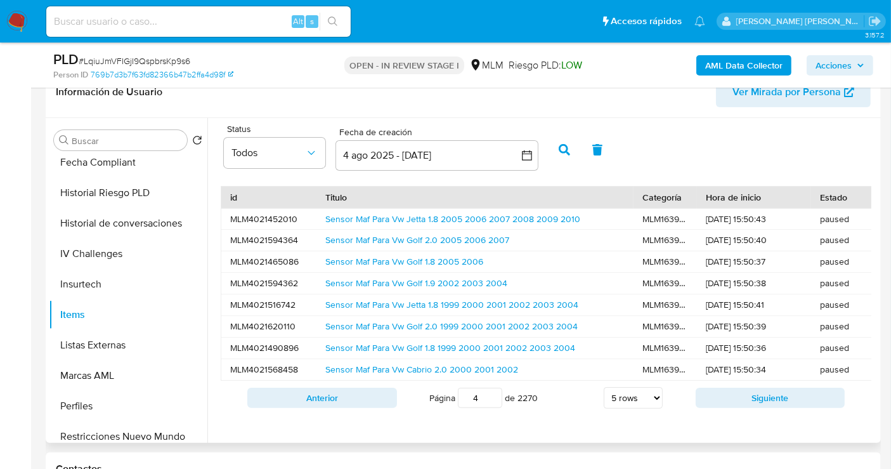
click at [762, 403] on button "Siguiente" at bounding box center [771, 398] width 150 height 20
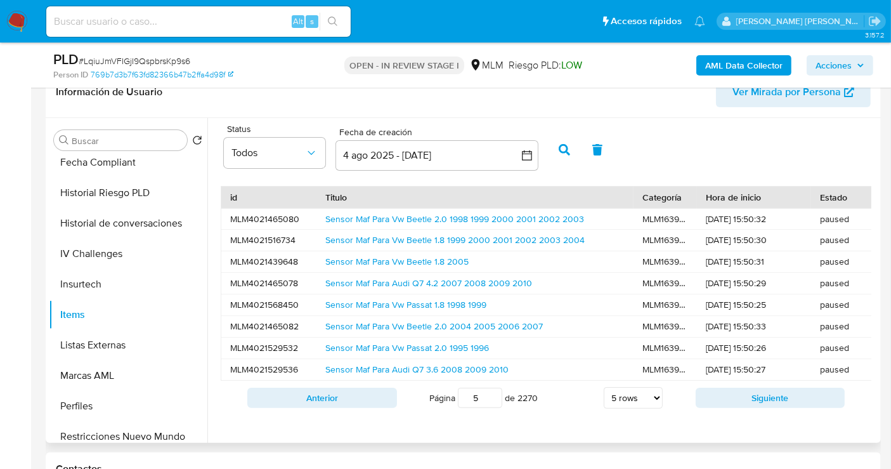
click at [762, 403] on button "Siguiente" at bounding box center [771, 398] width 150 height 20
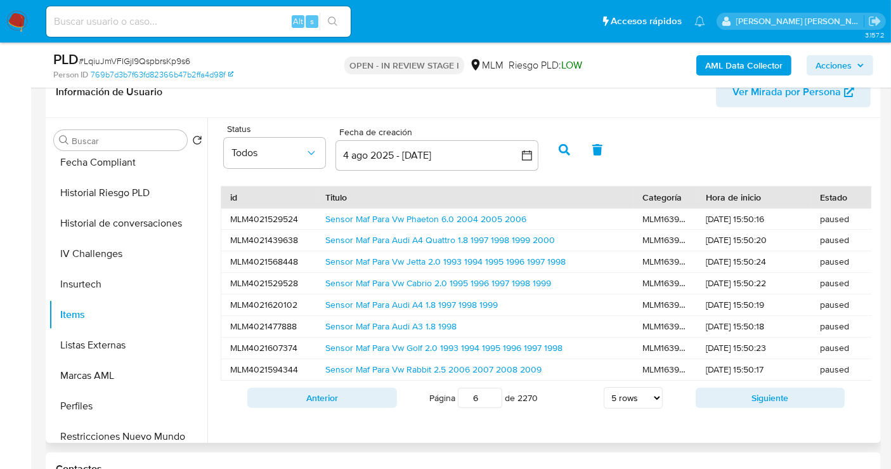
click at [762, 403] on button "Siguiente" at bounding box center [771, 398] width 150 height 20
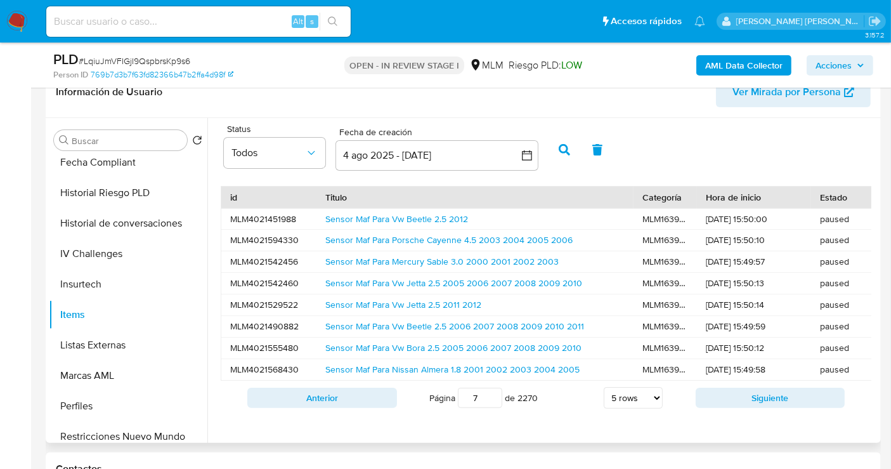
click at [762, 403] on button "Siguiente" at bounding box center [771, 398] width 150 height 20
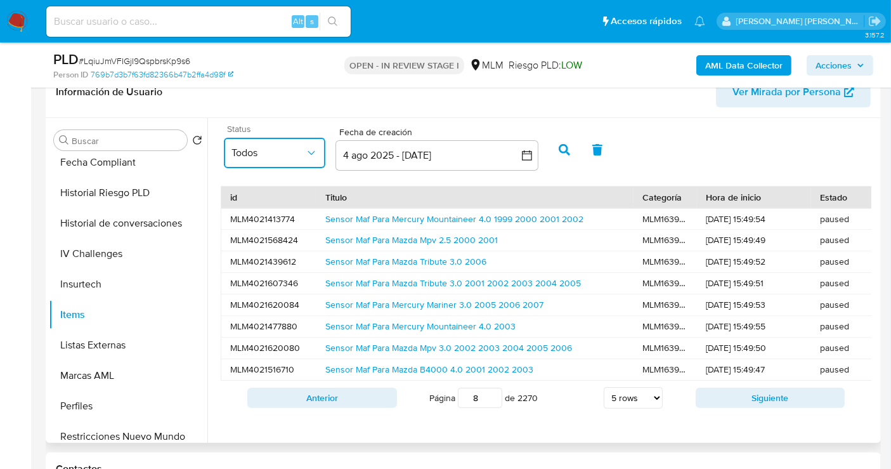
click at [302, 153] on span "Todos" at bounding box center [269, 153] width 74 height 13
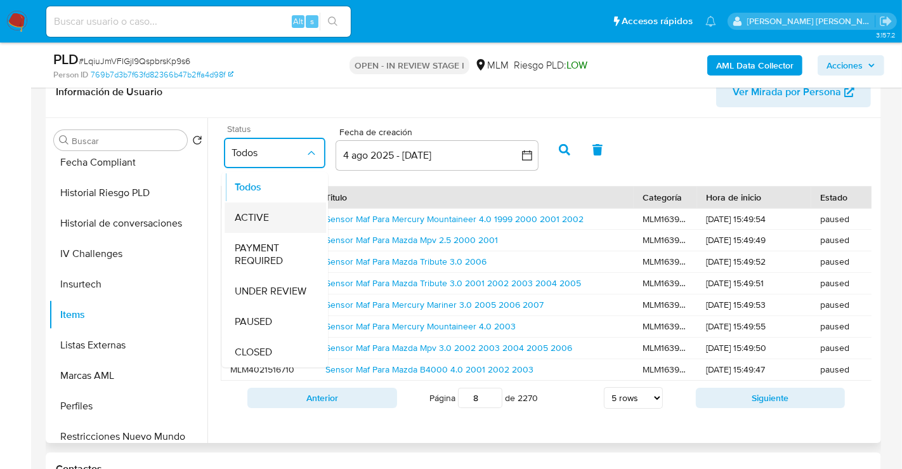
click at [258, 226] on div "ACTIVE" at bounding box center [275, 217] width 81 height 30
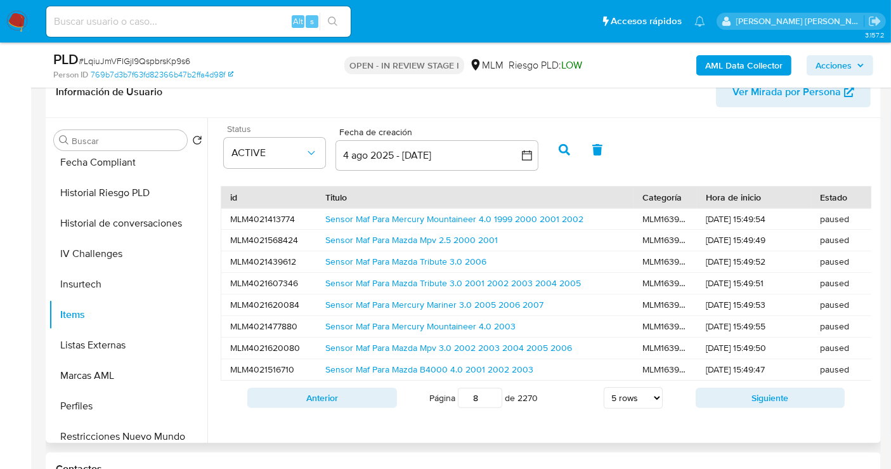
click at [559, 154] on icon "button" at bounding box center [564, 149] width 11 height 11
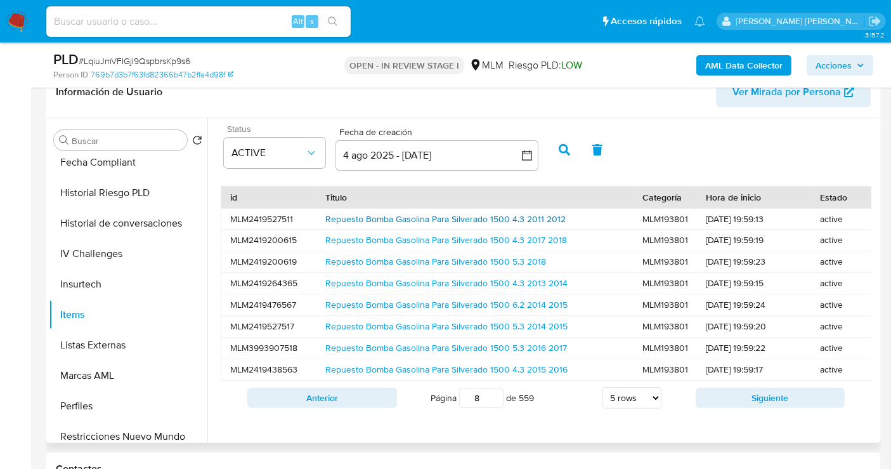
click at [488, 219] on link "Repuesto Bomba Gasolina Para Silverado 1500 4.3 2011 2012" at bounding box center [445, 218] width 240 height 13
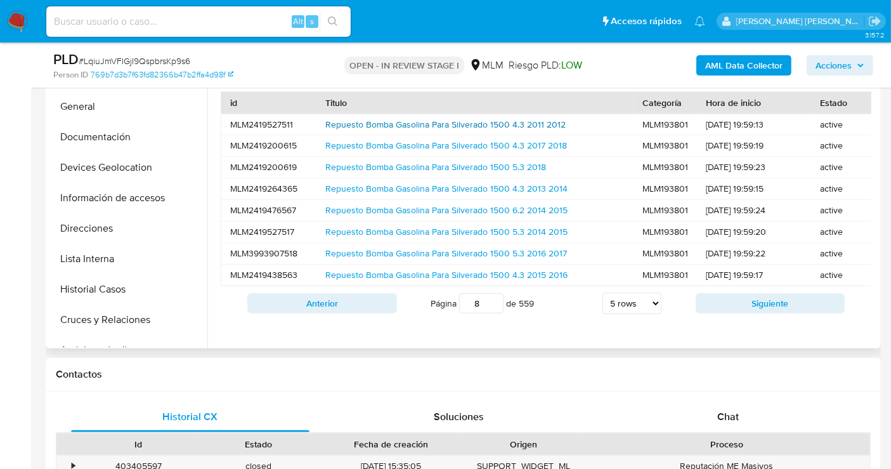
scroll to position [70, 0]
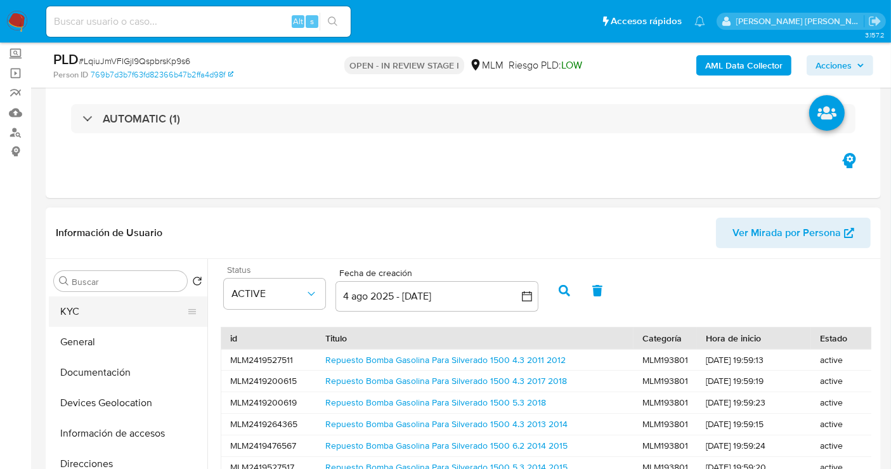
click at [75, 314] on button "KYC" at bounding box center [123, 311] width 148 height 30
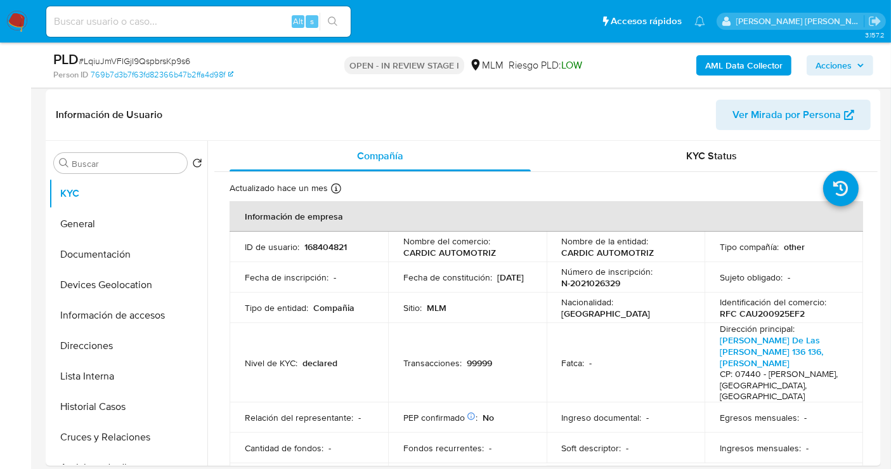
scroll to position [211, 0]
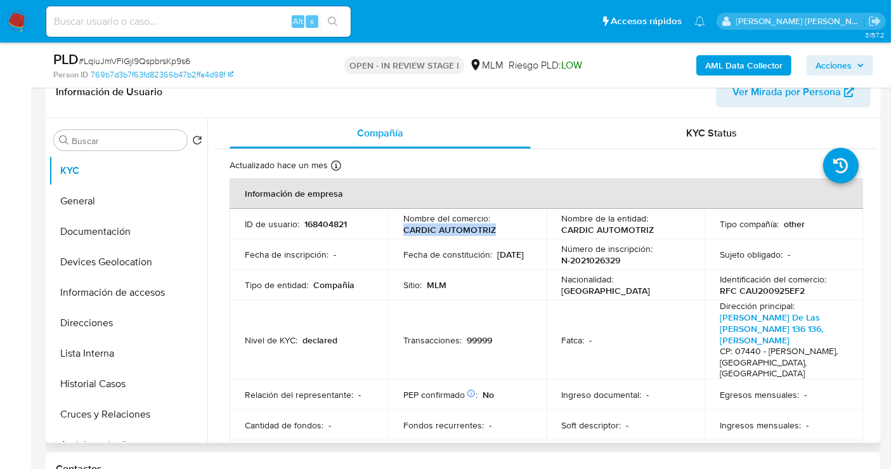
drag, startPoint x: 502, startPoint y: 227, endPoint x: 402, endPoint y: 225, distance: 100.2
click at [403, 225] on div "Nombre del comercio : CARDIC AUTOMOTRIZ" at bounding box center [467, 223] width 128 height 23
copy p "CARDIC AUTOMOTRIZ"
click at [23, 22] on img at bounding box center [17, 22] width 22 height 22
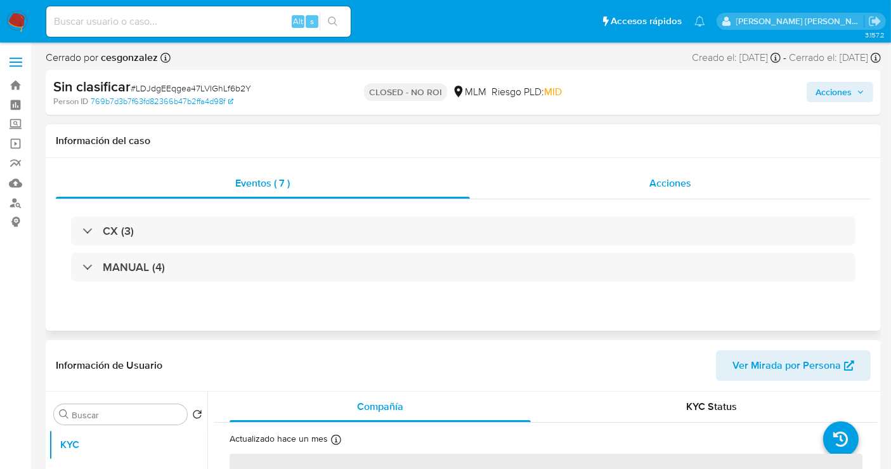
click at [662, 180] on span "Acciones" at bounding box center [671, 183] width 42 height 15
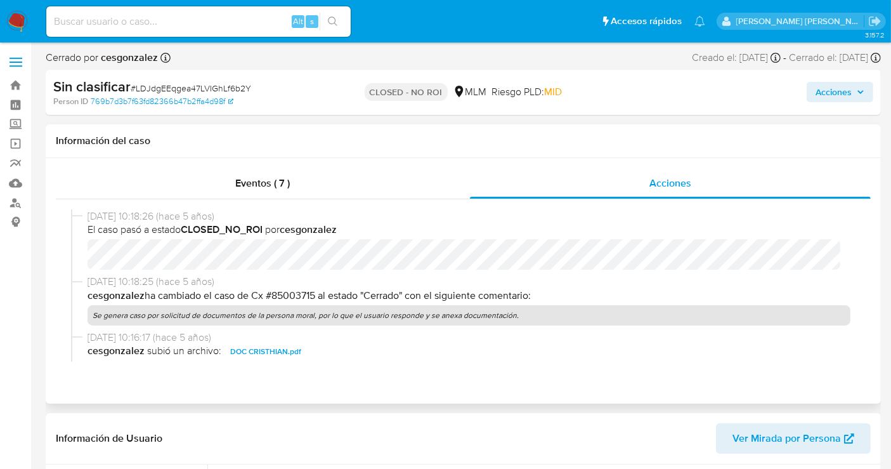
select select "10"
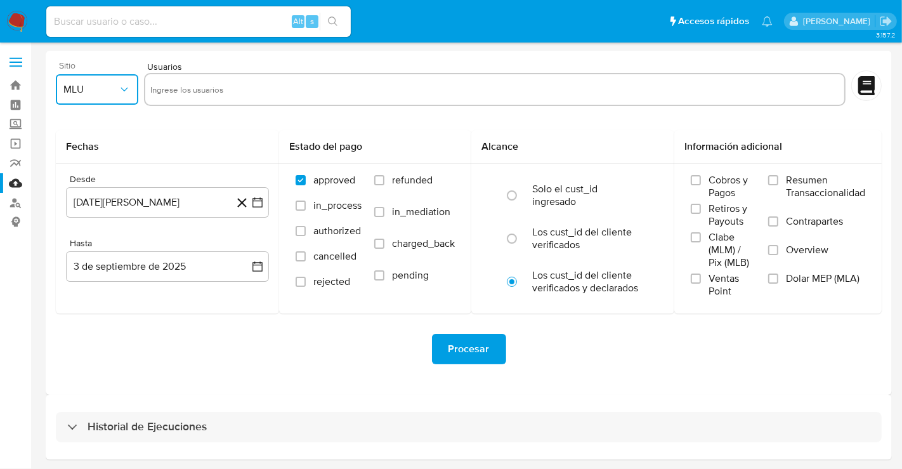
click at [96, 86] on span "MLU" at bounding box center [90, 89] width 55 height 13
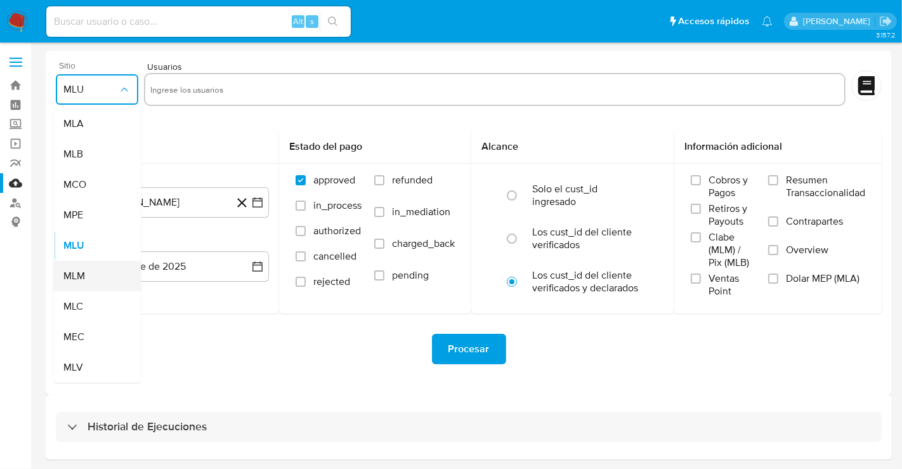
click at [83, 277] on span "MLM" at bounding box center [74, 276] width 22 height 13
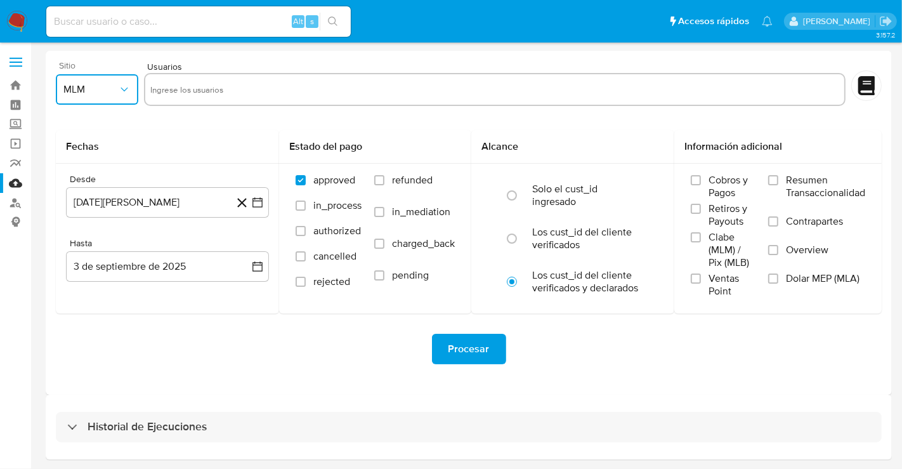
click at [185, 91] on input "text" at bounding box center [494, 89] width 689 height 20
type input "168404821"
drag, startPoint x: 773, startPoint y: 226, endPoint x: 773, endPoint y: 245, distance: 18.4
click at [773, 245] on input "Overview" at bounding box center [773, 250] width 10 height 10
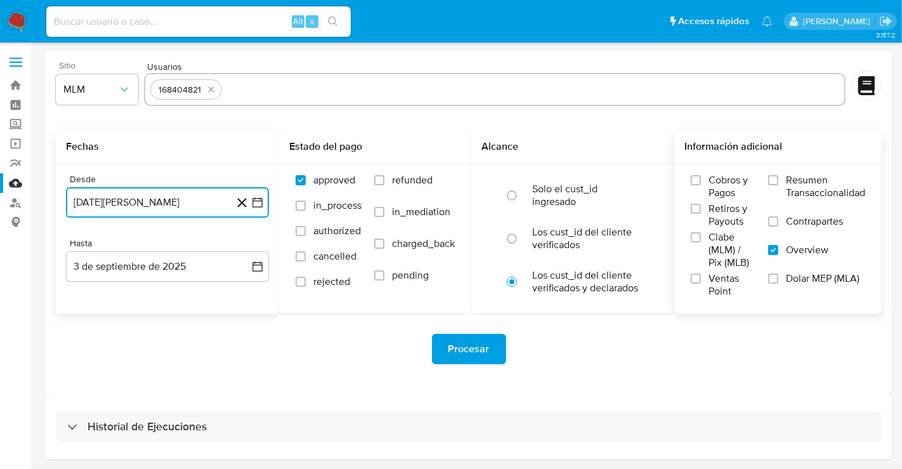
click at [167, 206] on button "3 de agosto de 2024" at bounding box center [167, 202] width 203 height 30
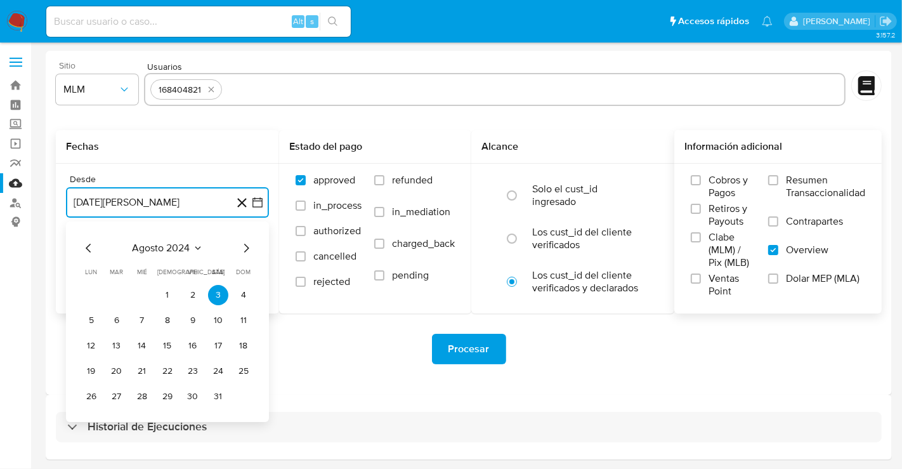
click at [250, 247] on icon "Mes siguiente" at bounding box center [245, 247] width 15 height 15
click at [249, 247] on icon "Mes siguiente" at bounding box center [245, 247] width 15 height 15
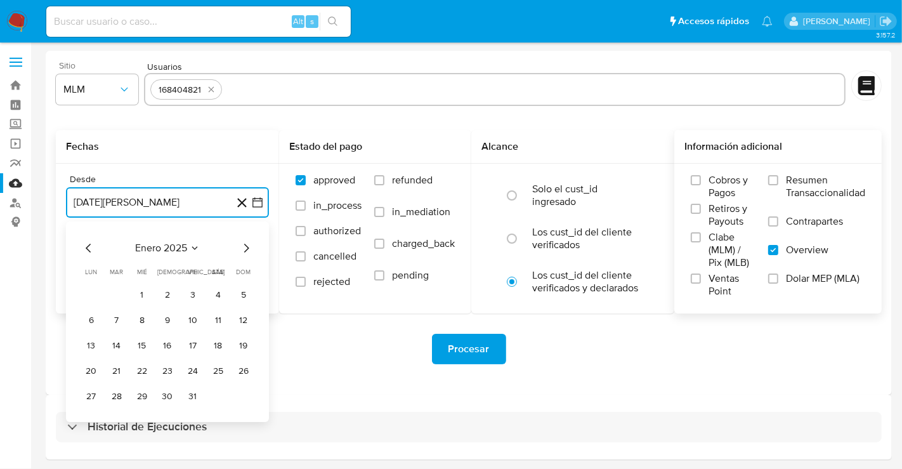
click at [249, 247] on icon "Mes siguiente" at bounding box center [245, 247] width 15 height 15
click at [219, 301] on button "1" at bounding box center [218, 295] width 20 height 20
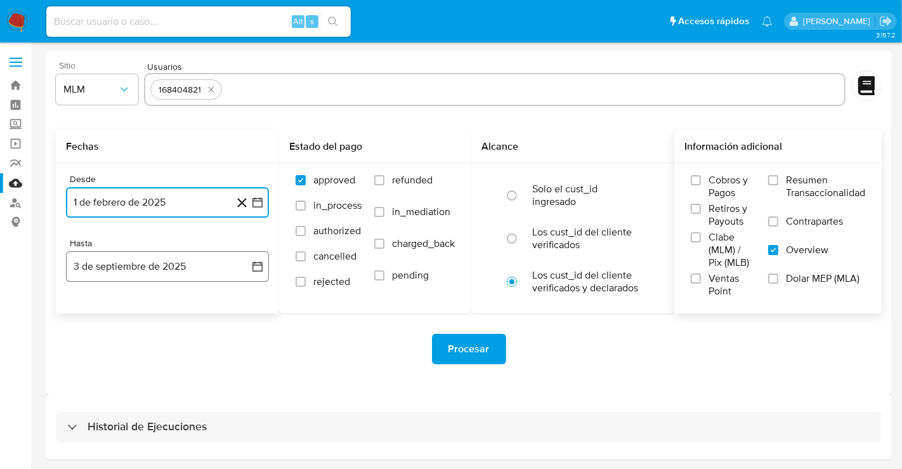
click at [254, 268] on icon "button" at bounding box center [257, 266] width 13 height 13
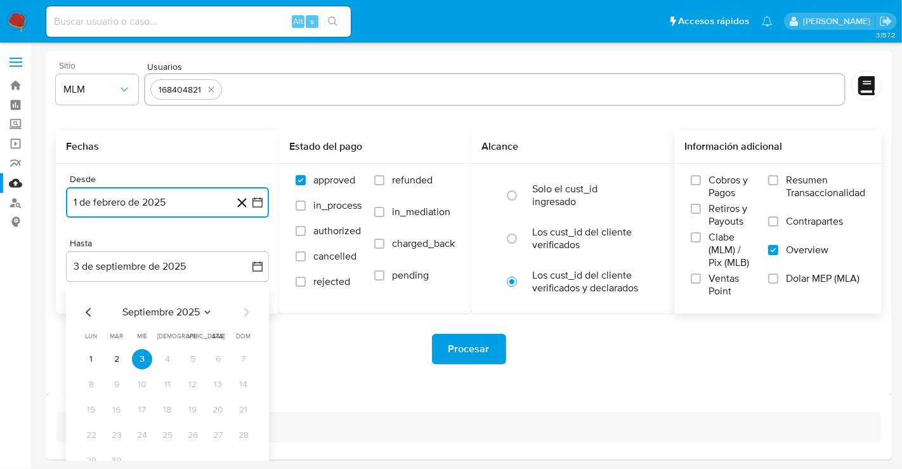
click at [86, 307] on icon "Mes anterior" at bounding box center [88, 311] width 15 height 15
click at [87, 309] on icon "Mes anterior" at bounding box center [88, 311] width 15 height 15
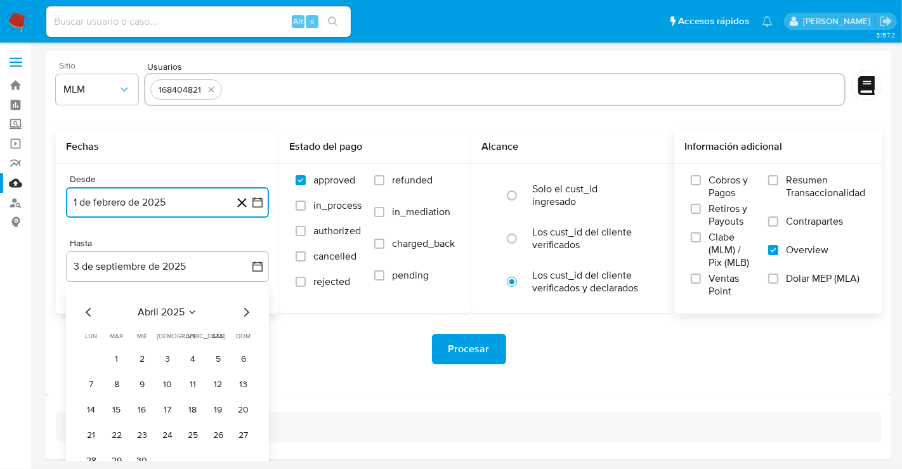
click at [87, 309] on icon "Mes anterior" at bounding box center [88, 311] width 15 height 15
click at [242, 454] on button "30" at bounding box center [243, 460] width 20 height 20
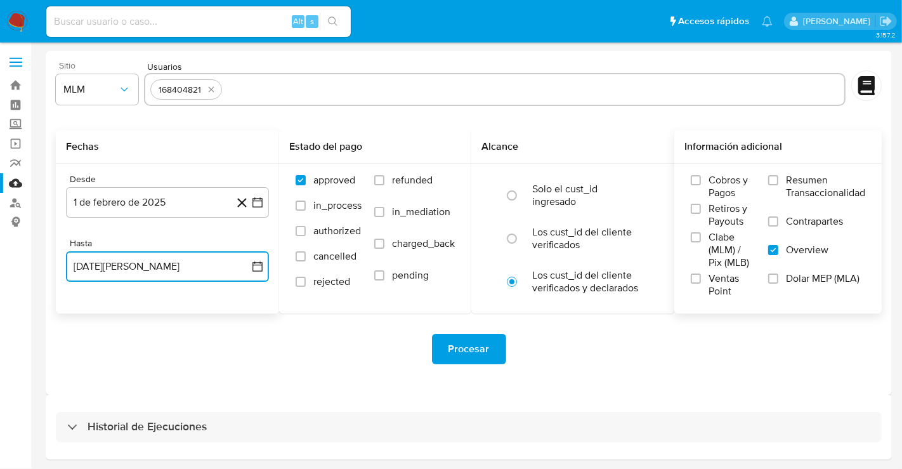
click at [228, 268] on button "30 de marzo de 2025" at bounding box center [167, 266] width 203 height 30
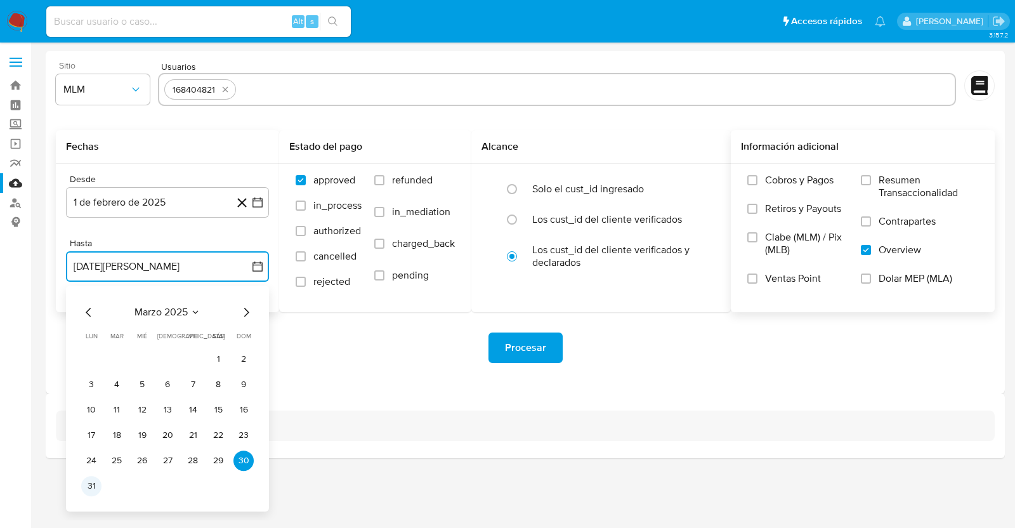
click at [96, 468] on button "31" at bounding box center [91, 486] width 20 height 20
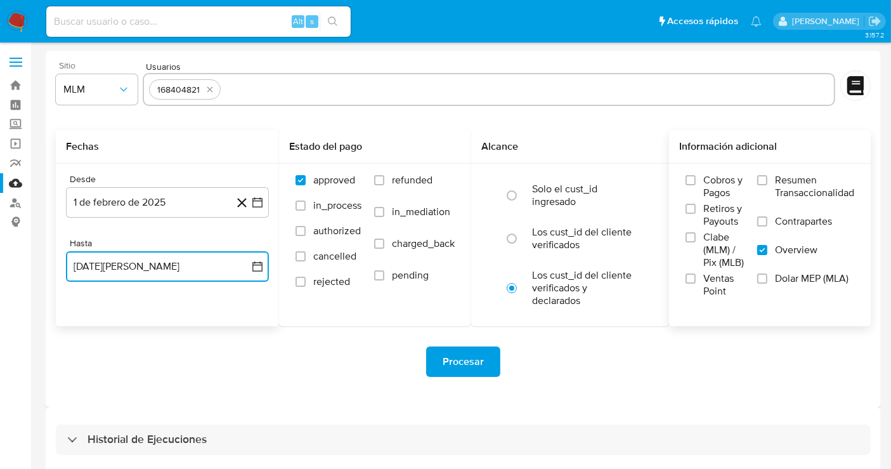
click at [258, 84] on input "text" at bounding box center [527, 89] width 603 height 20
type input "639897352"
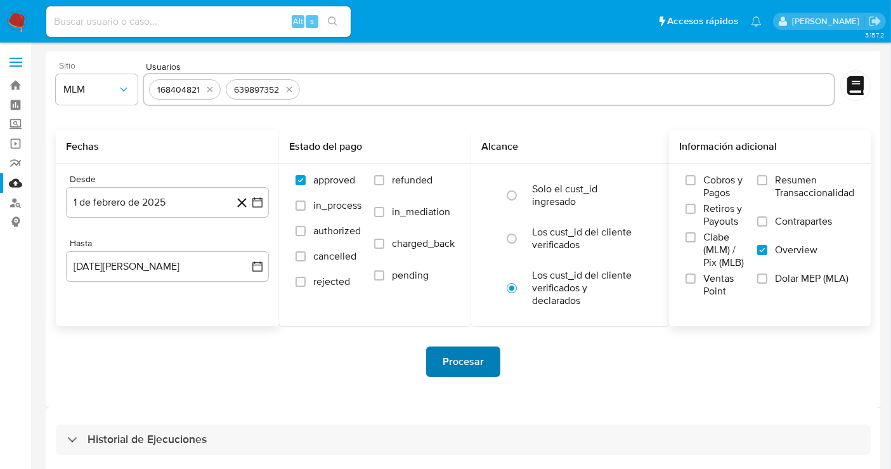
click at [464, 372] on span "Procesar" at bounding box center [463, 362] width 41 height 28
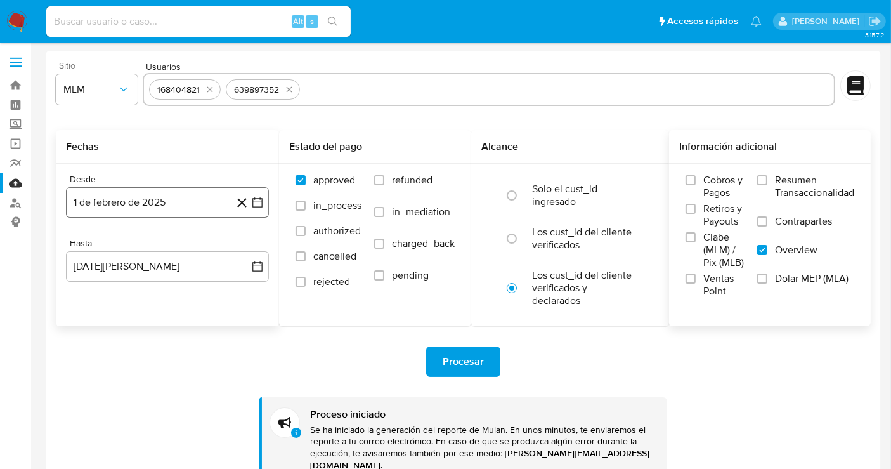
click at [187, 202] on button "1 de febrero de 2025" at bounding box center [167, 202] width 203 height 30
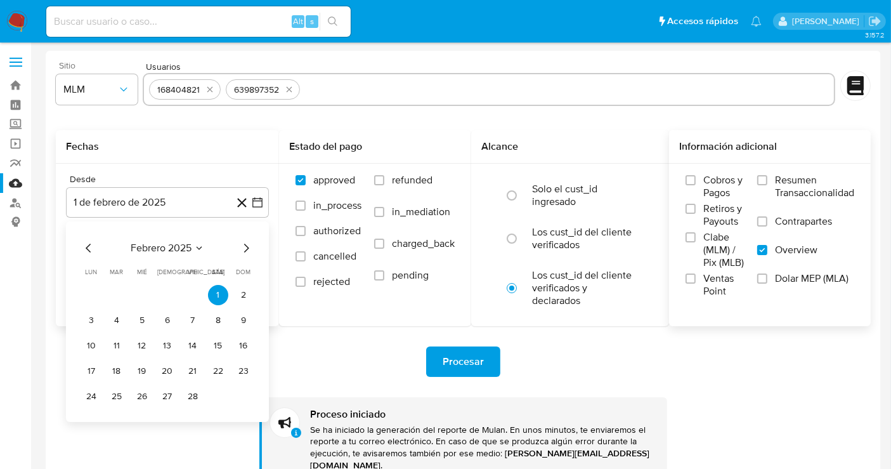
click at [242, 244] on icon "Mes siguiente" at bounding box center [245, 247] width 15 height 15
click at [115, 291] on button "1" at bounding box center [117, 295] width 20 height 20
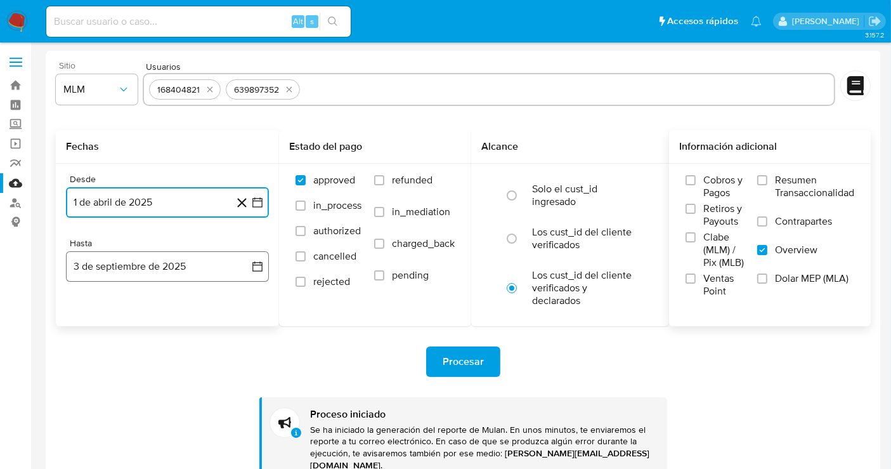
click at [210, 268] on button "3 de septiembre de 2025" at bounding box center [167, 266] width 203 height 30
click at [86, 311] on icon "Mes anterior" at bounding box center [88, 312] width 5 height 9
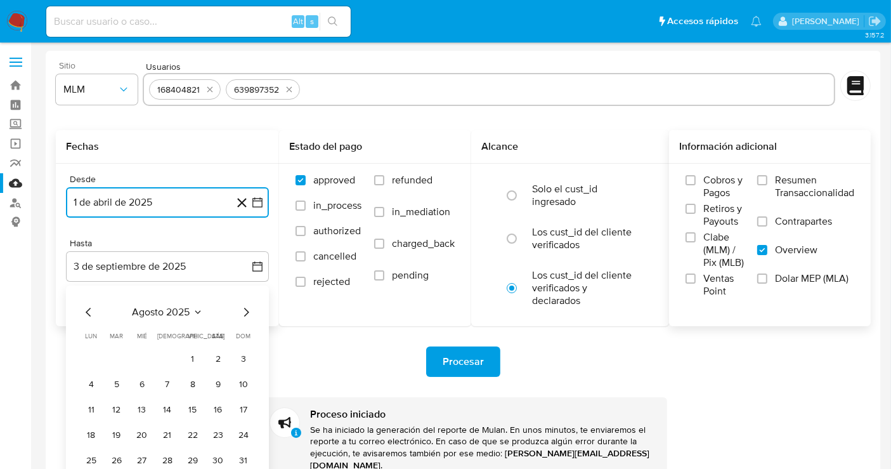
click at [86, 311] on icon "Mes anterior" at bounding box center [88, 312] width 5 height 9
click at [145, 457] on button "30" at bounding box center [142, 460] width 20 height 20
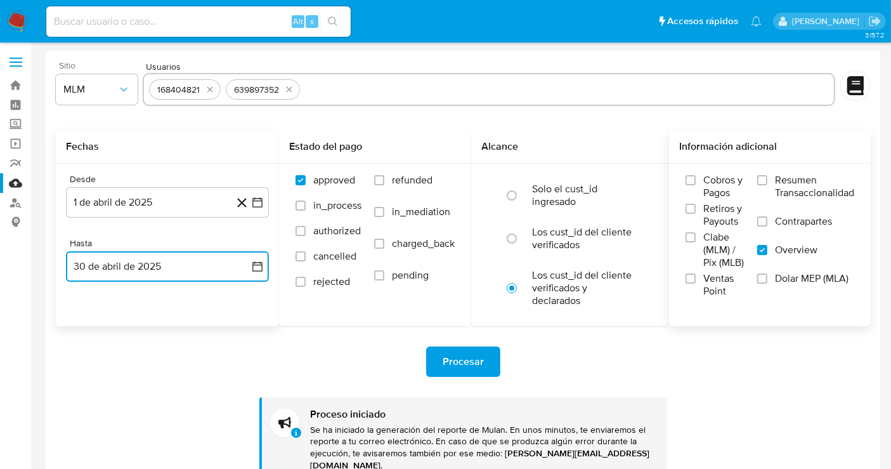
click at [243, 263] on button "30 de abril de 2025" at bounding box center [167, 266] width 203 height 30
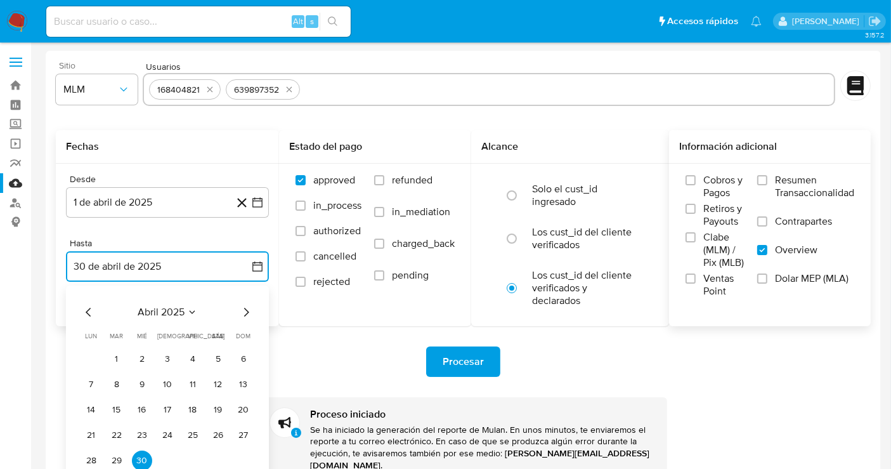
click at [243, 315] on icon "Mes siguiente" at bounding box center [245, 311] width 15 height 15
click at [216, 459] on button "31" at bounding box center [218, 460] width 20 height 20
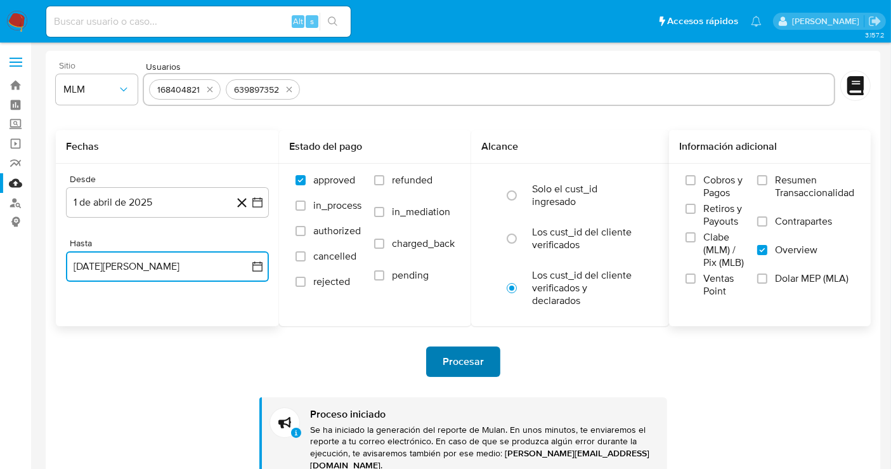
click at [464, 358] on span "Procesar" at bounding box center [463, 362] width 41 height 28
click at [178, 206] on button "1 de abril de 2025" at bounding box center [167, 202] width 203 height 30
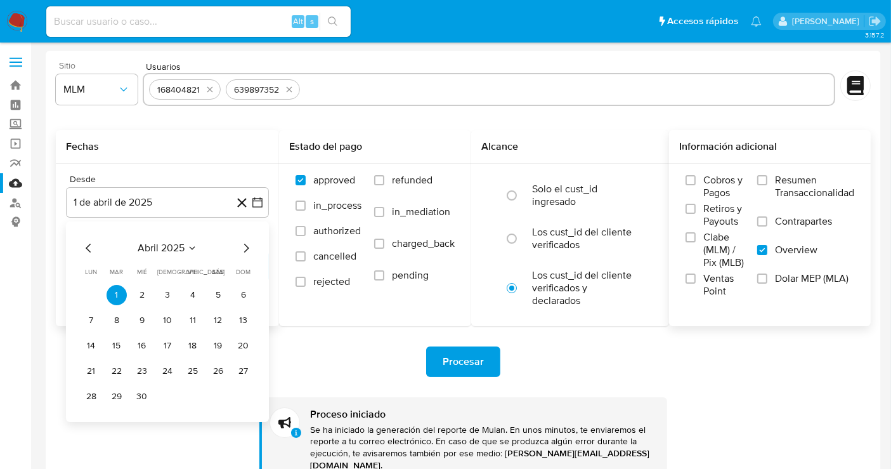
click at [240, 249] on icon "Mes siguiente" at bounding box center [245, 247] width 15 height 15
click at [246, 296] on button "1" at bounding box center [243, 295] width 20 height 20
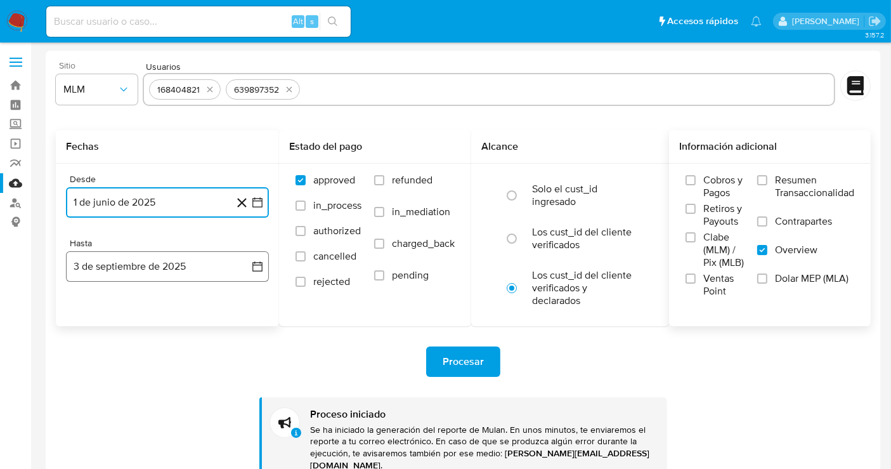
click at [213, 261] on button "3 de septiembre de 2025" at bounding box center [167, 266] width 203 height 30
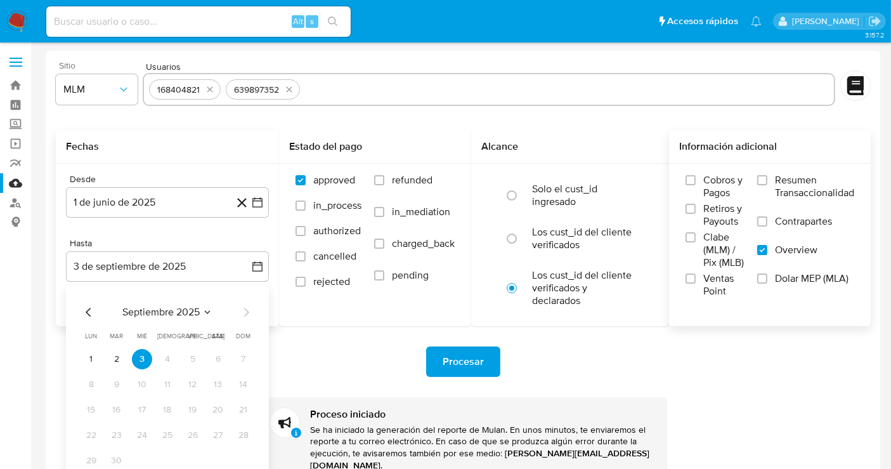
click at [80, 314] on div "septiembre 2025 septiembre 2025 lun lunes mar martes mié miércoles jue jueves v…" at bounding box center [167, 385] width 203 height 200
click at [83, 313] on icon "Mes anterior" at bounding box center [88, 311] width 15 height 15
click at [168, 456] on button "31" at bounding box center [167, 460] width 20 height 20
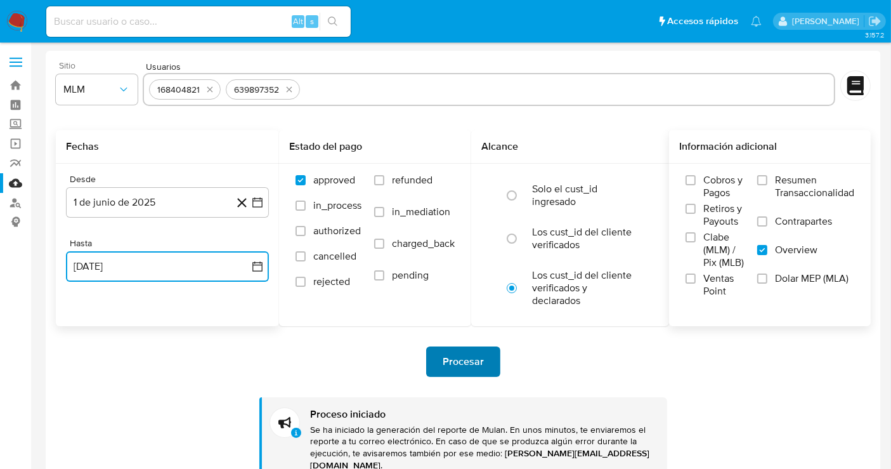
click at [460, 359] on span "Procesar" at bounding box center [463, 362] width 41 height 28
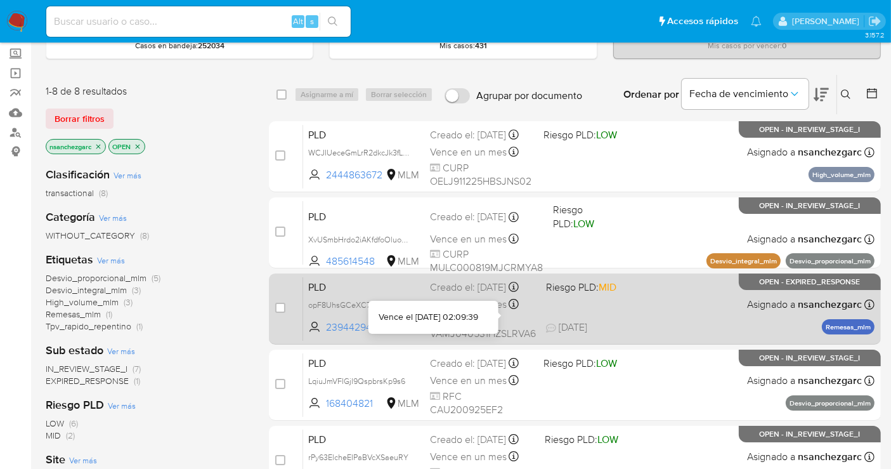
scroll to position [141, 0]
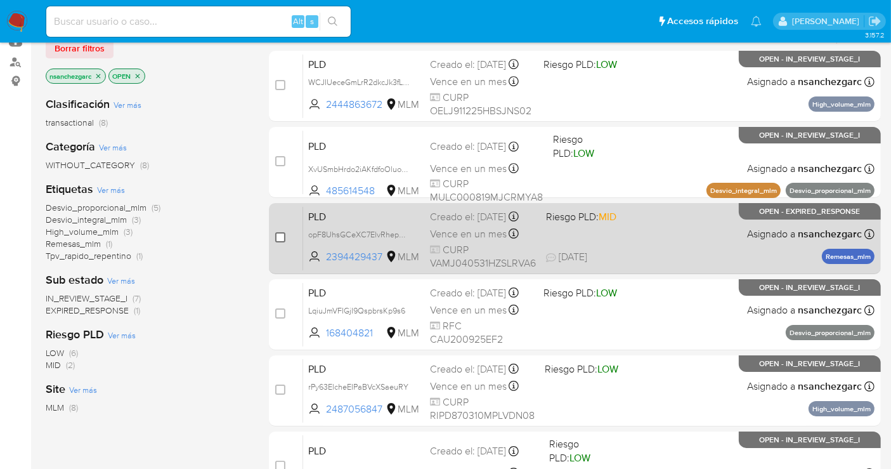
click at [277, 237] on input "checkbox" at bounding box center [280, 237] width 10 height 10
checkbox input "true"
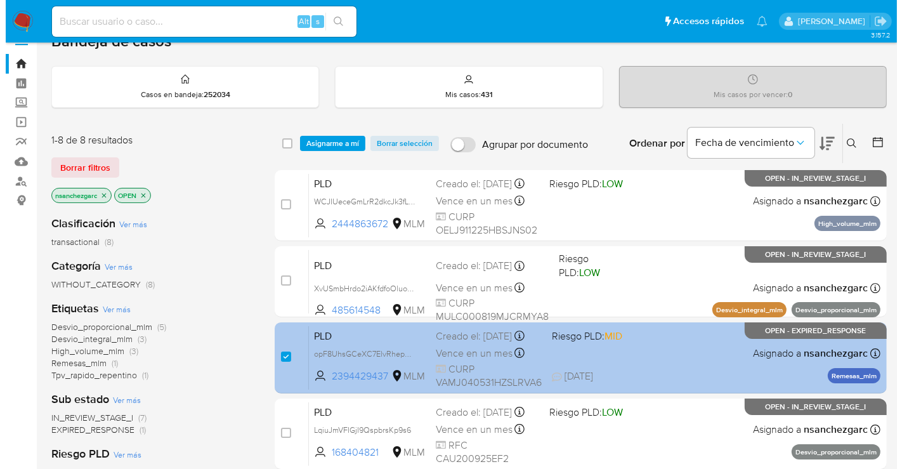
scroll to position [0, 0]
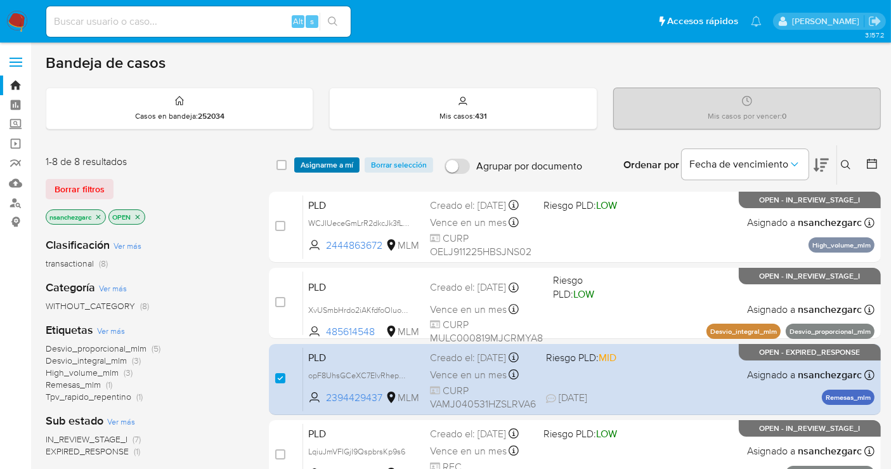
click at [320, 159] on span "Asignarme a mí" at bounding box center [327, 165] width 53 height 13
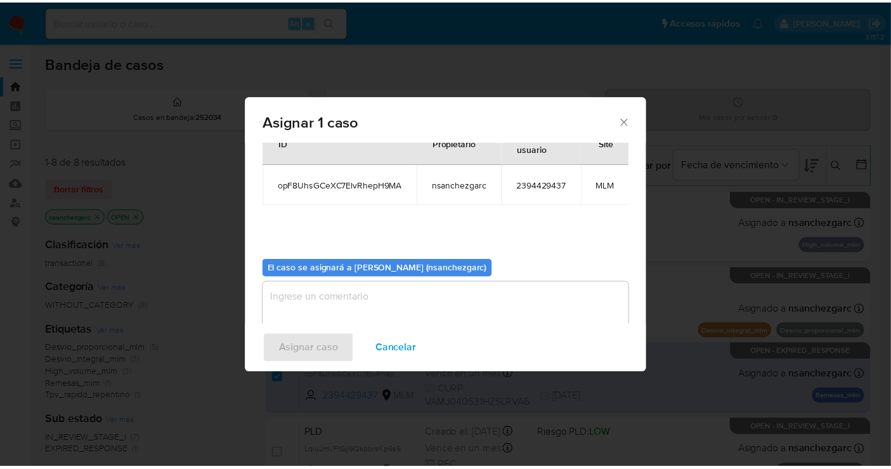
scroll to position [76, 0]
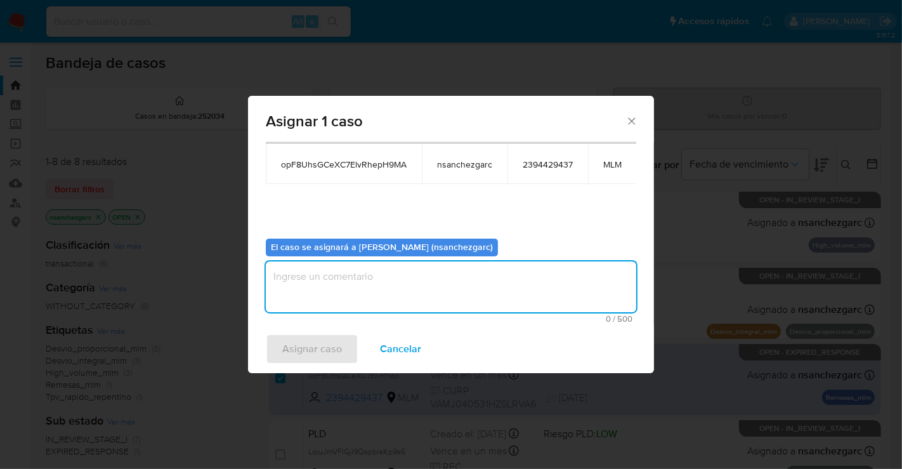
click at [301, 271] on textarea "assign-modal" at bounding box center [451, 286] width 370 height 51
type textarea "nesg"
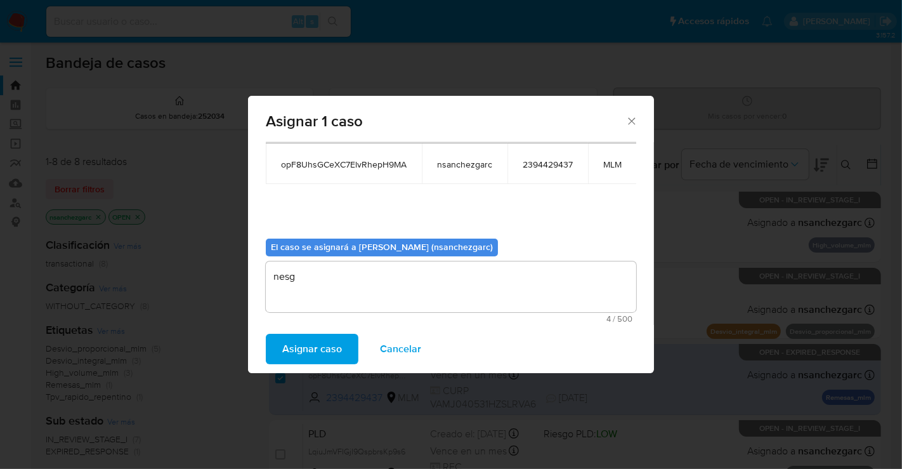
click at [304, 347] on span "Asignar caso" at bounding box center [312, 349] width 60 height 28
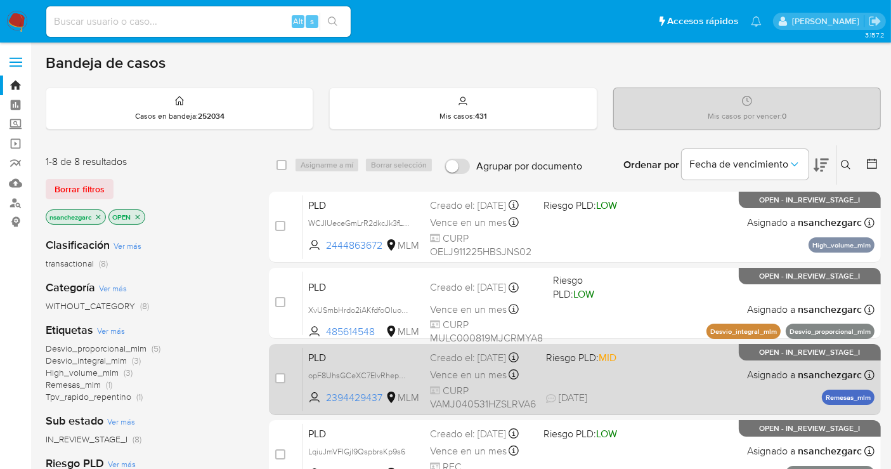
click at [478, 365] on div "Creado el: [DATE] Creado el: [DATE] 02:09:38" at bounding box center [483, 358] width 106 height 14
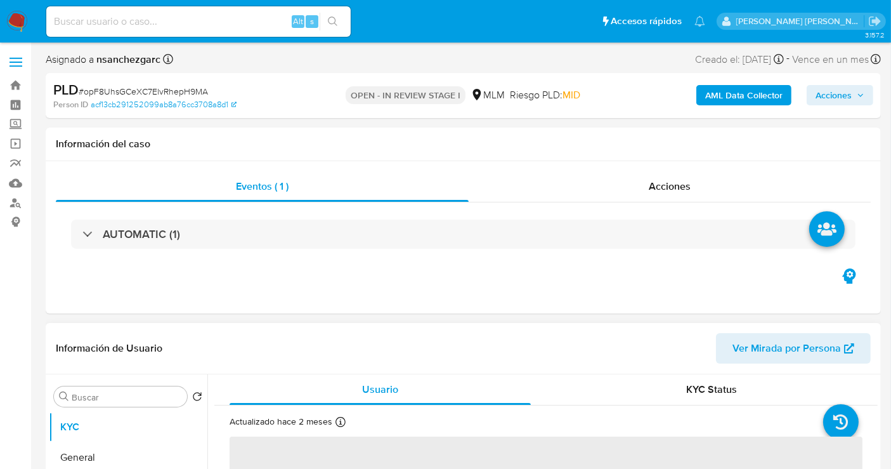
select select "10"
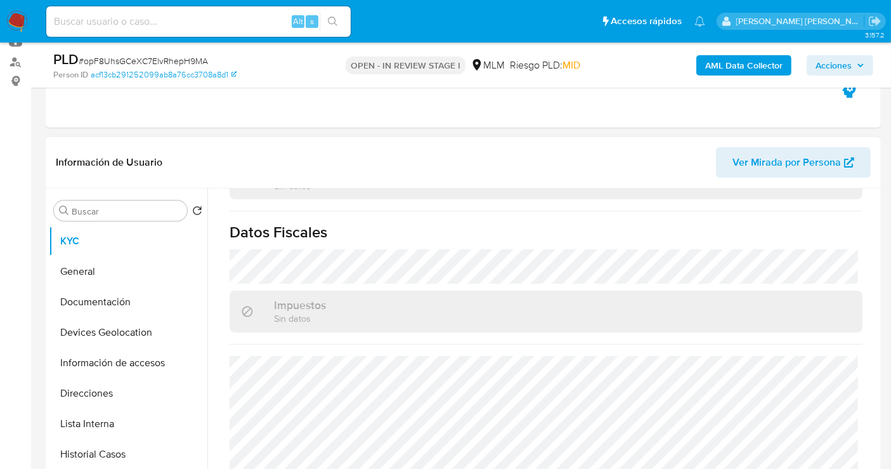
scroll to position [493, 0]
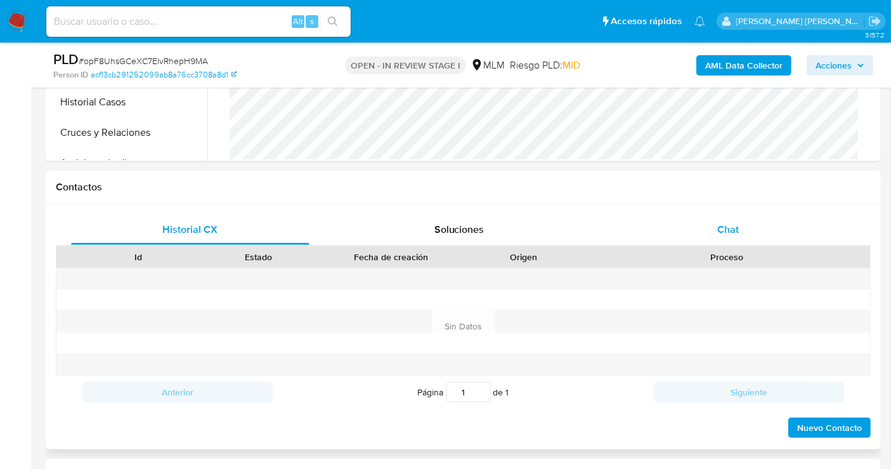
click at [727, 232] on span "Chat" at bounding box center [728, 229] width 22 height 15
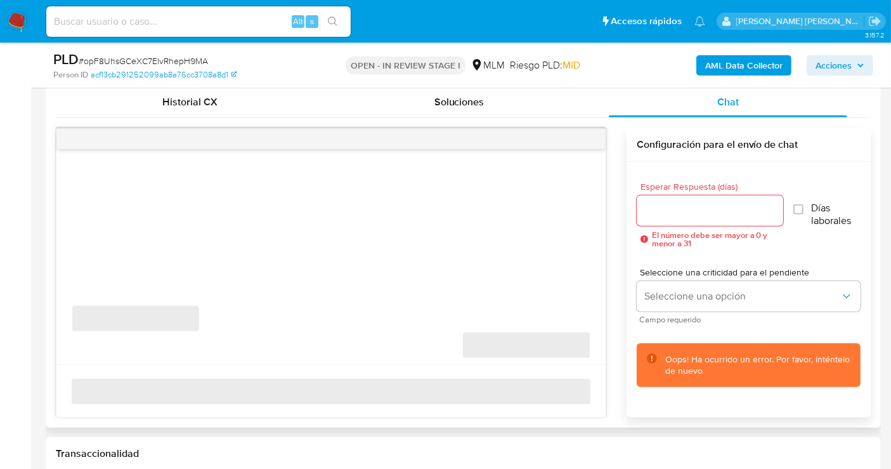
scroll to position [634, 0]
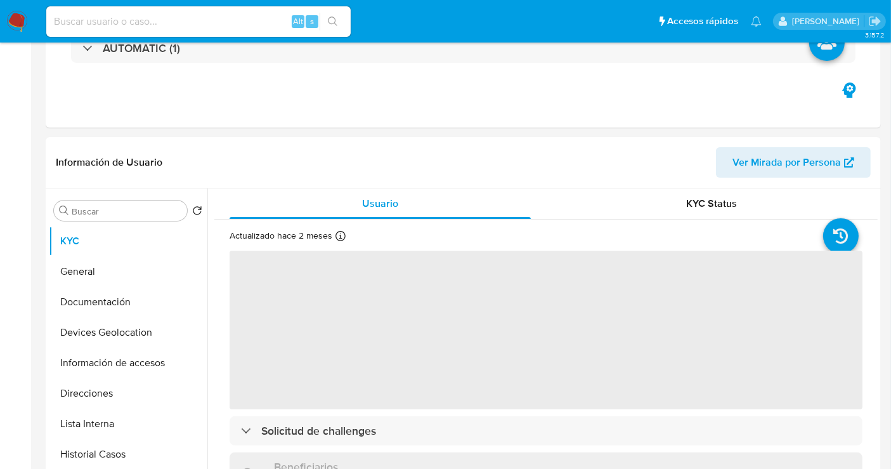
scroll to position [352, 0]
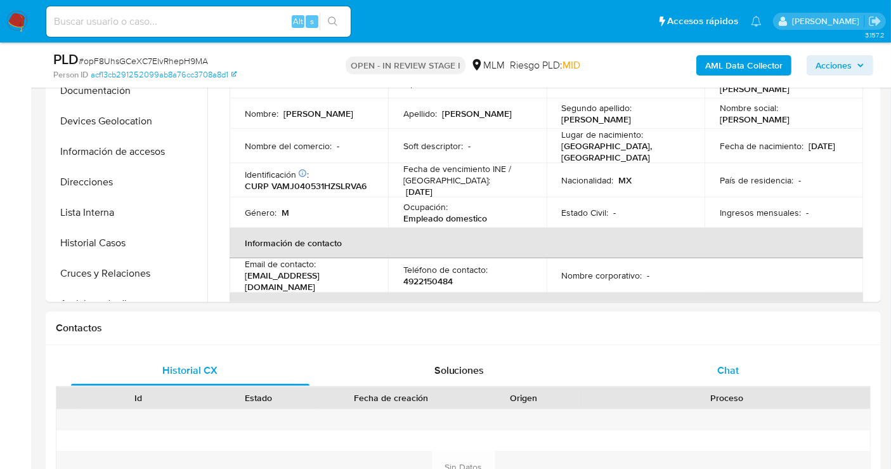
select select "10"
click at [731, 366] on span "Chat" at bounding box center [728, 370] width 22 height 15
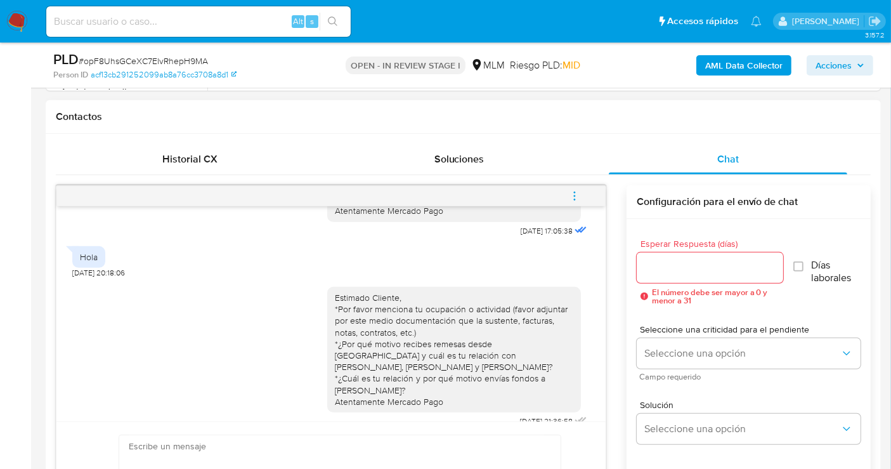
scroll to position [293, 0]
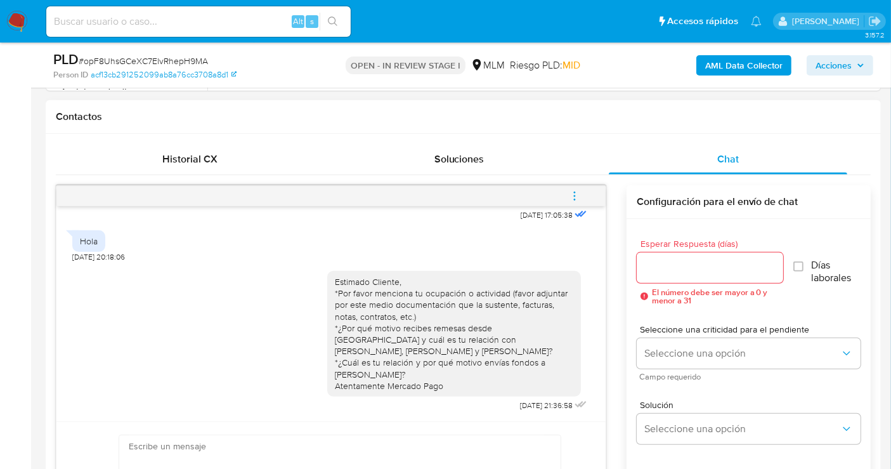
click at [574, 190] on icon "menu-action" at bounding box center [574, 195] width 11 height 11
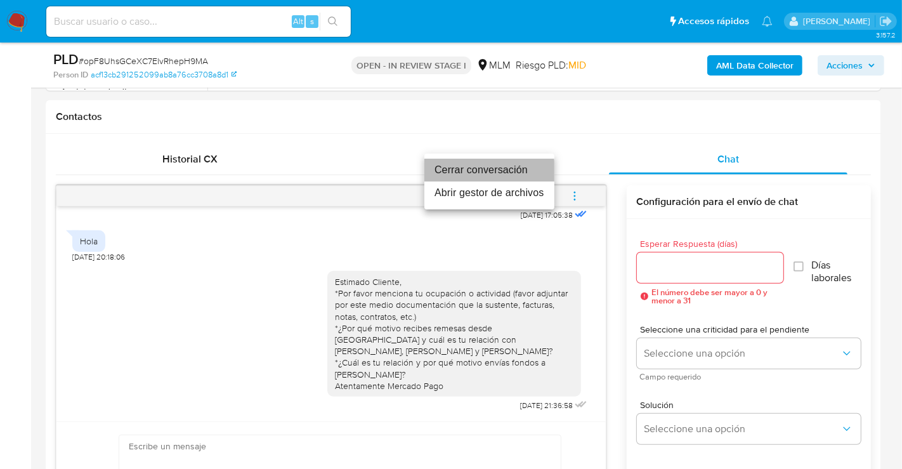
click at [444, 172] on li "Cerrar conversación" at bounding box center [489, 170] width 130 height 23
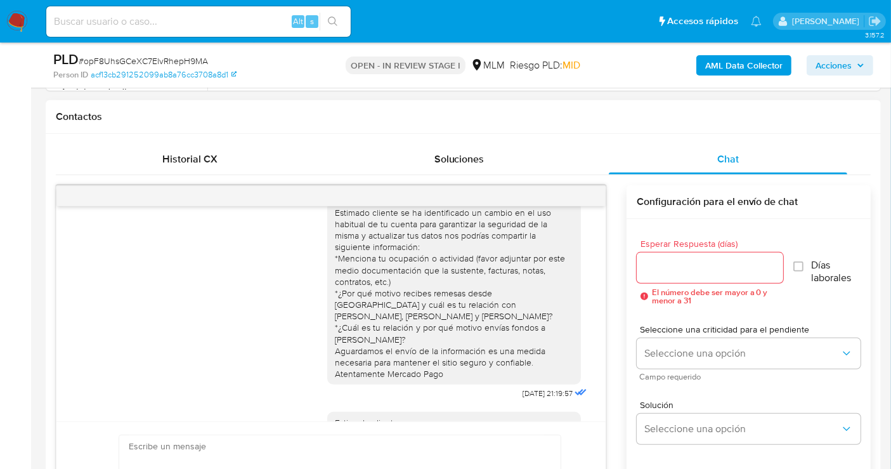
scroll to position [0, 0]
